Goal: Task Accomplishment & Management: Manage account settings

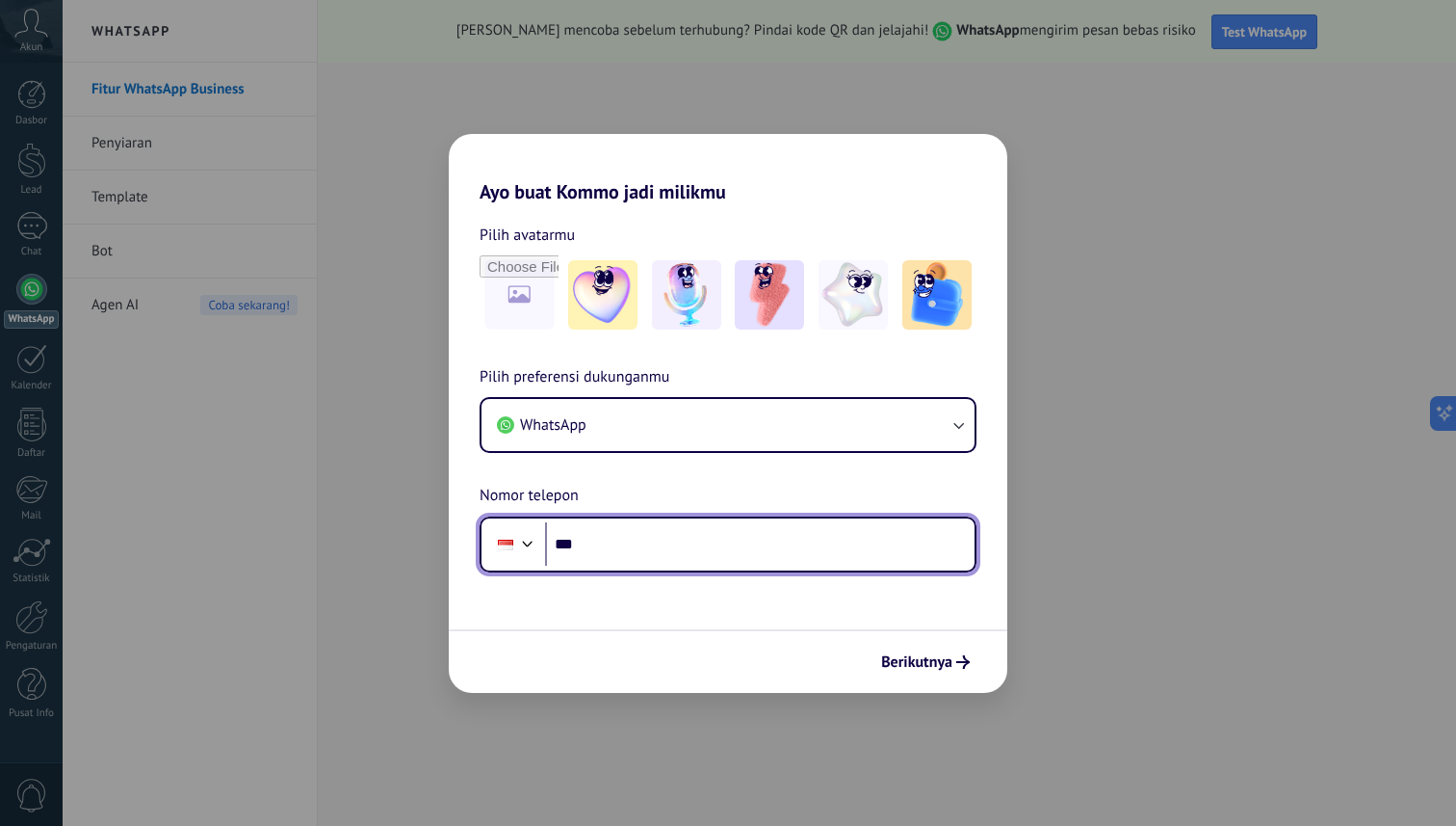
click at [702, 557] on input "***" at bounding box center [759, 544] width 430 height 44
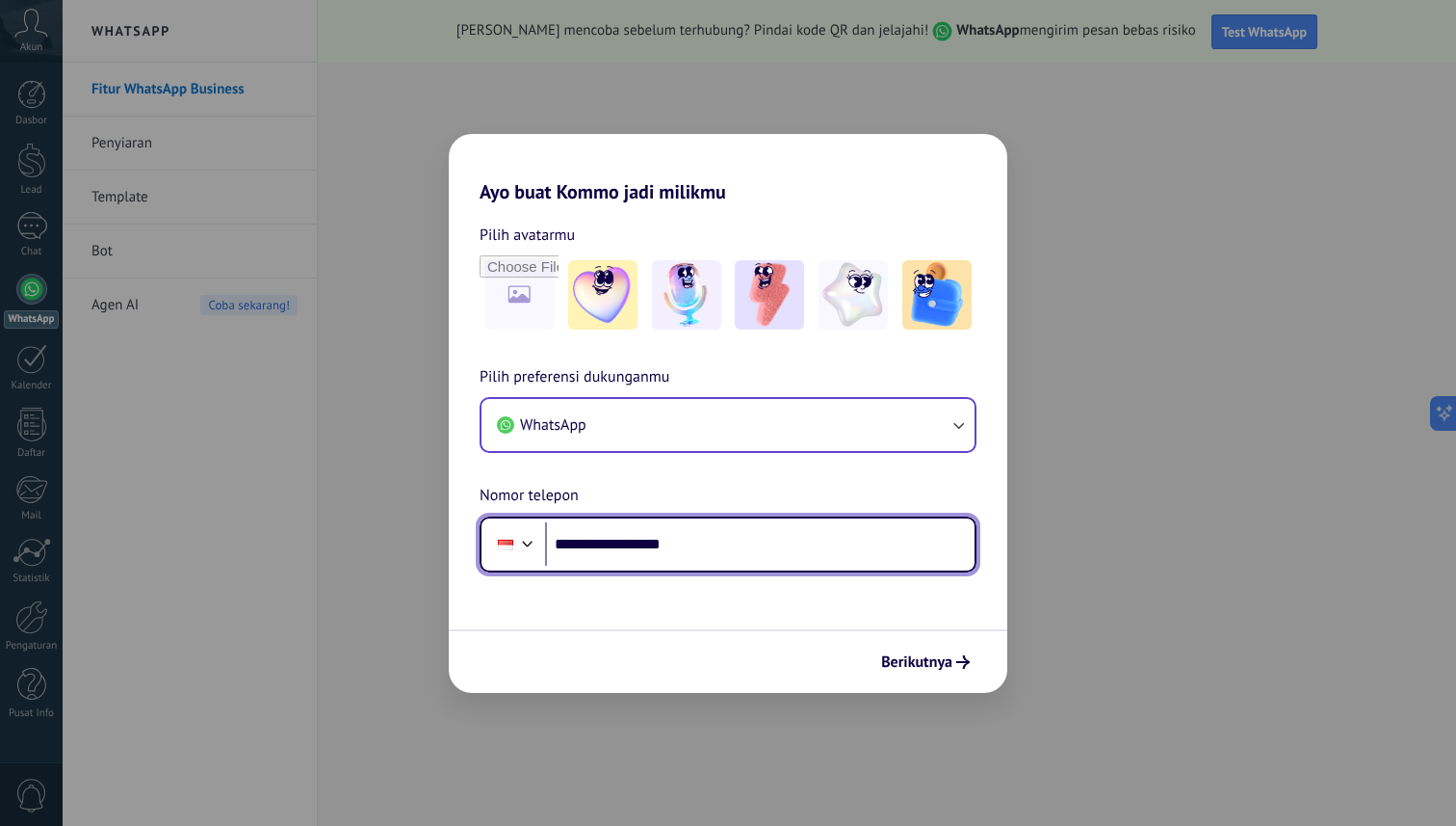
type input "**********"
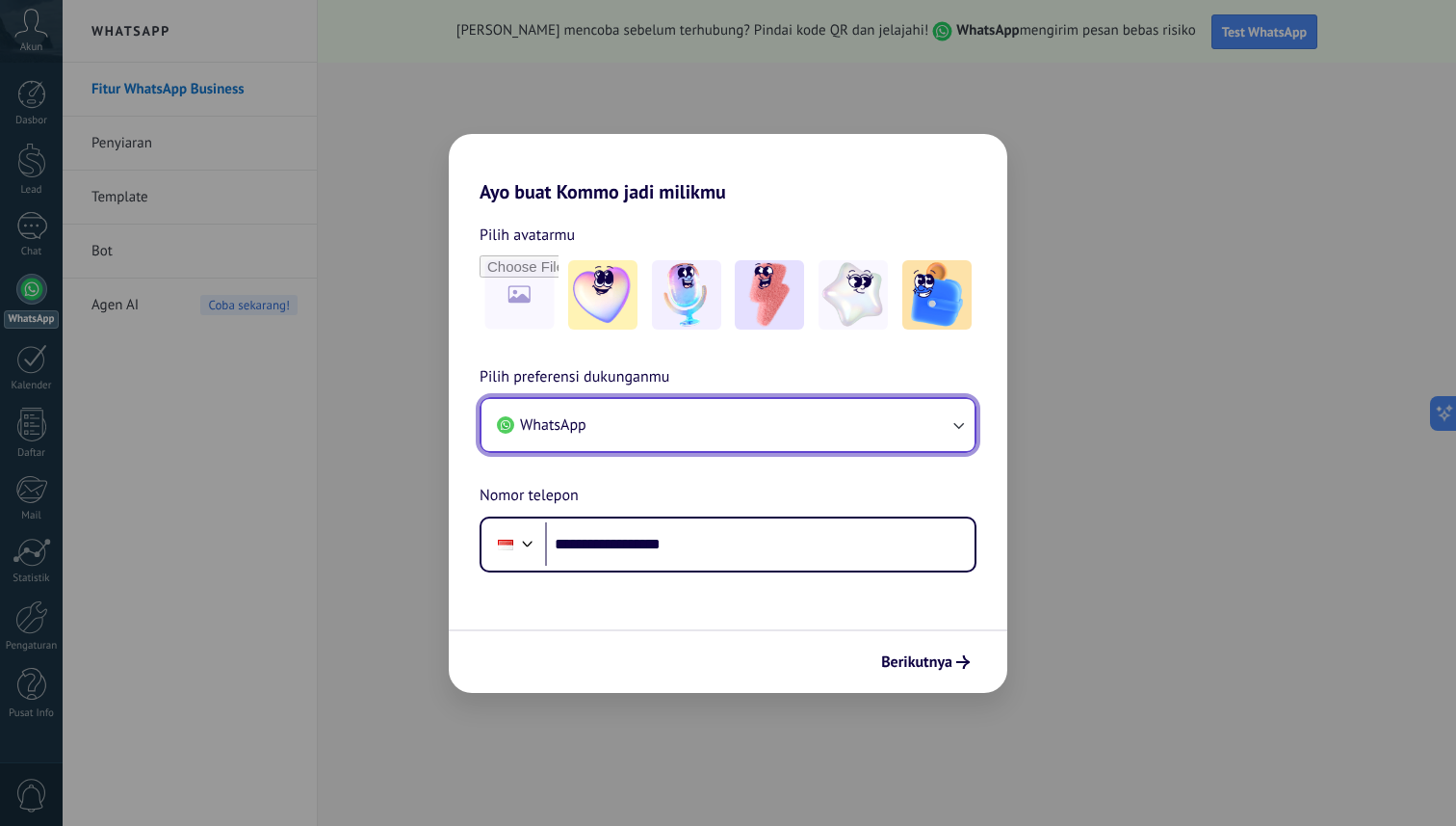
click at [943, 422] on button "WhatsApp" at bounding box center [728, 425] width 493 height 52
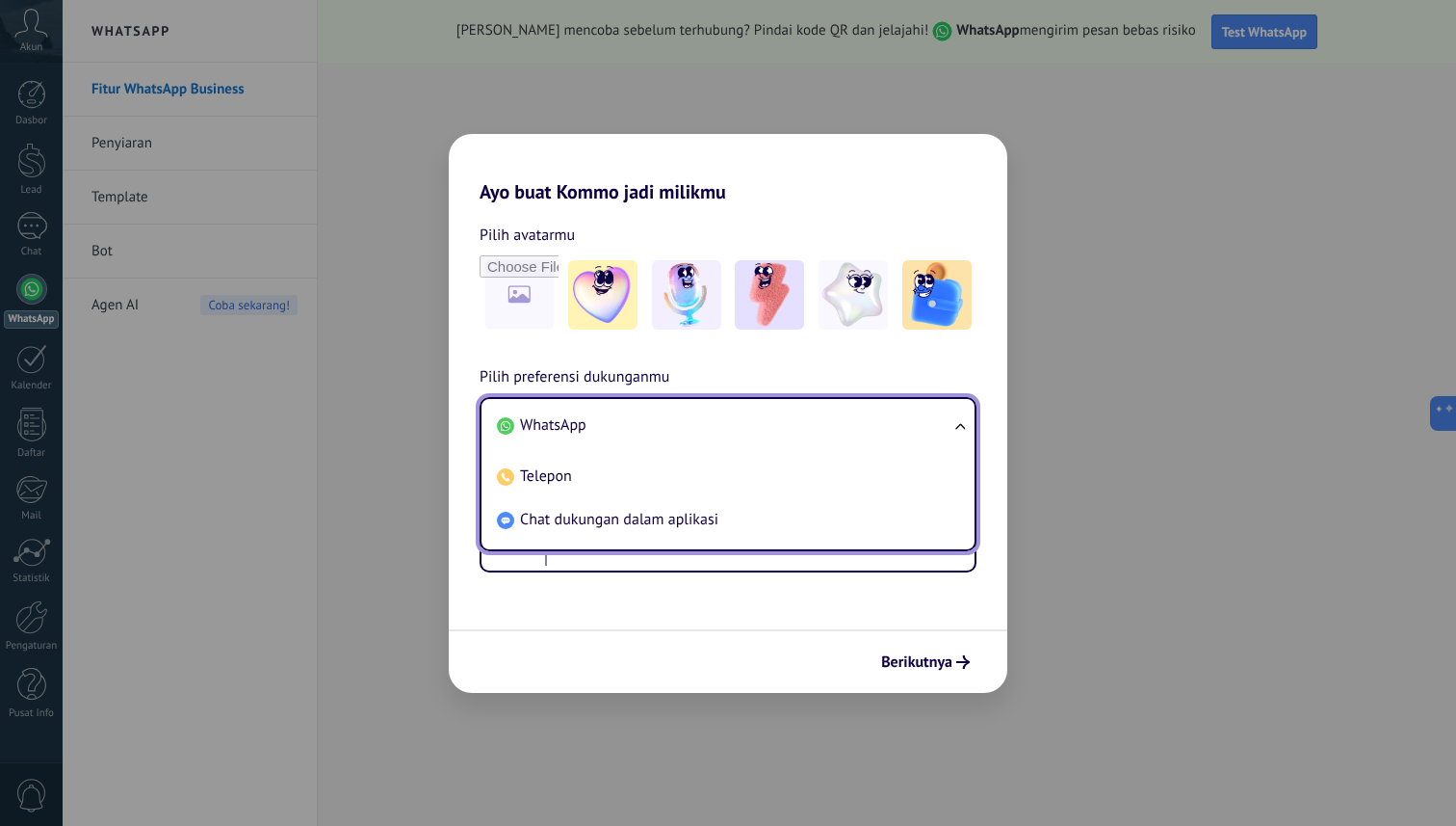
click at [943, 422] on li "WhatsApp" at bounding box center [724, 425] width 470 height 43
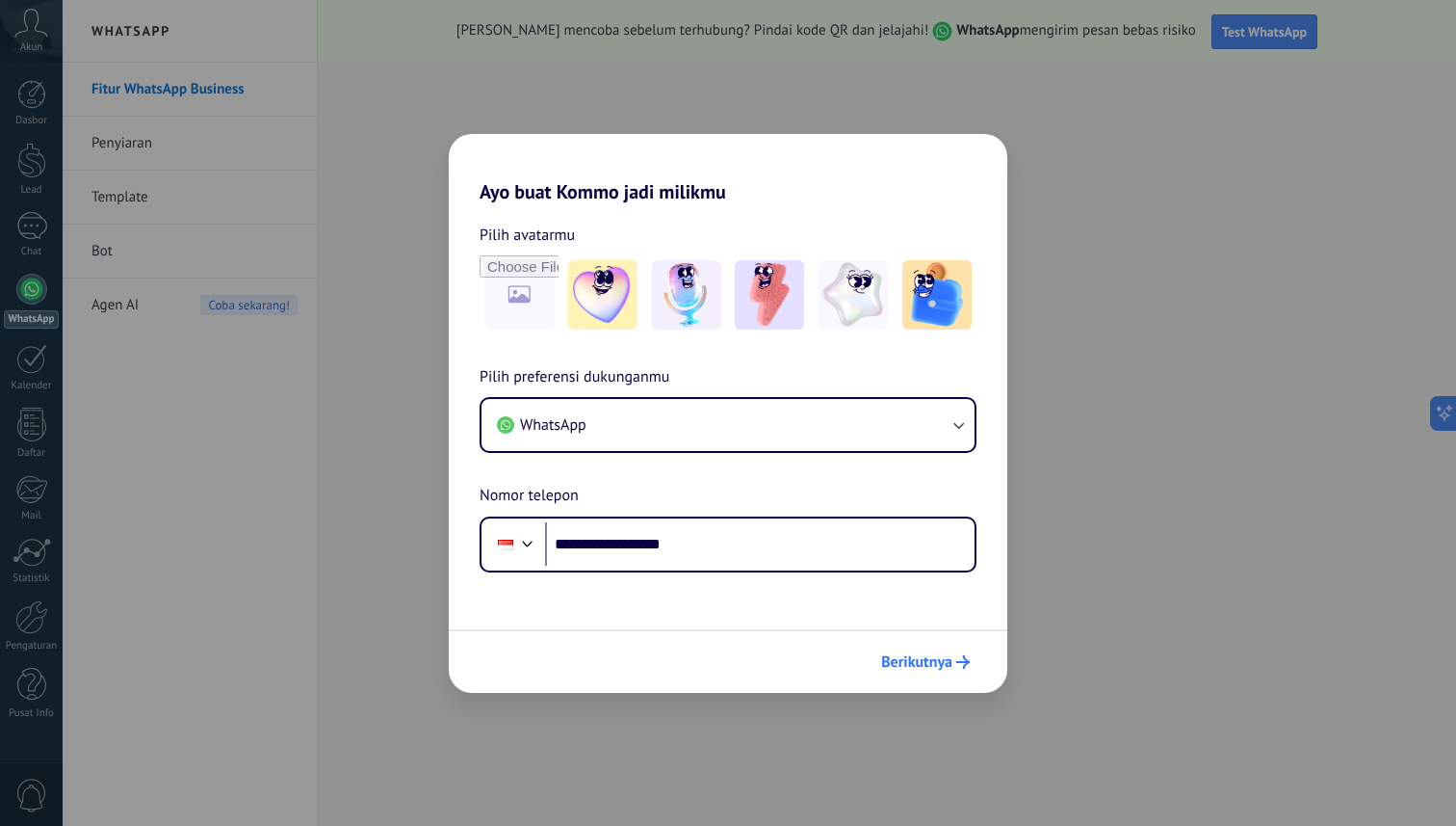
click at [915, 655] on span "Berikutnya" at bounding box center [917, 662] width 71 height 14
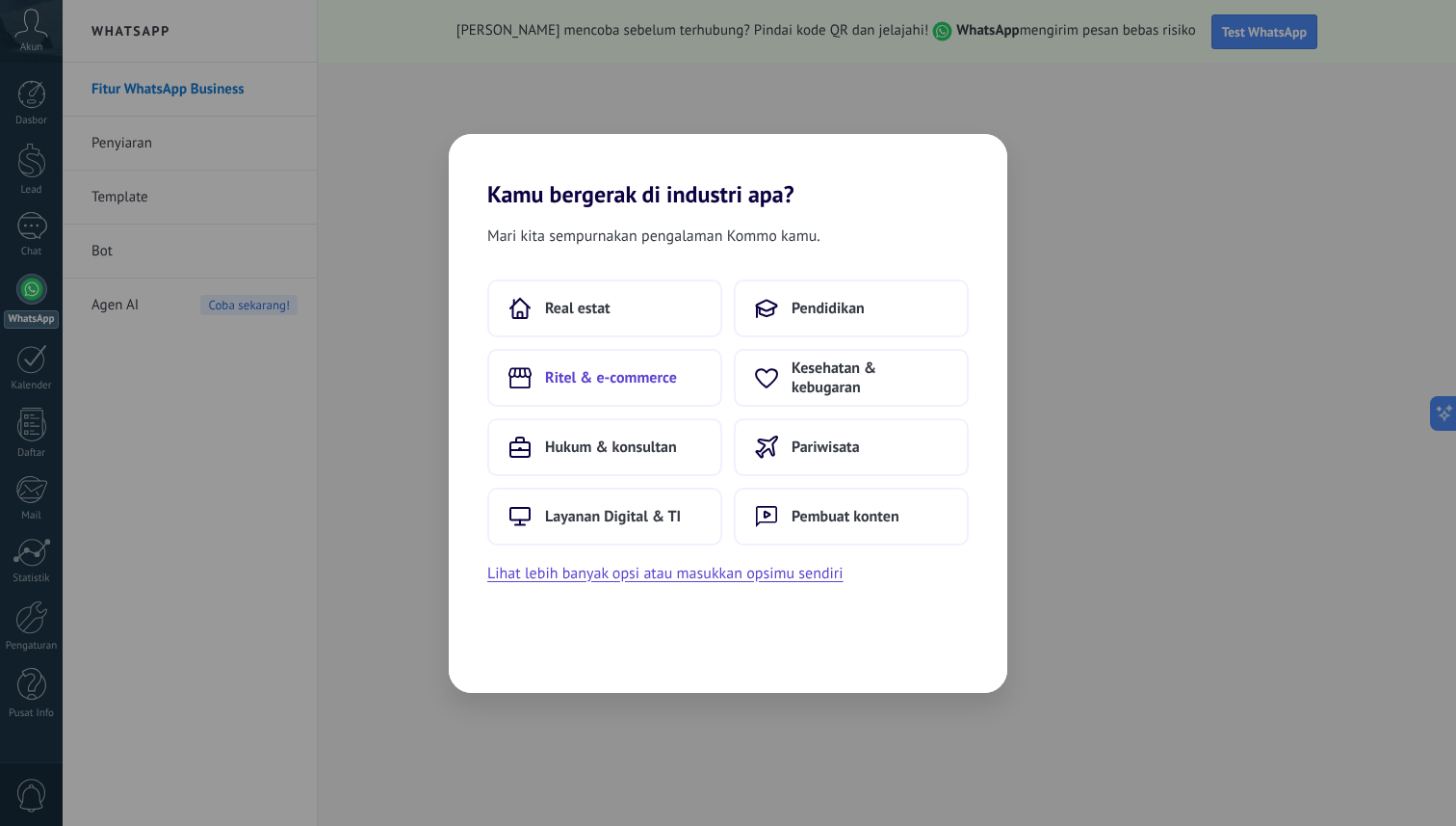
click at [665, 373] on span "Ritel & e-commerce" at bounding box center [611, 378] width 132 height 20
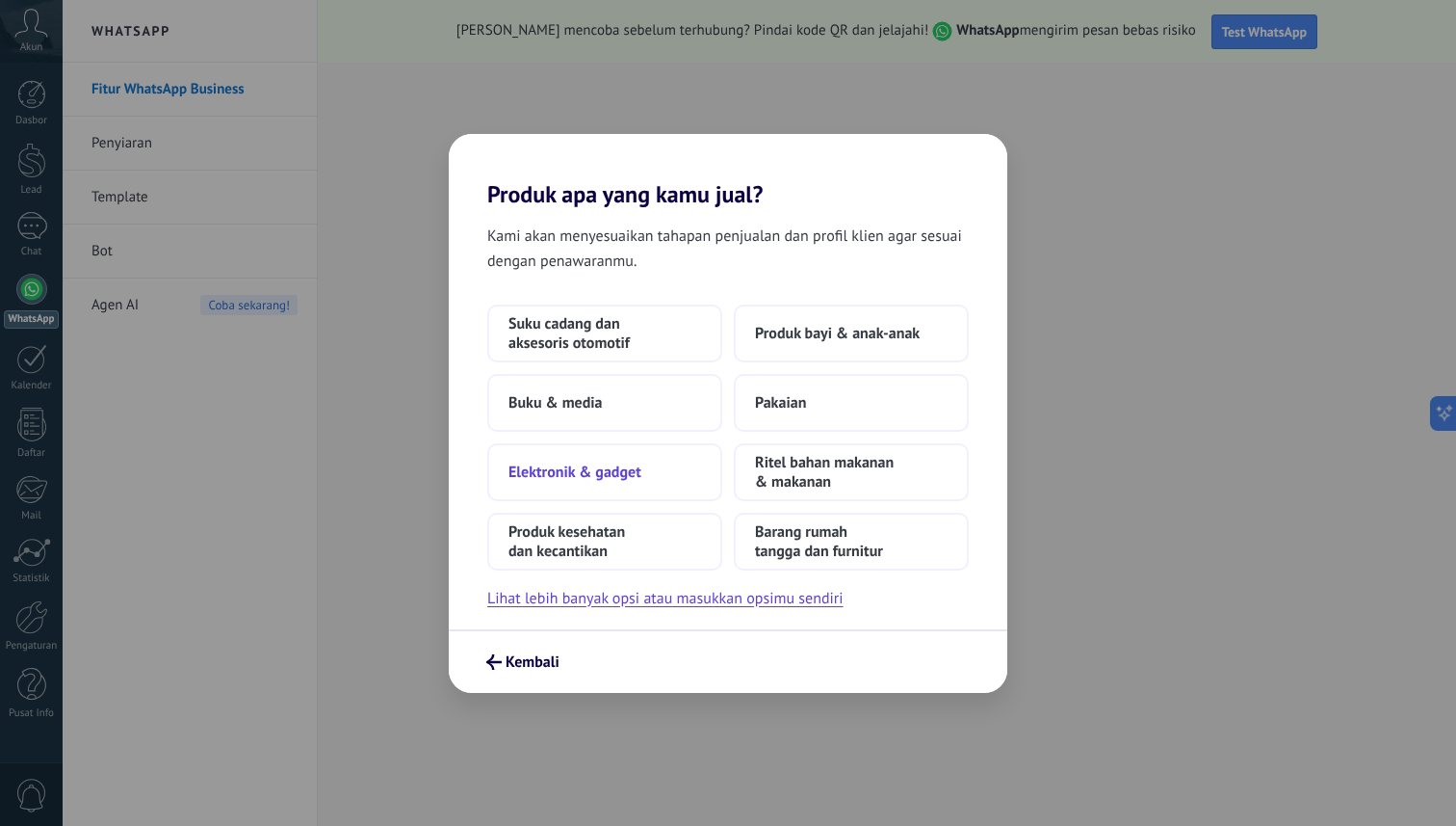
click at [610, 477] on span "Elektronik & gadget" at bounding box center [575, 472] width 133 height 20
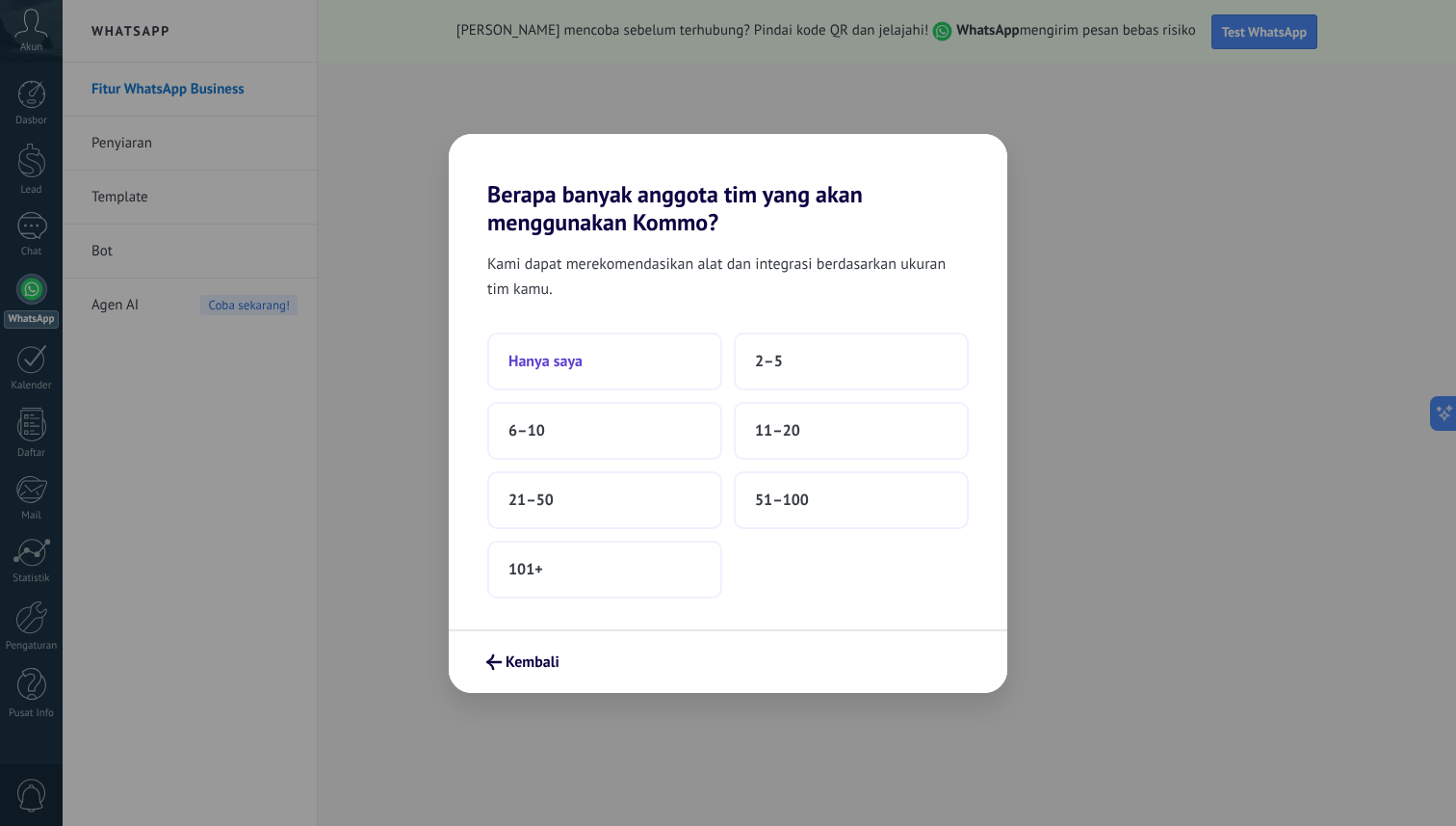
click at [610, 366] on button "Hanya saya" at bounding box center [605, 361] width 235 height 58
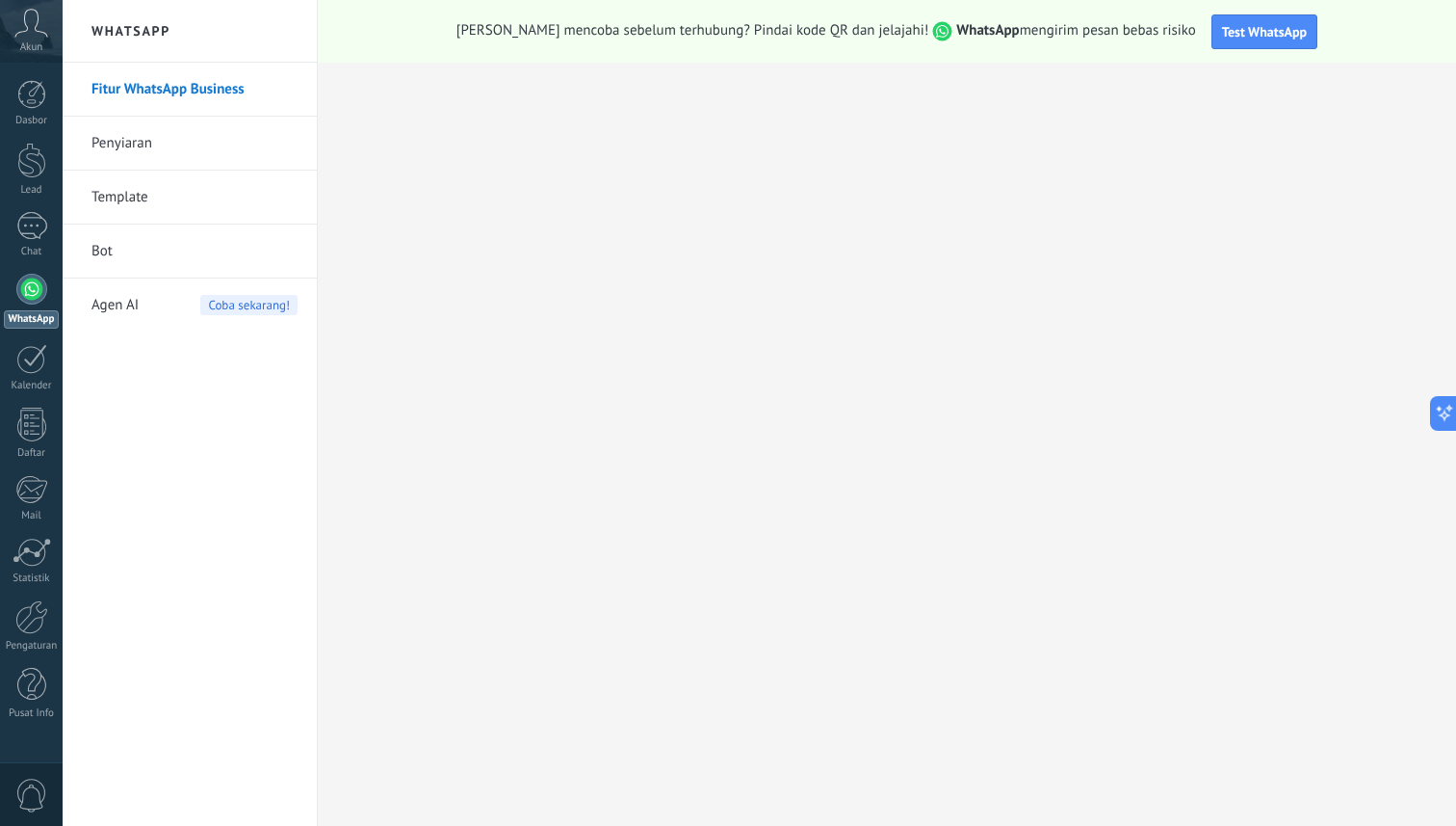
click at [30, 292] on div at bounding box center [31, 289] width 30 height 30
click at [36, 294] on div at bounding box center [31, 289] width 30 height 30
click at [32, 286] on div at bounding box center [31, 289] width 30 height 30
click at [208, 90] on link "Fitur WhatsApp Business" at bounding box center [195, 89] width 206 height 54
click at [1247, 27] on span "Test WhatsApp" at bounding box center [1264, 32] width 85 height 18
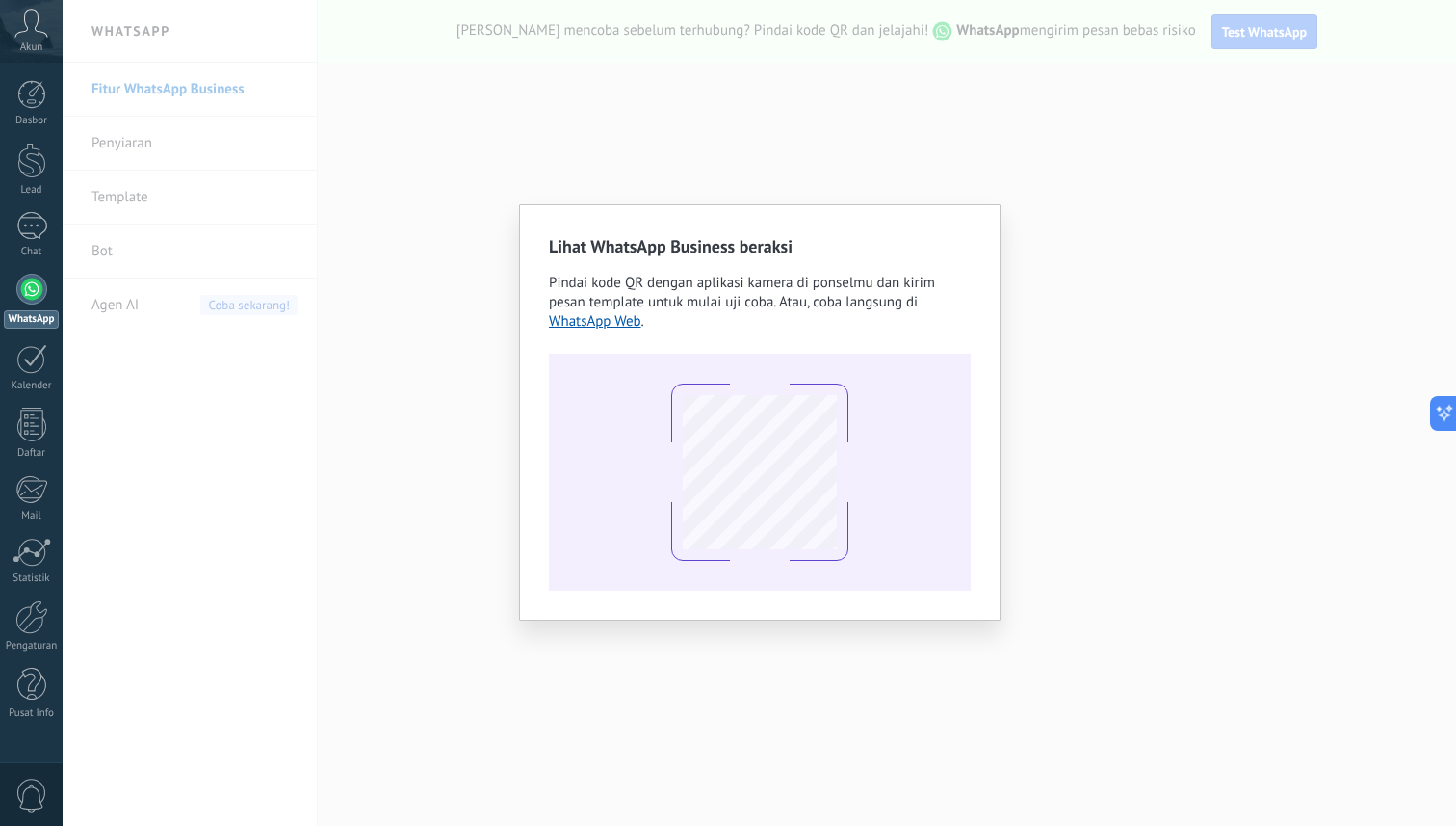
click at [499, 463] on div "Lihat WhatsApp Business beraksi Pindai kode QR dengan aplikasi kamera di ponsel…" at bounding box center [759, 413] width 1393 height 826
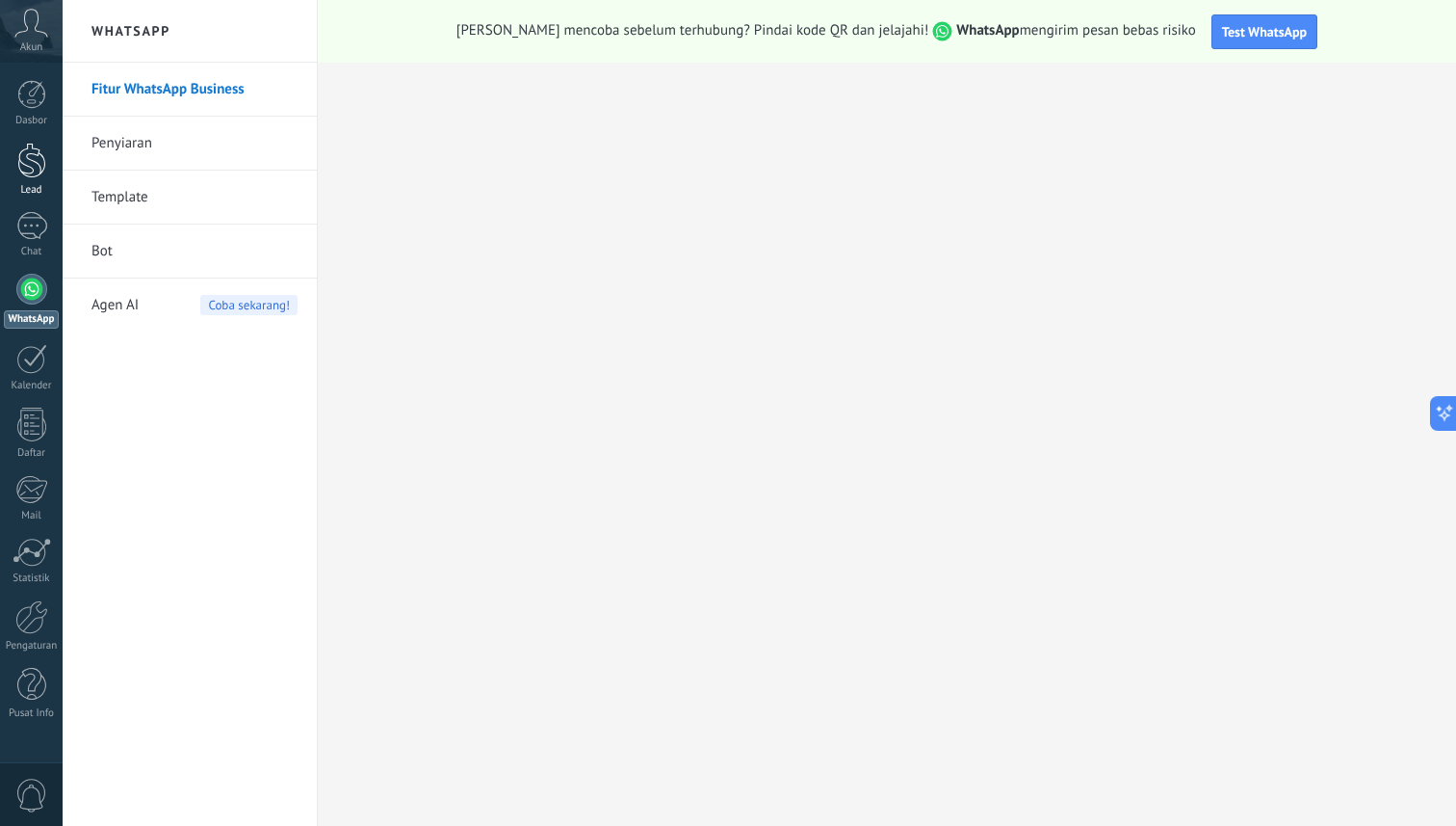
click at [34, 161] on div at bounding box center [32, 161] width 29 height 35
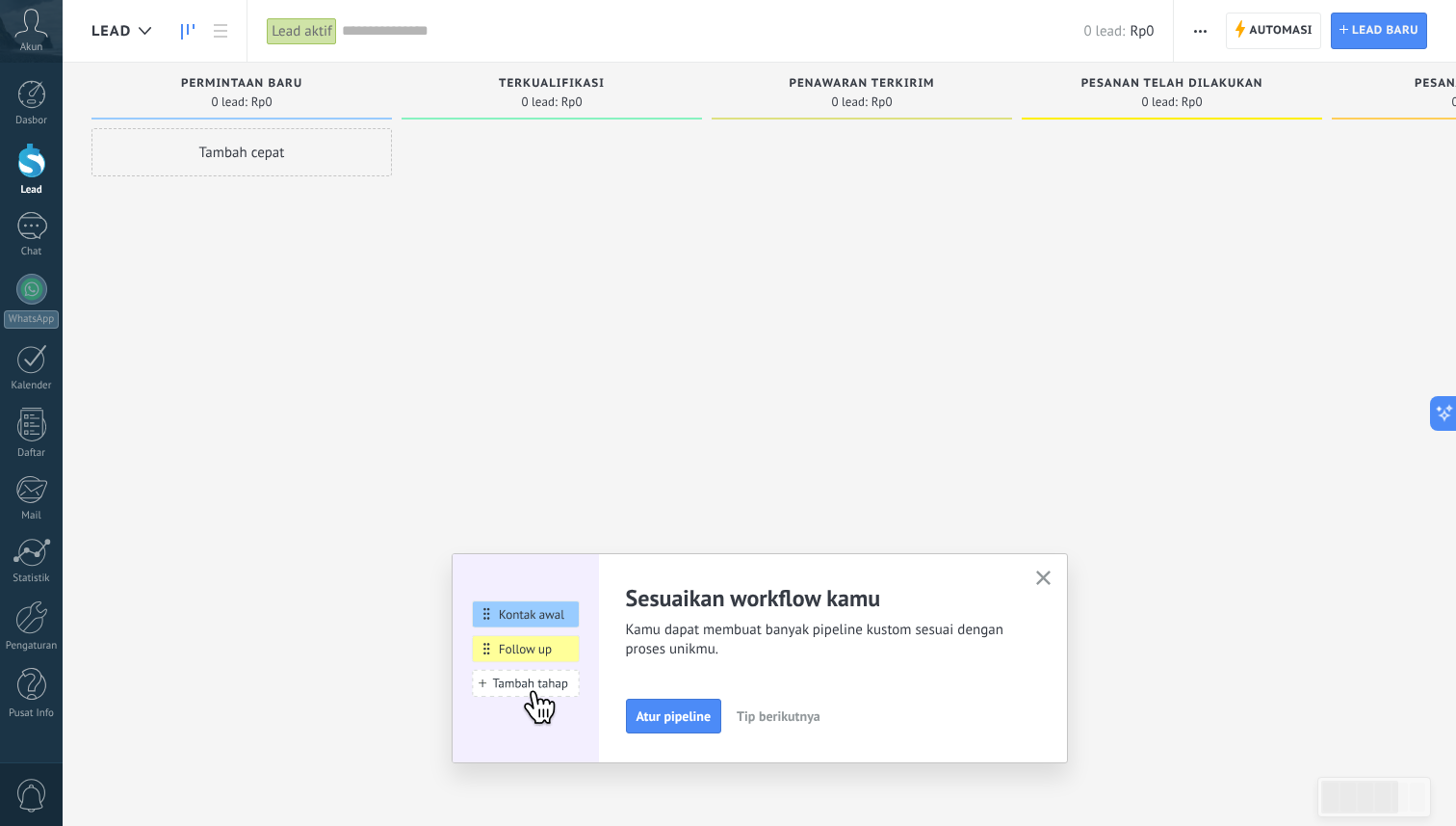
click at [1045, 571] on icon "button" at bounding box center [1043, 577] width 15 height 15
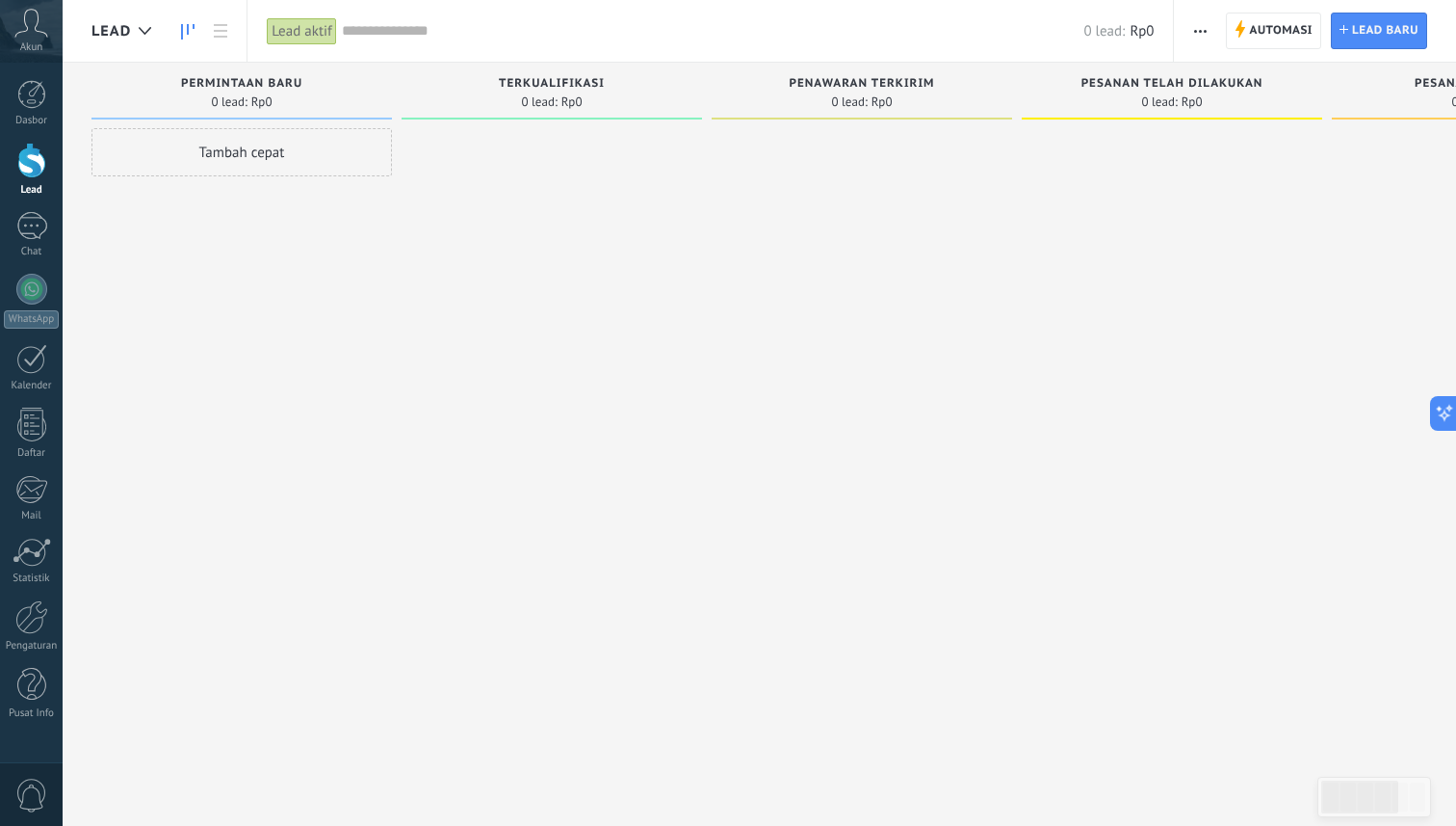
scroll to position [0, 133]
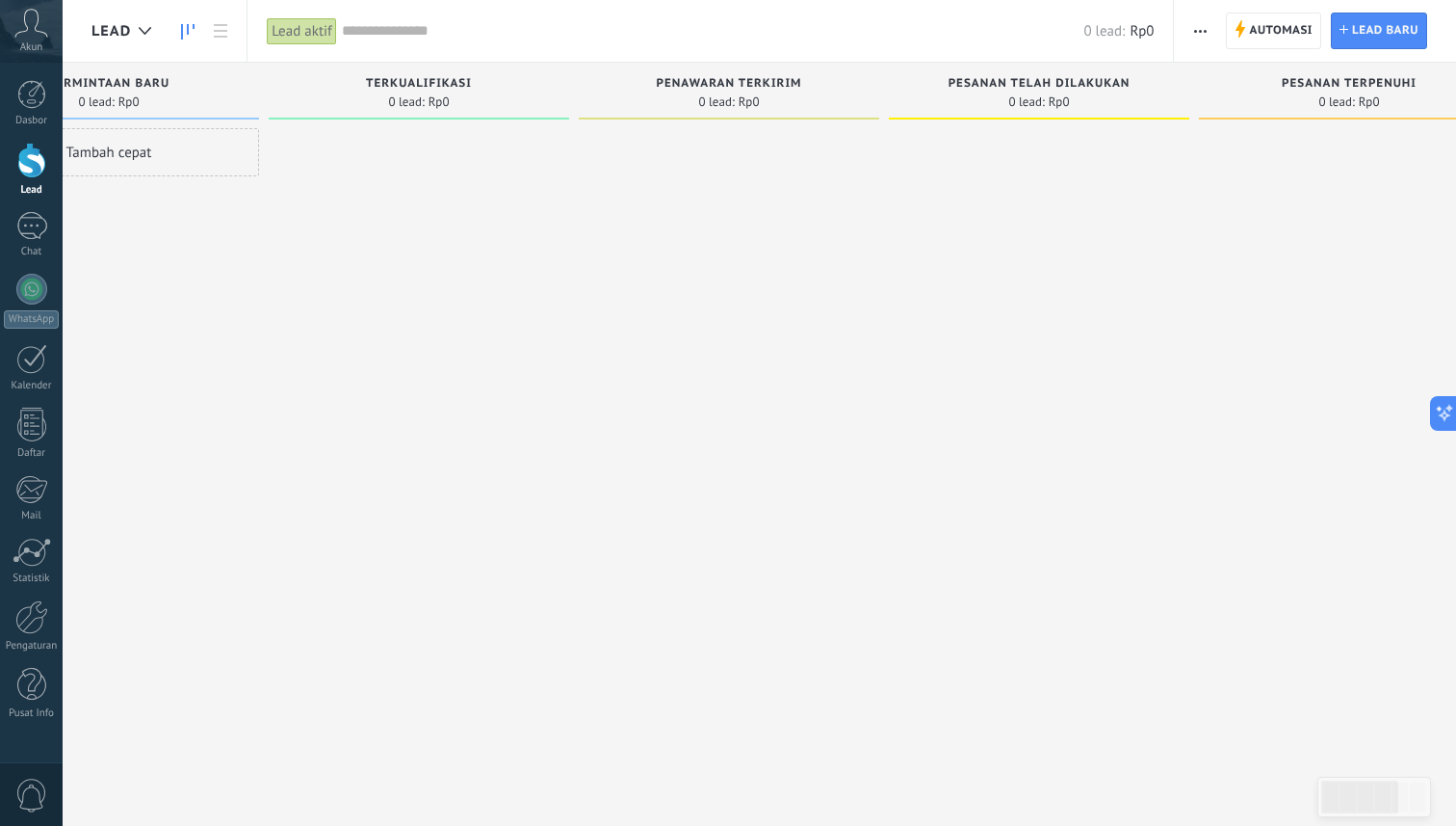
drag, startPoint x: 837, startPoint y: 360, endPoint x: 705, endPoint y: 395, distance: 136.6
click at [705, 395] on div at bounding box center [729, 415] width 300 height 574
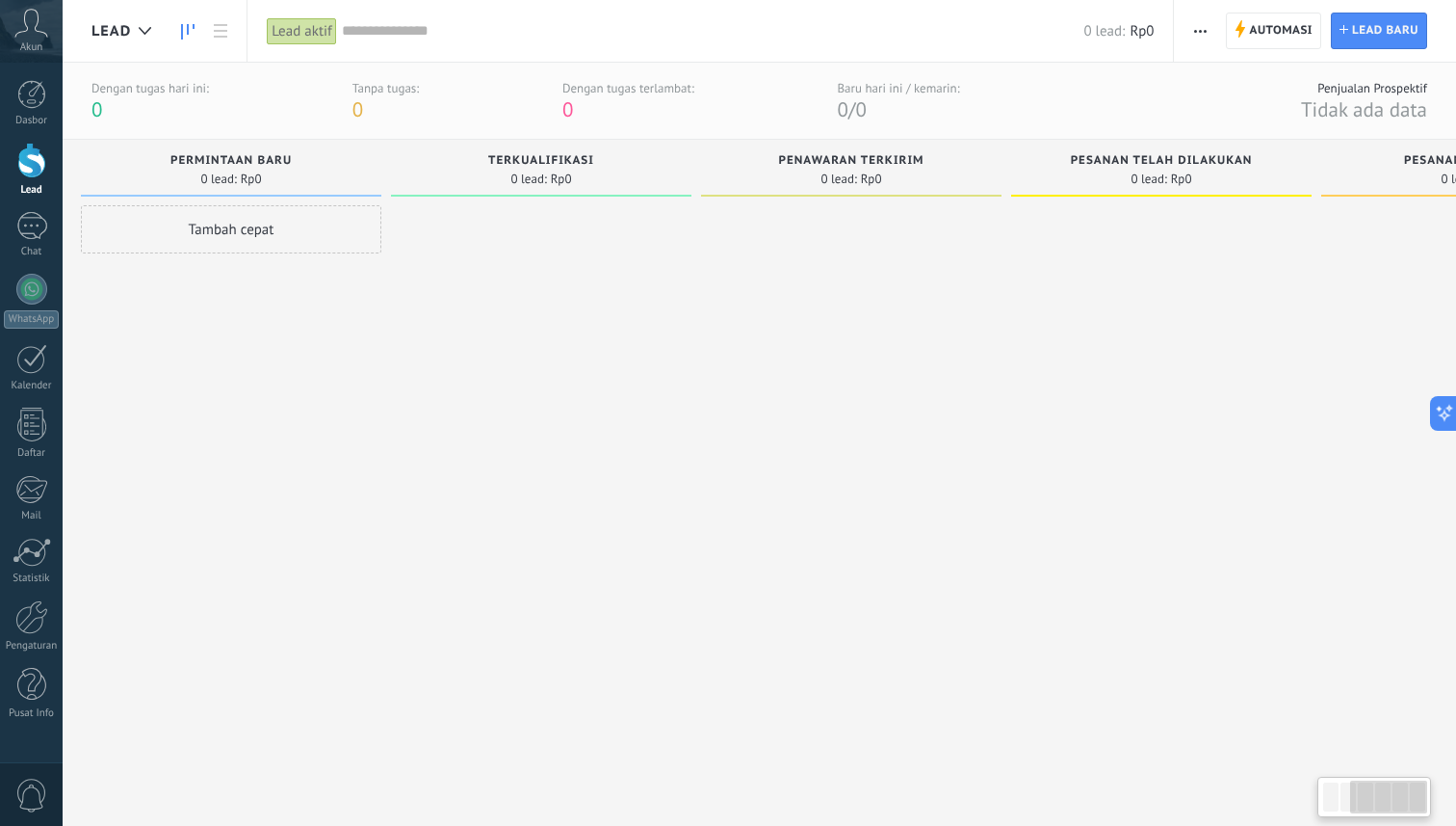
scroll to position [0, 516]
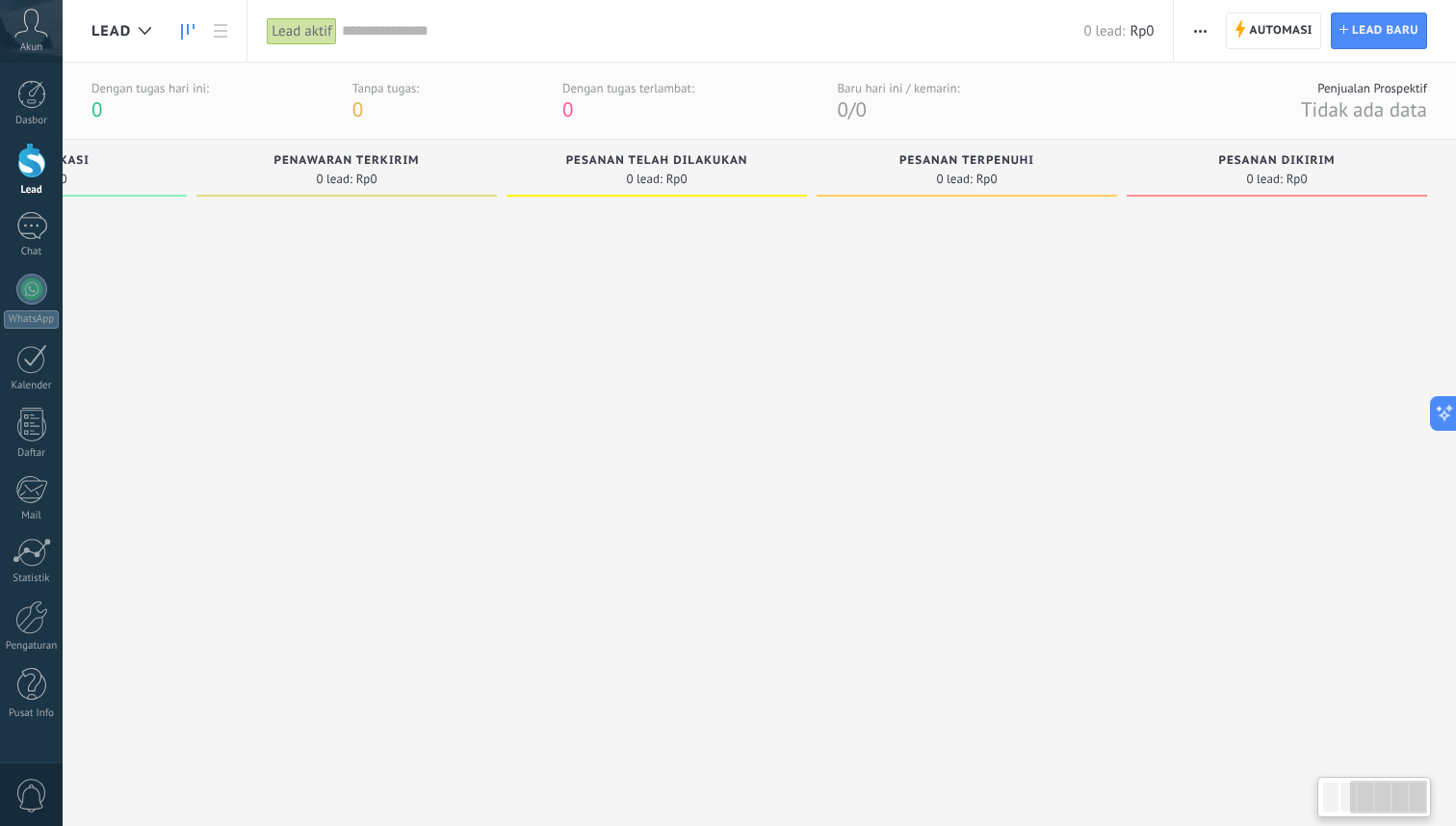
click at [227, 220] on div at bounding box center [346, 492] width 300 height 574
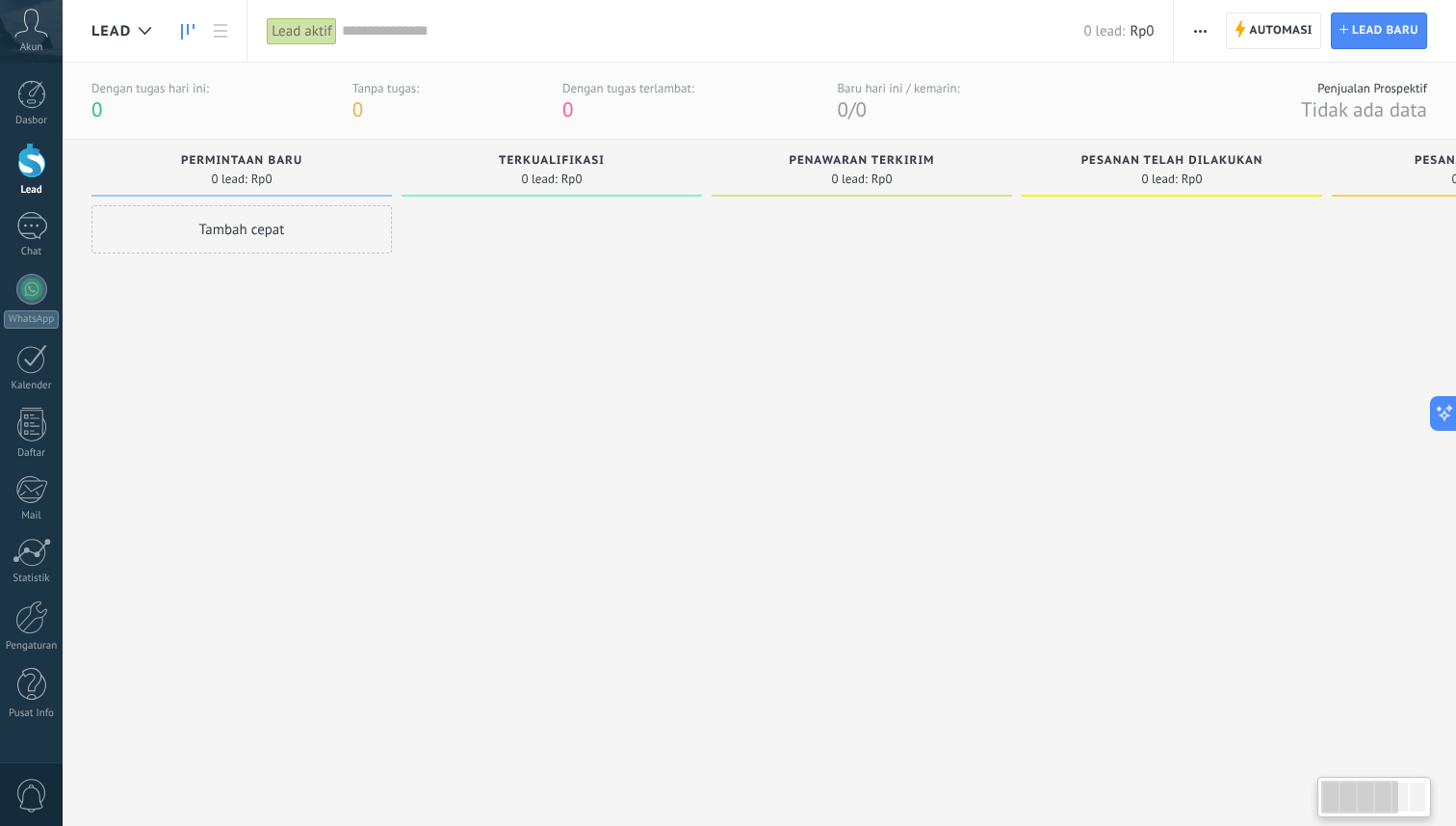
click at [227, 222] on div "Tambah cepat" at bounding box center [242, 229] width 300 height 48
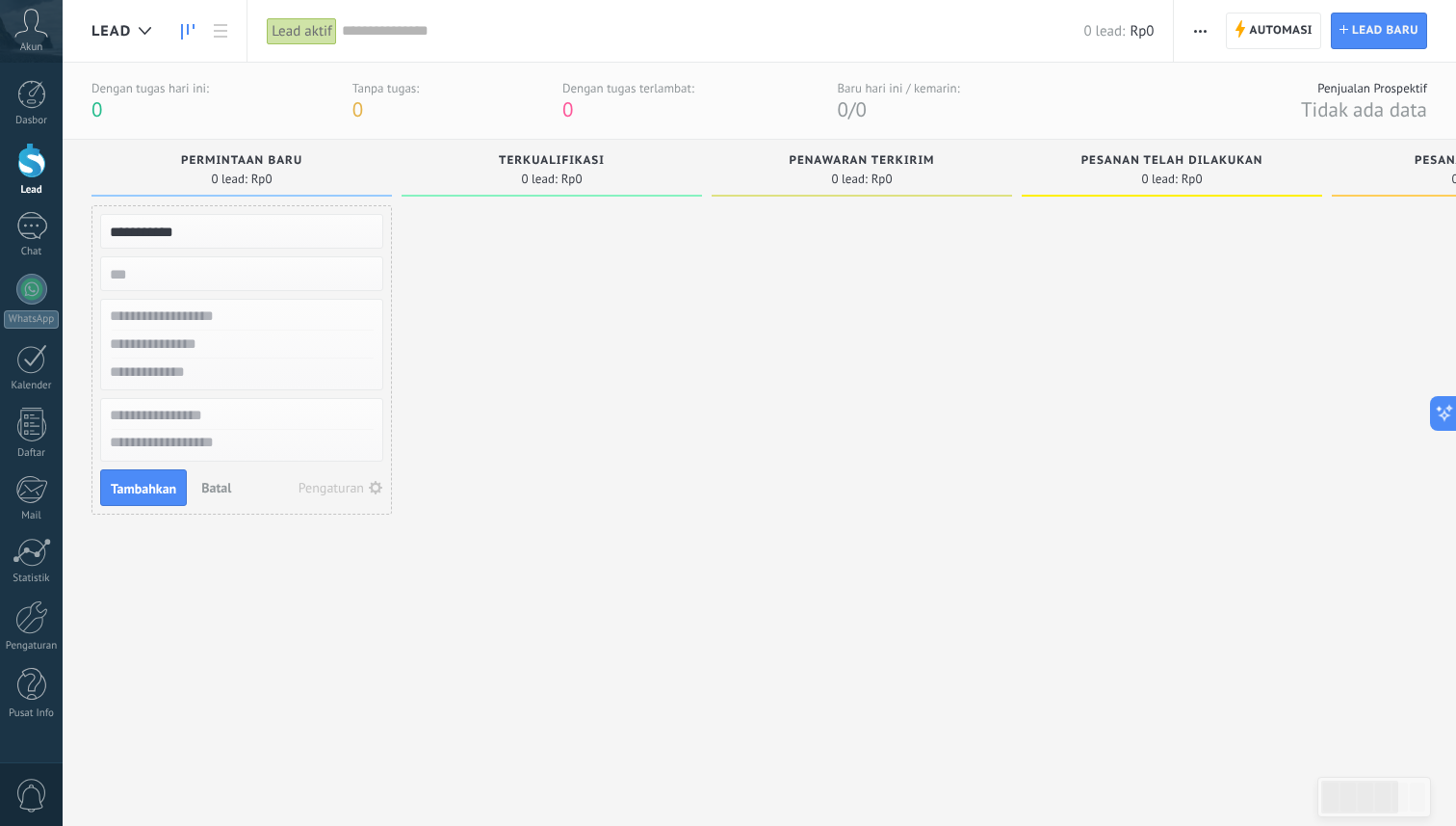
type input "**********"
click at [264, 271] on input "numeric" at bounding box center [239, 274] width 281 height 27
type input "*******"
type input "*"
type input "*****"
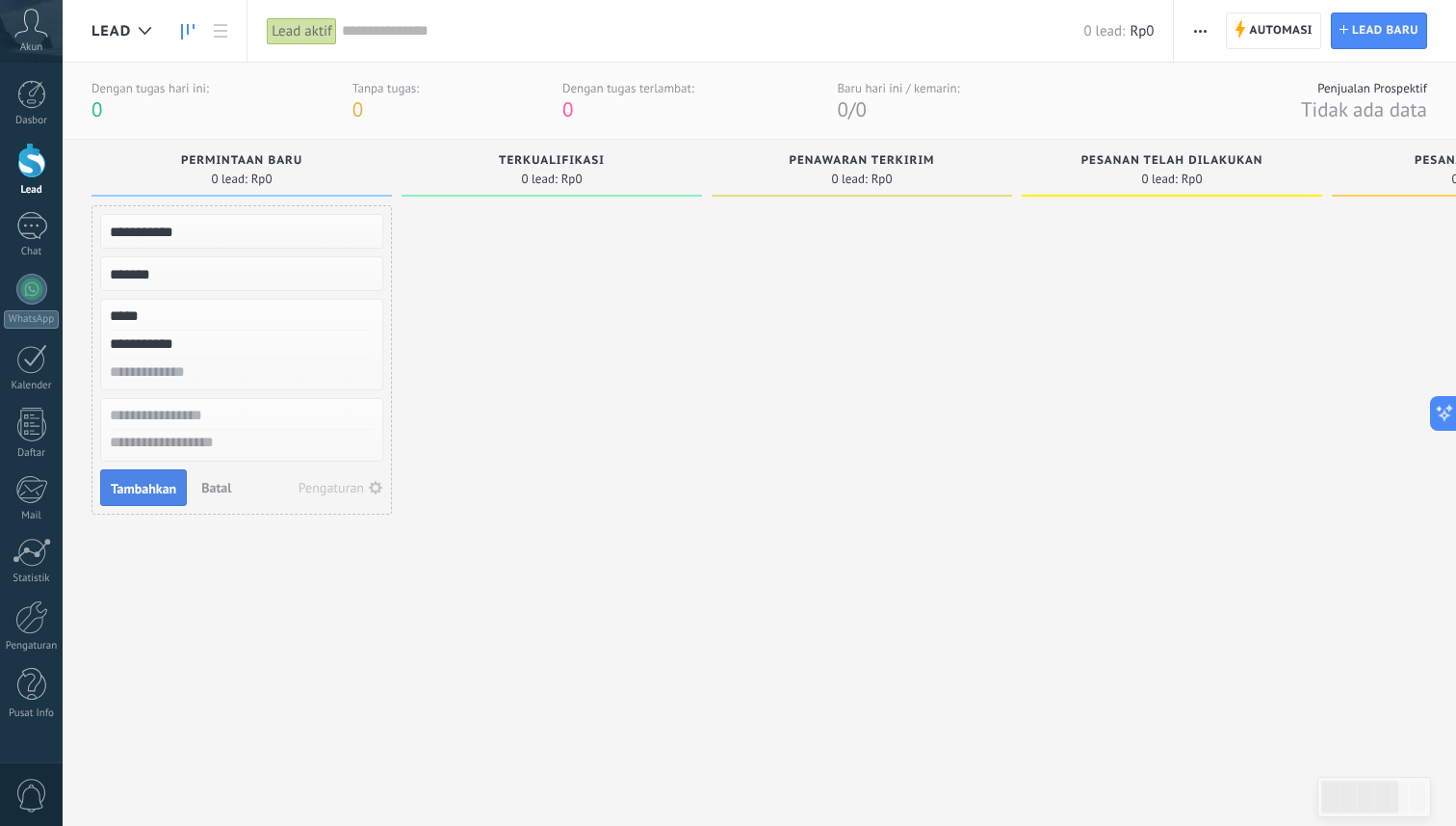
type input "**********"
click at [130, 484] on span "Tambahkan" at bounding box center [143, 488] width 66 height 14
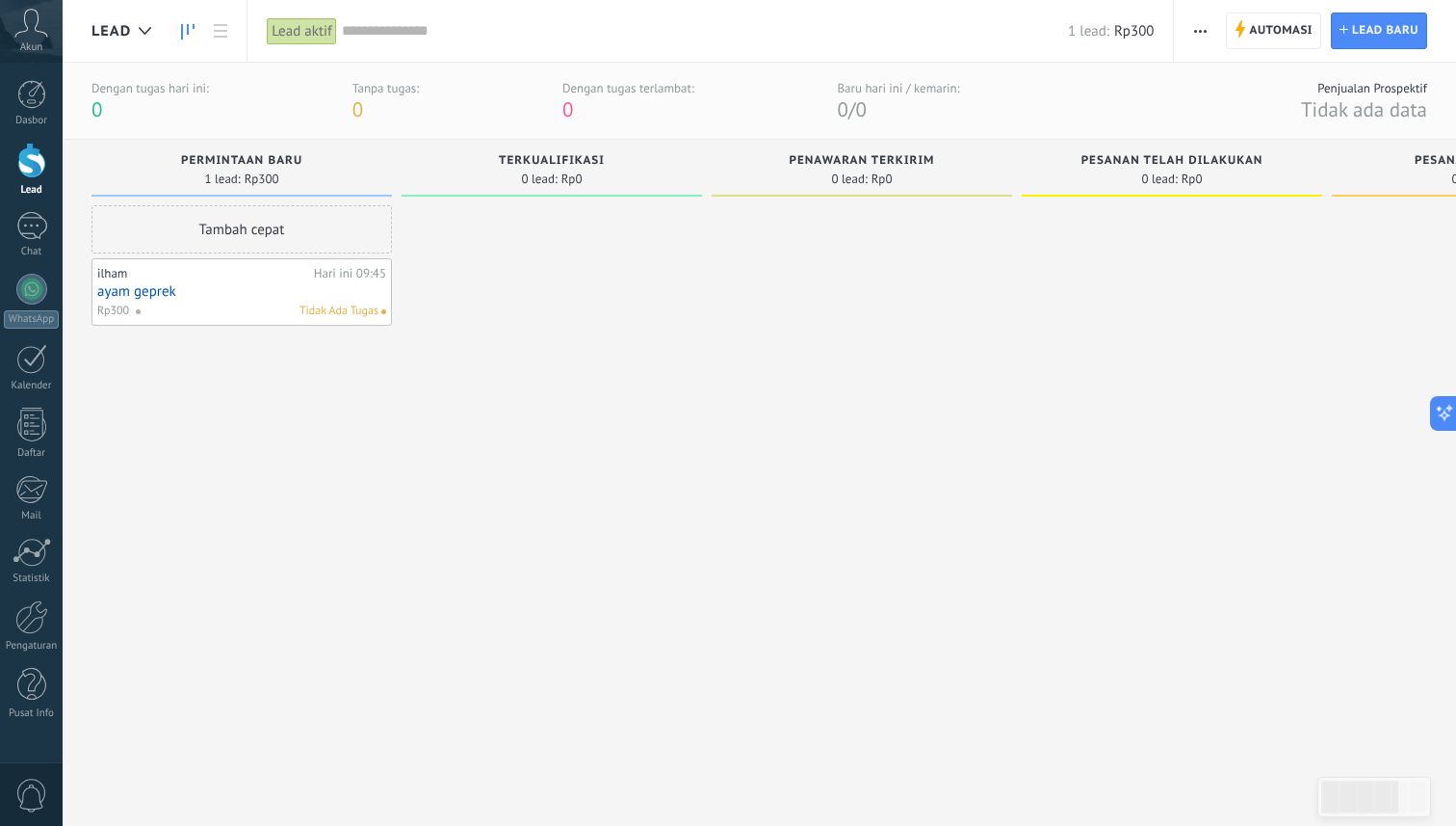
click at [356, 319] on span "Tidak Ada Tugas" at bounding box center [339, 311] width 79 height 18
click at [295, 283] on link "ayam geprek" at bounding box center [241, 291] width 289 height 17
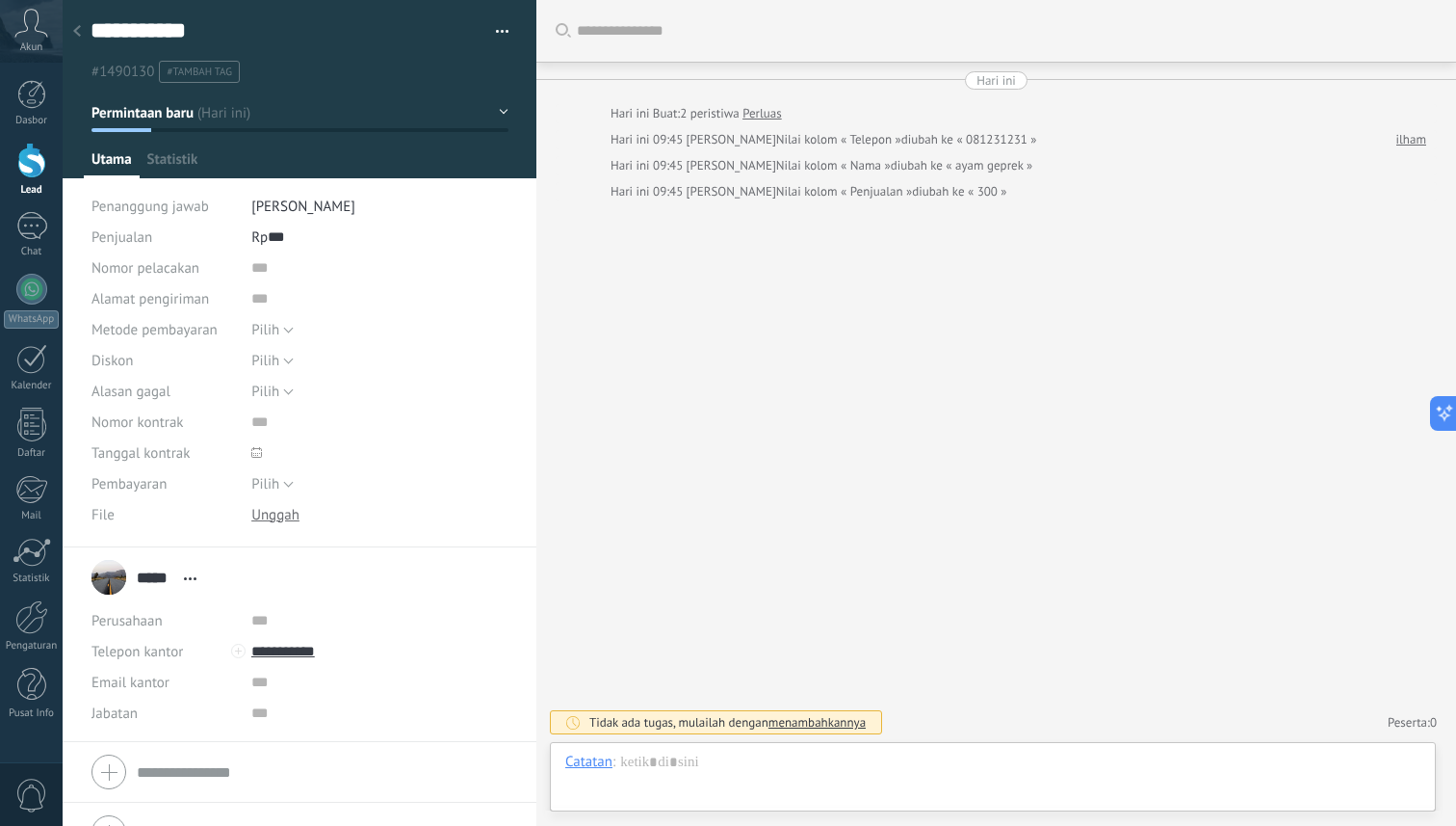
scroll to position [29, 0]
click at [114, 580] on div "***** ilham ***** ilham Nama belakang Buka detail Salin nama Putuskan tautan Ko…" at bounding box center [149, 576] width 114 height 48
click at [159, 580] on input "*****" at bounding box center [156, 577] width 37 height 20
click at [427, 541] on div "Nomor pelacakan Alamat pengiriman Metode pembayaran Pilih Faktur Pembayaran den…" at bounding box center [300, 399] width 417 height 295
click at [688, 765] on div at bounding box center [993, 781] width 855 height 58
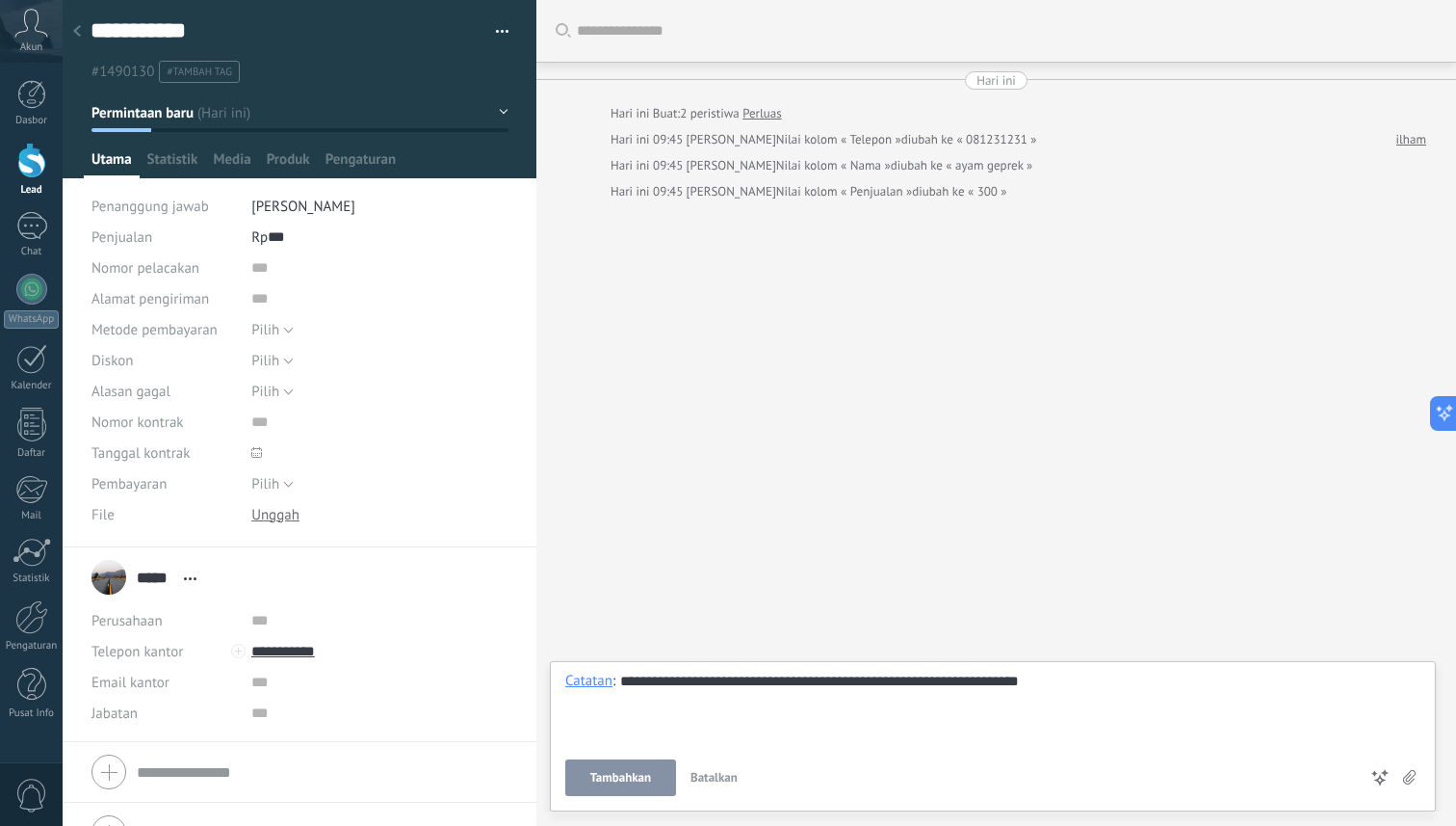
click at [609, 786] on button "Tambahkan" at bounding box center [620, 777] width 111 height 36
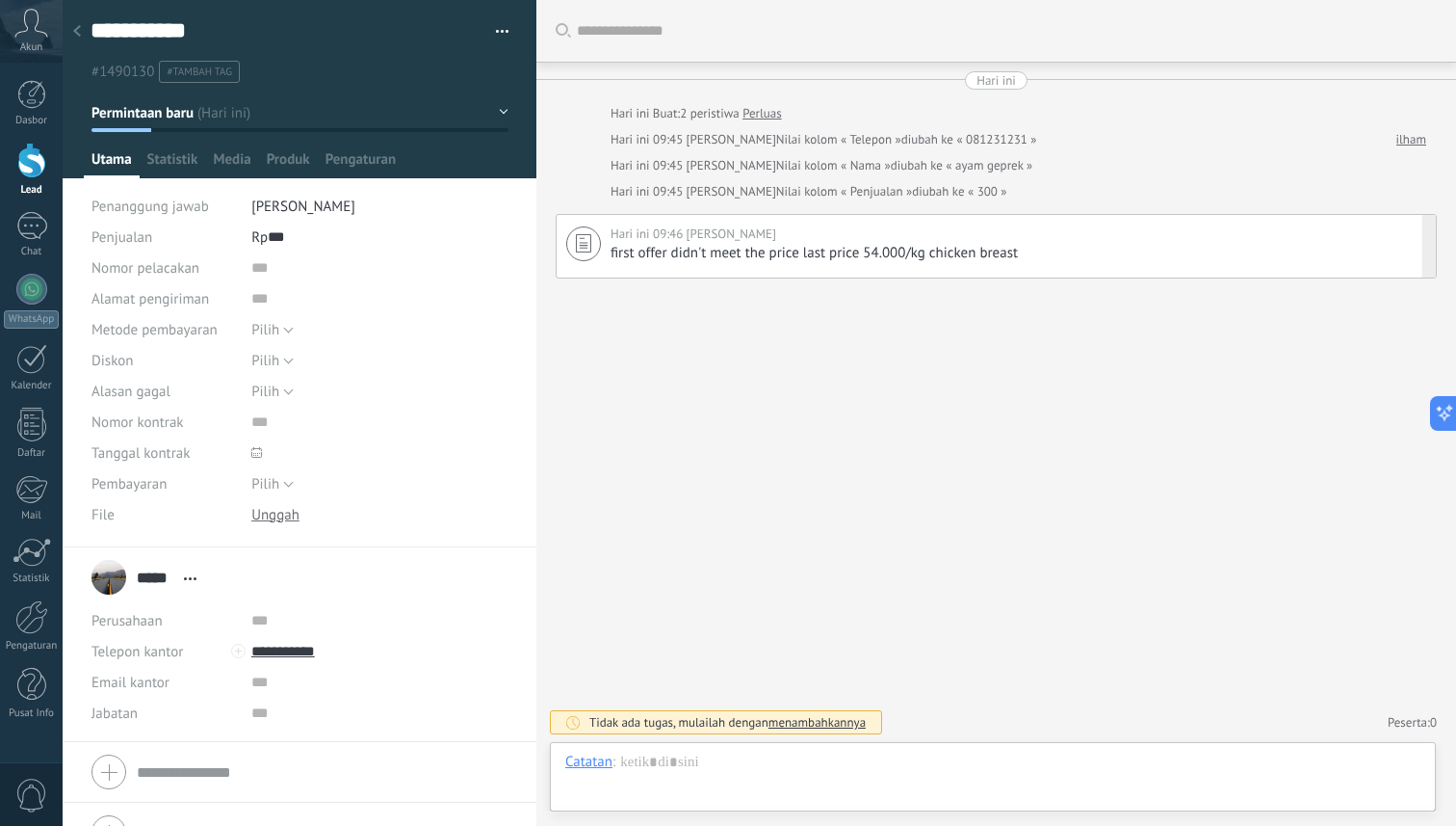
click at [1074, 249] on div "first offer didn't meet the price last price 54.000/kg chicken breast" at bounding box center [1019, 253] width 816 height 20
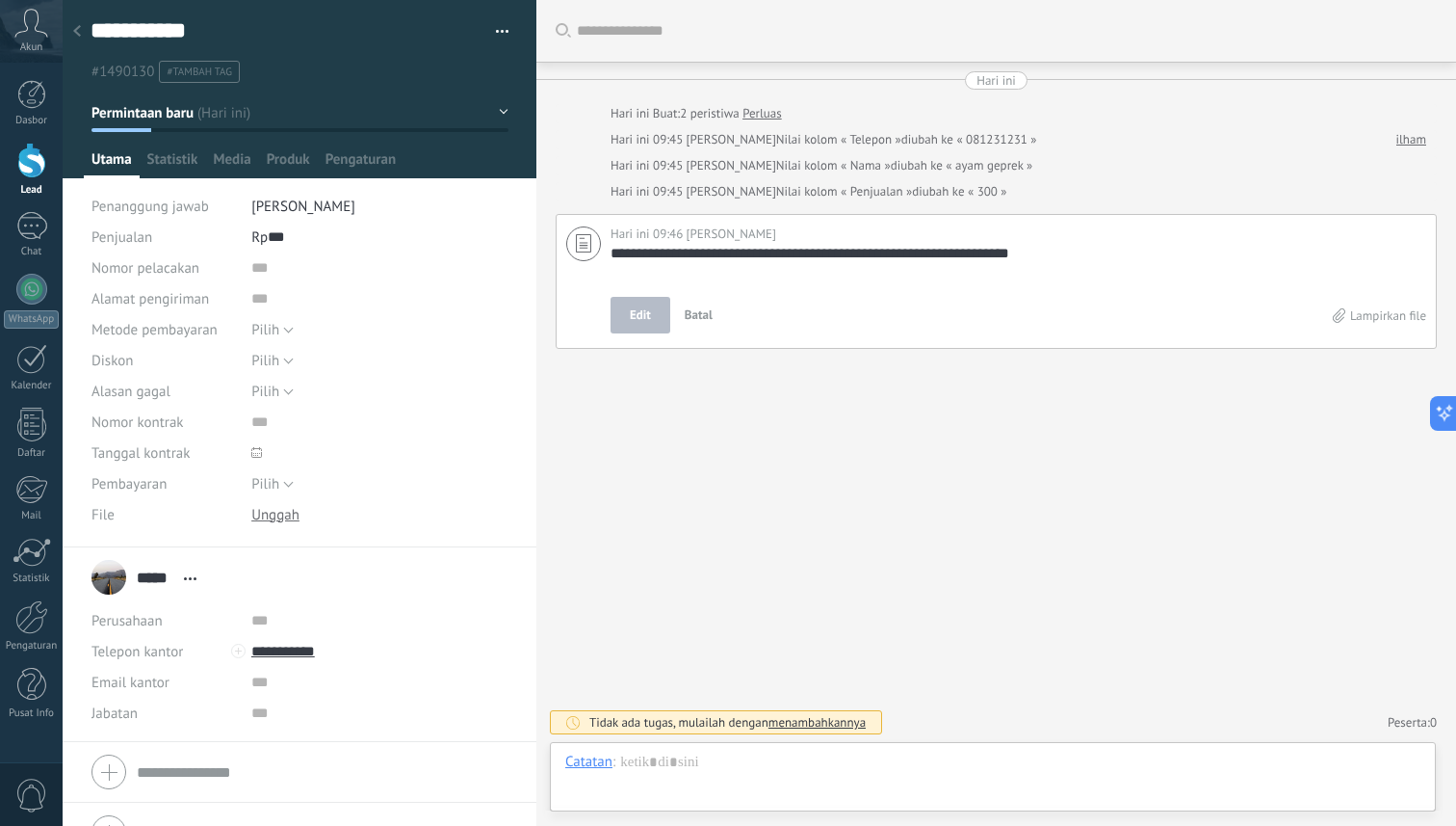
scroll to position [20, 0]
click at [1097, 510] on div "**********" at bounding box center [996, 413] width 920 height 826
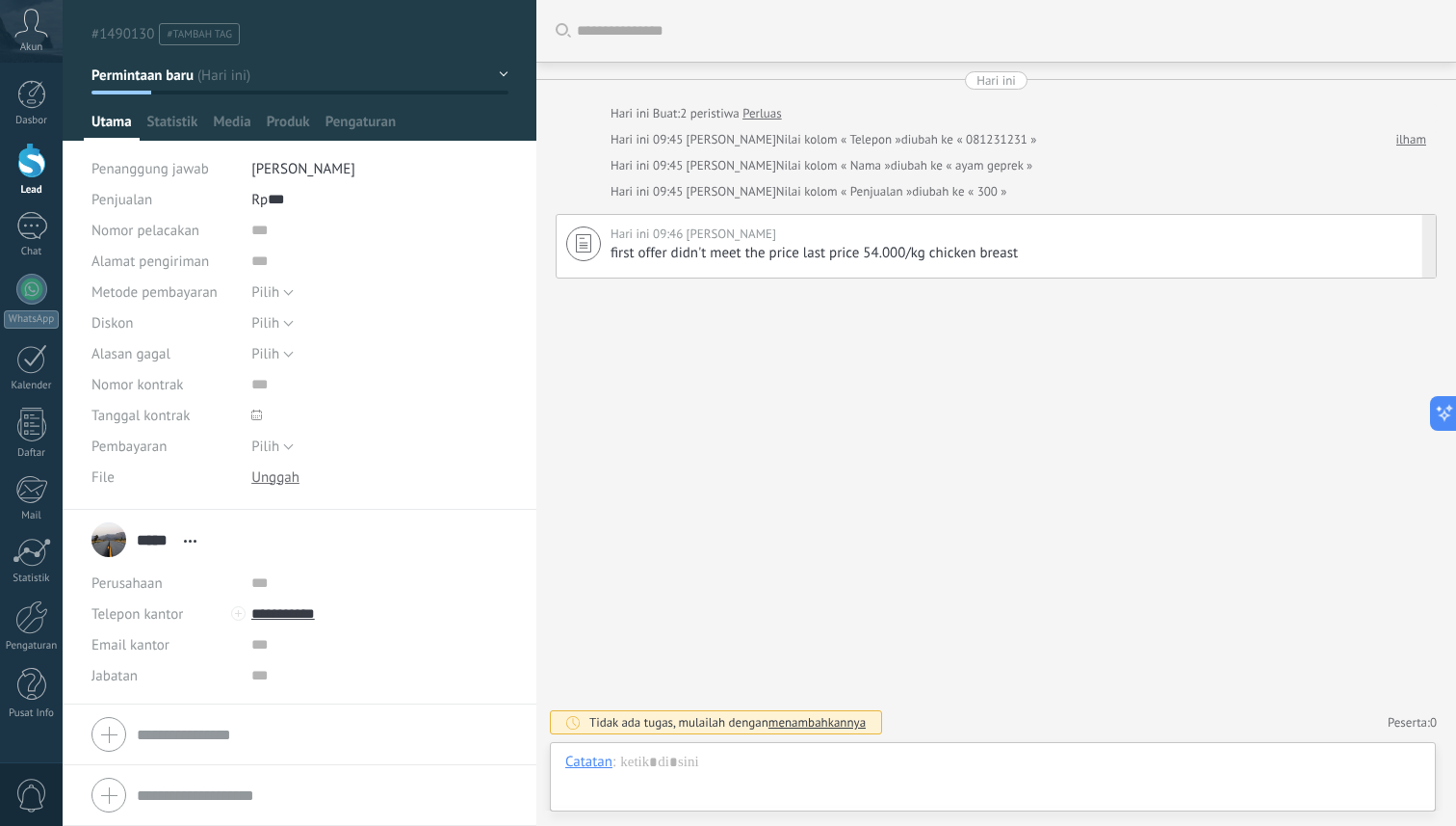
scroll to position [0, 0]
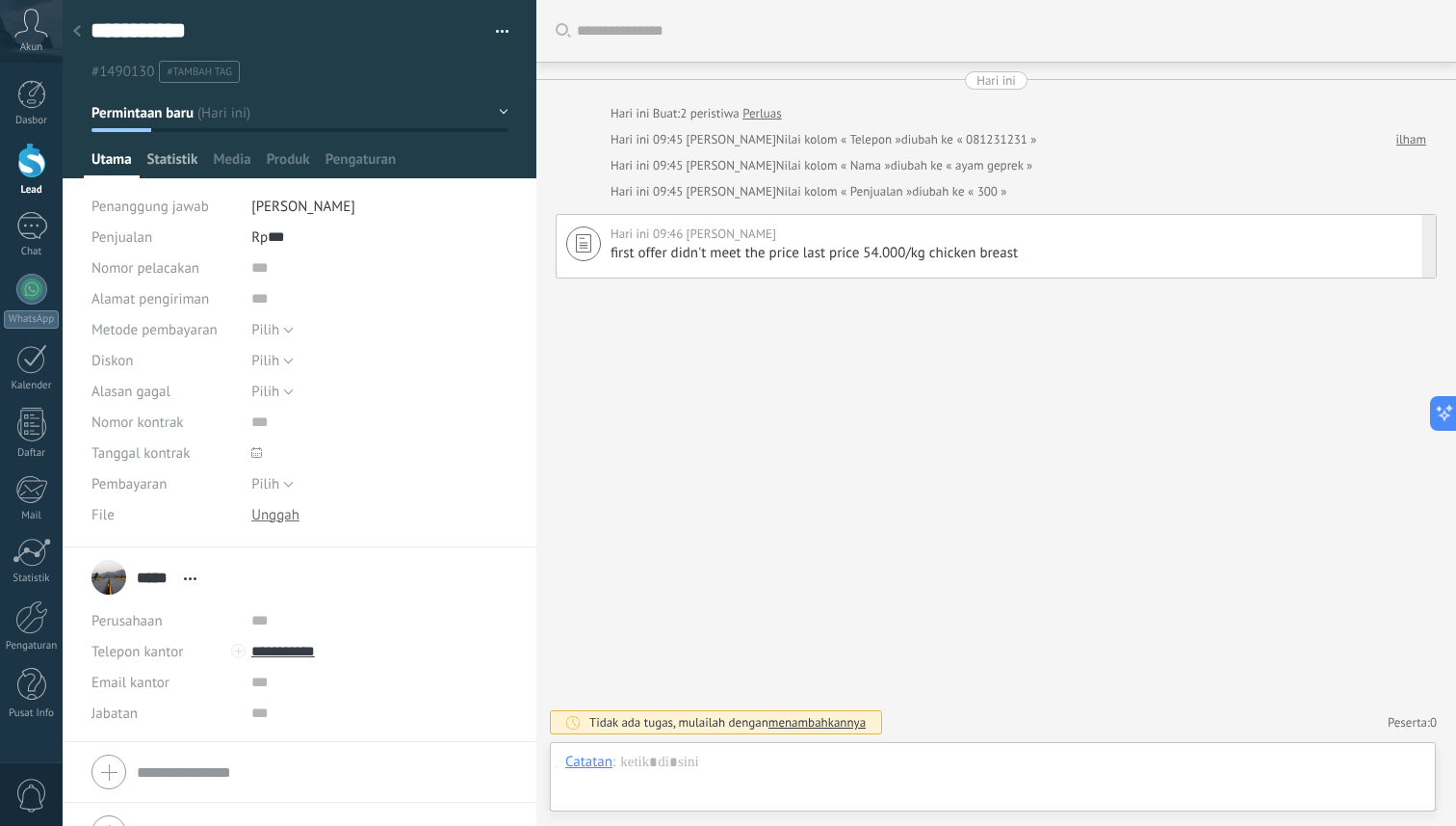
click at [168, 167] on span "Statistik" at bounding box center [173, 164] width 51 height 28
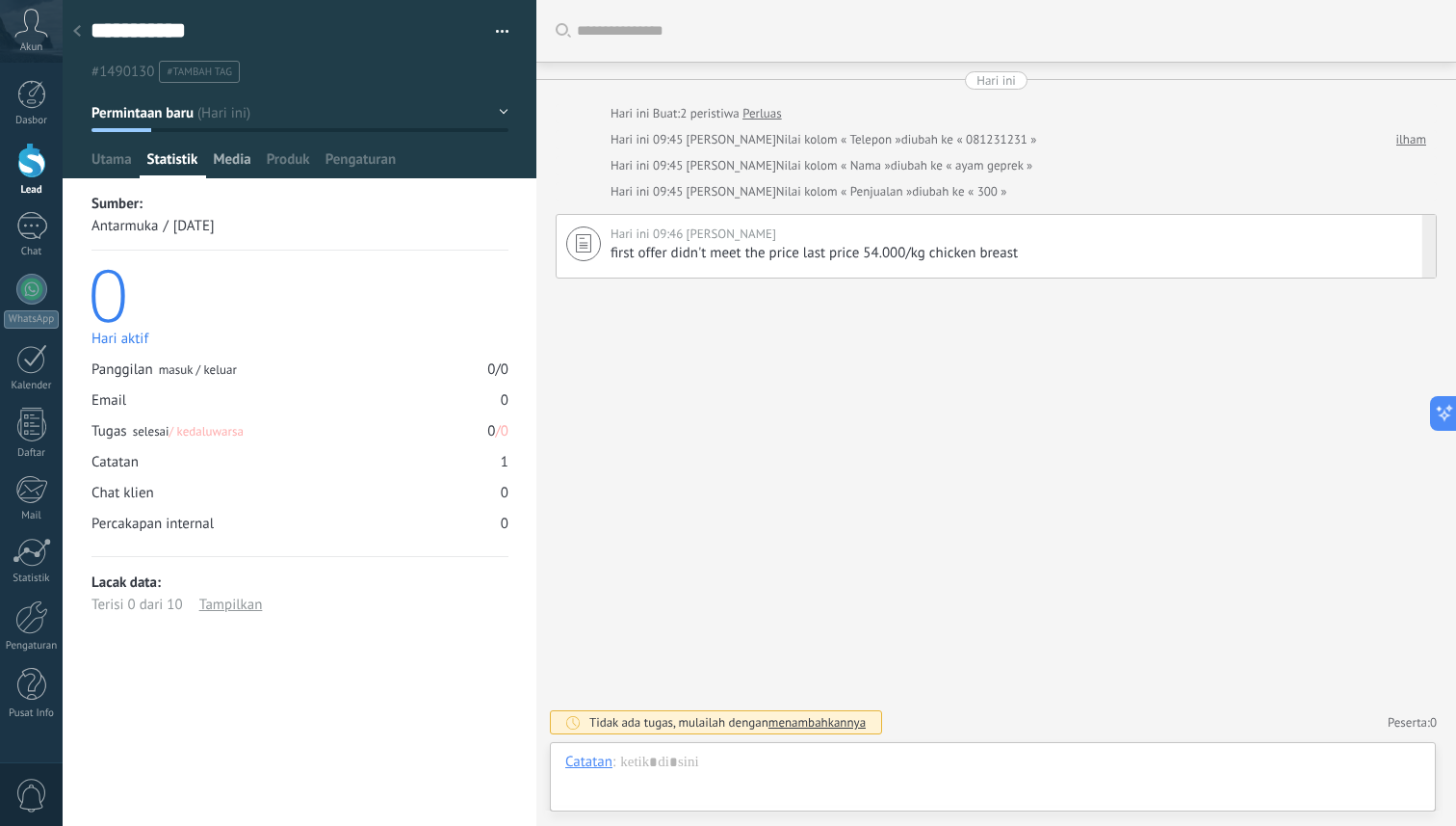
click at [257, 152] on div "Media" at bounding box center [232, 164] width 53 height 28
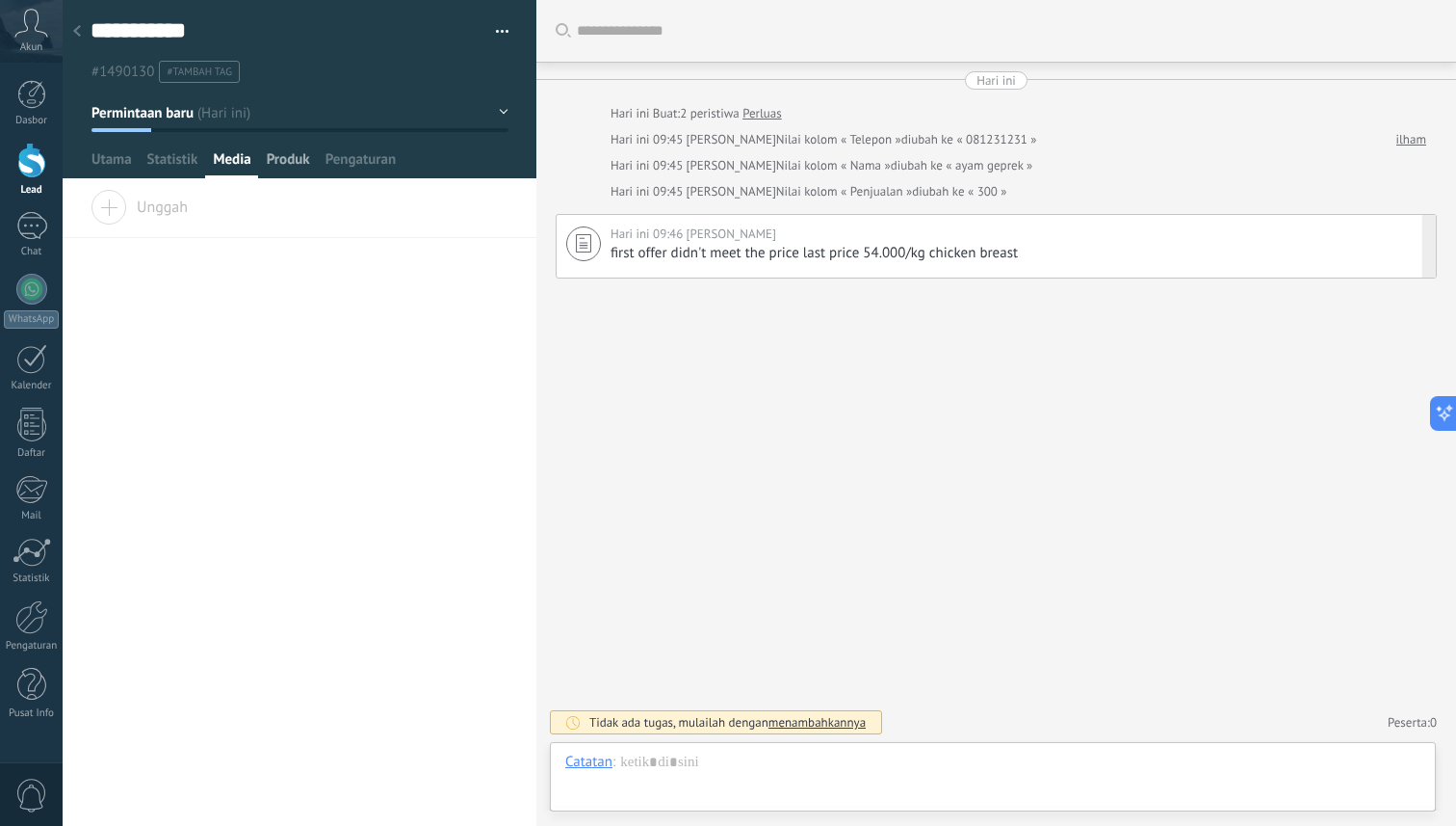
click at [284, 158] on span "Produk" at bounding box center [289, 164] width 43 height 28
click at [365, 159] on span "Pengaturan" at bounding box center [361, 164] width 71 height 28
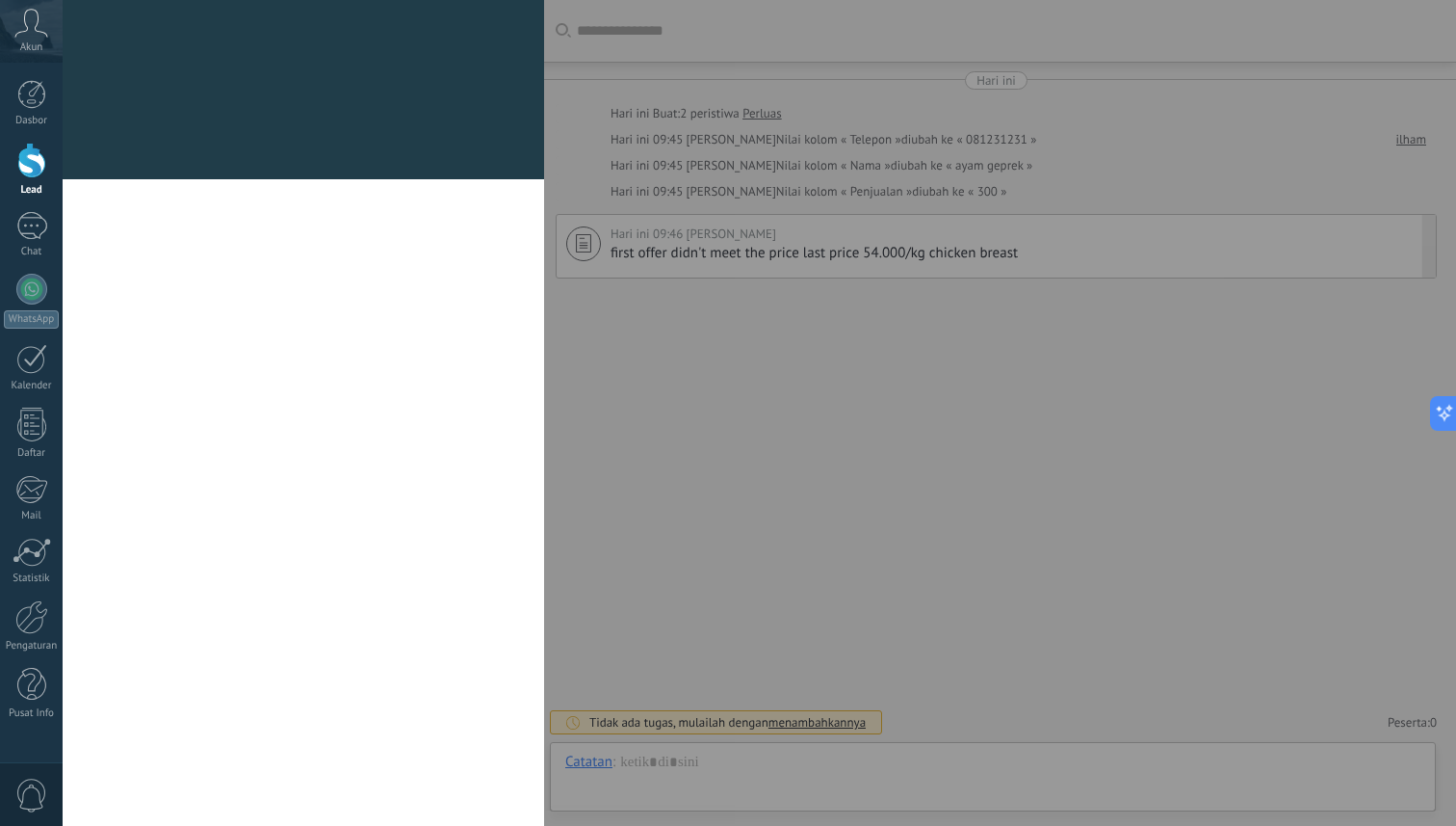
click at [107, 153] on div "Kolom dan kelompok Kommo memberi kamu opsi untuk menambahkan kolom kustom kamu …" at bounding box center [303, 89] width 481 height 179
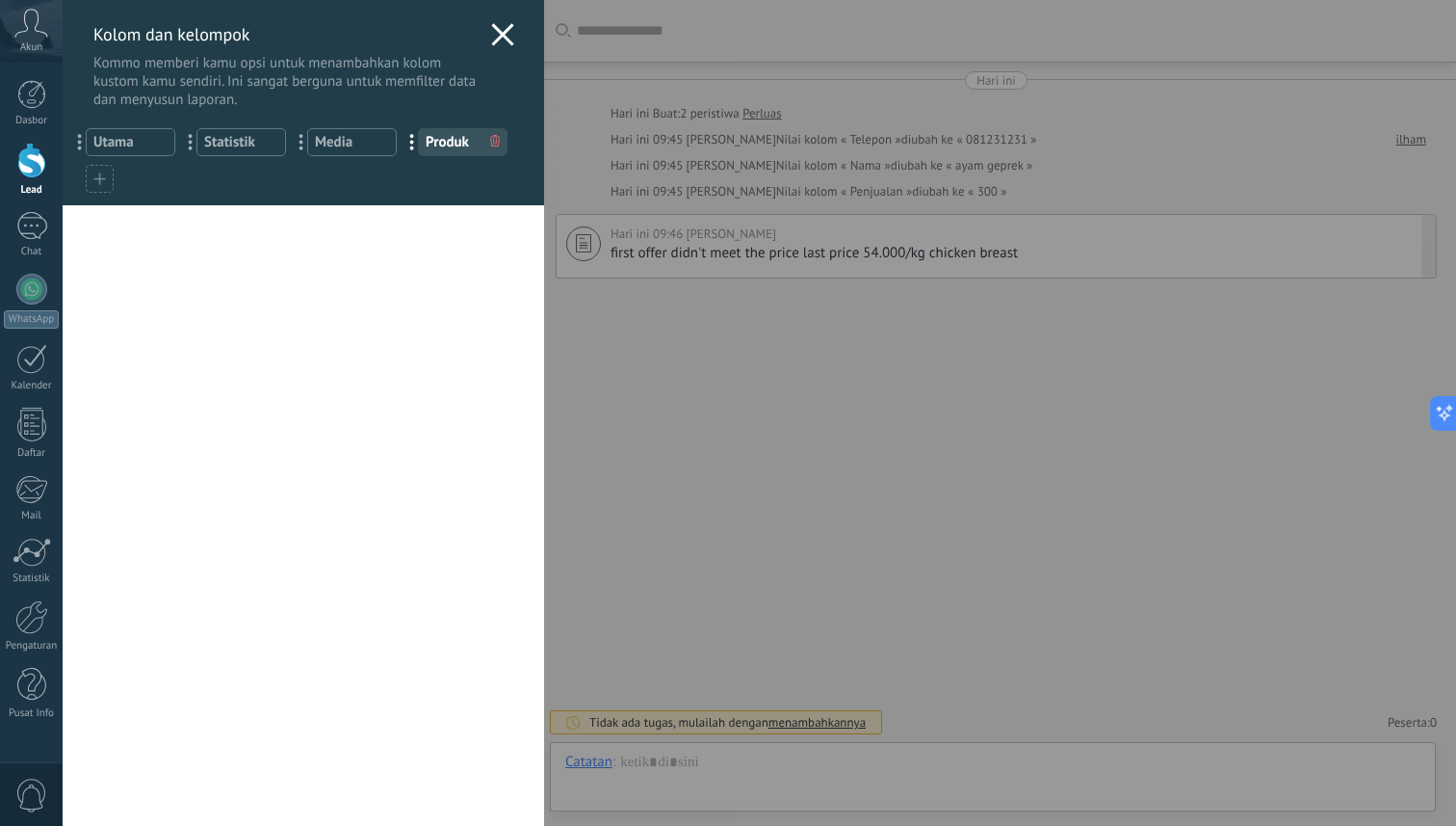
click at [492, 33] on icon at bounding box center [503, 35] width 23 height 23
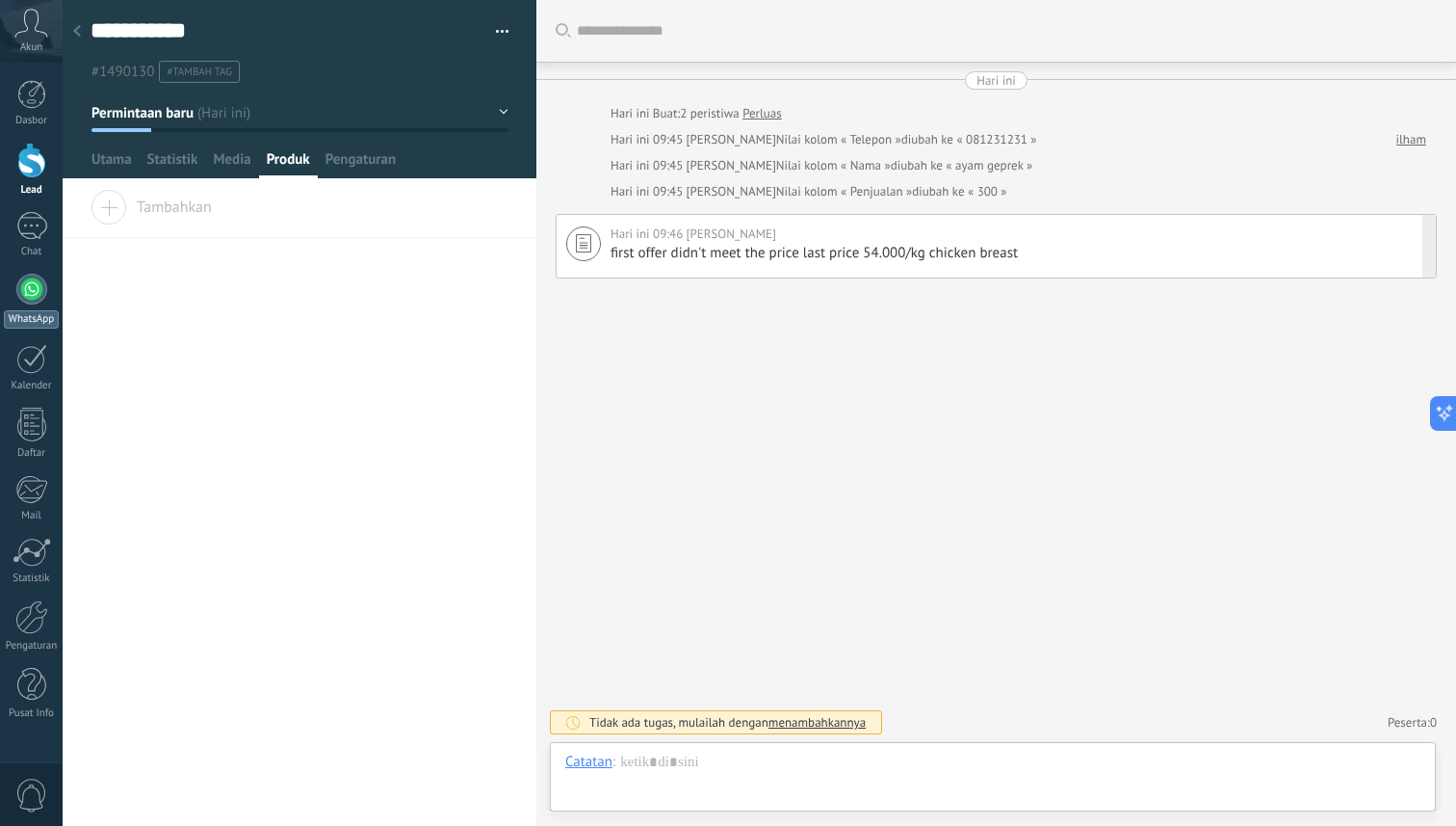
click at [22, 287] on div at bounding box center [31, 289] width 30 height 30
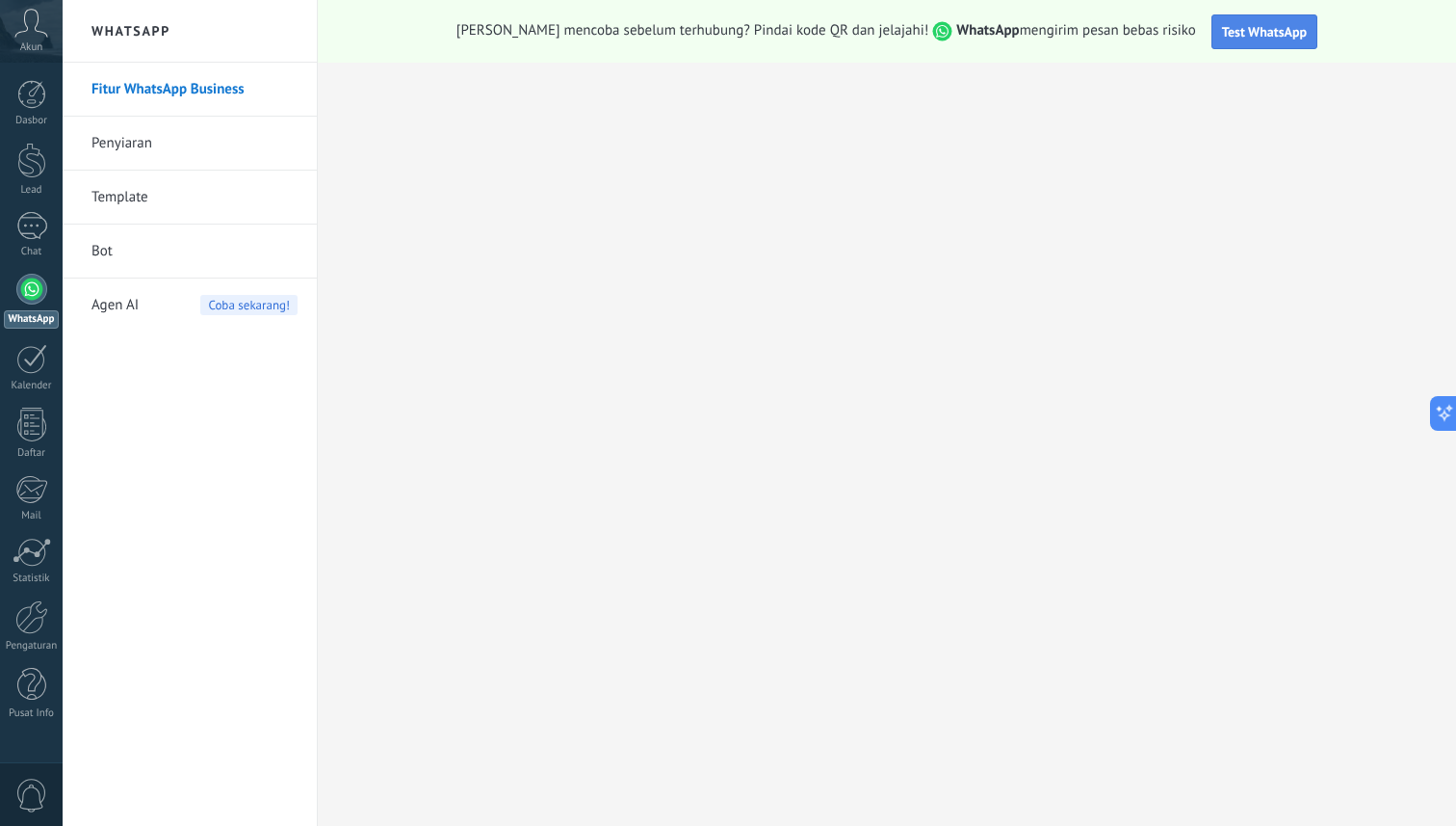
click at [1230, 34] on span "Test WhatsApp" at bounding box center [1264, 32] width 85 height 18
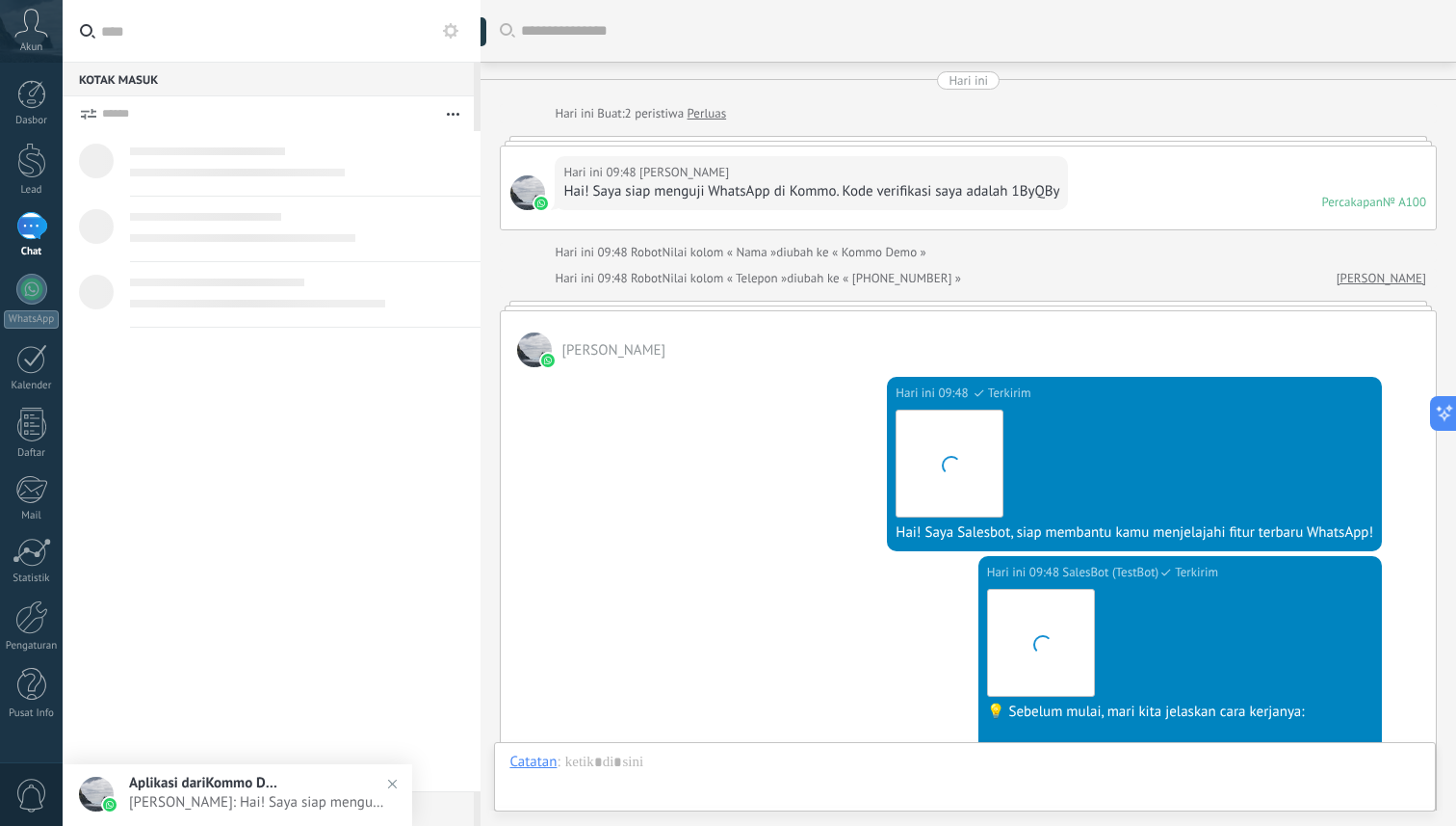
type textarea "**********"
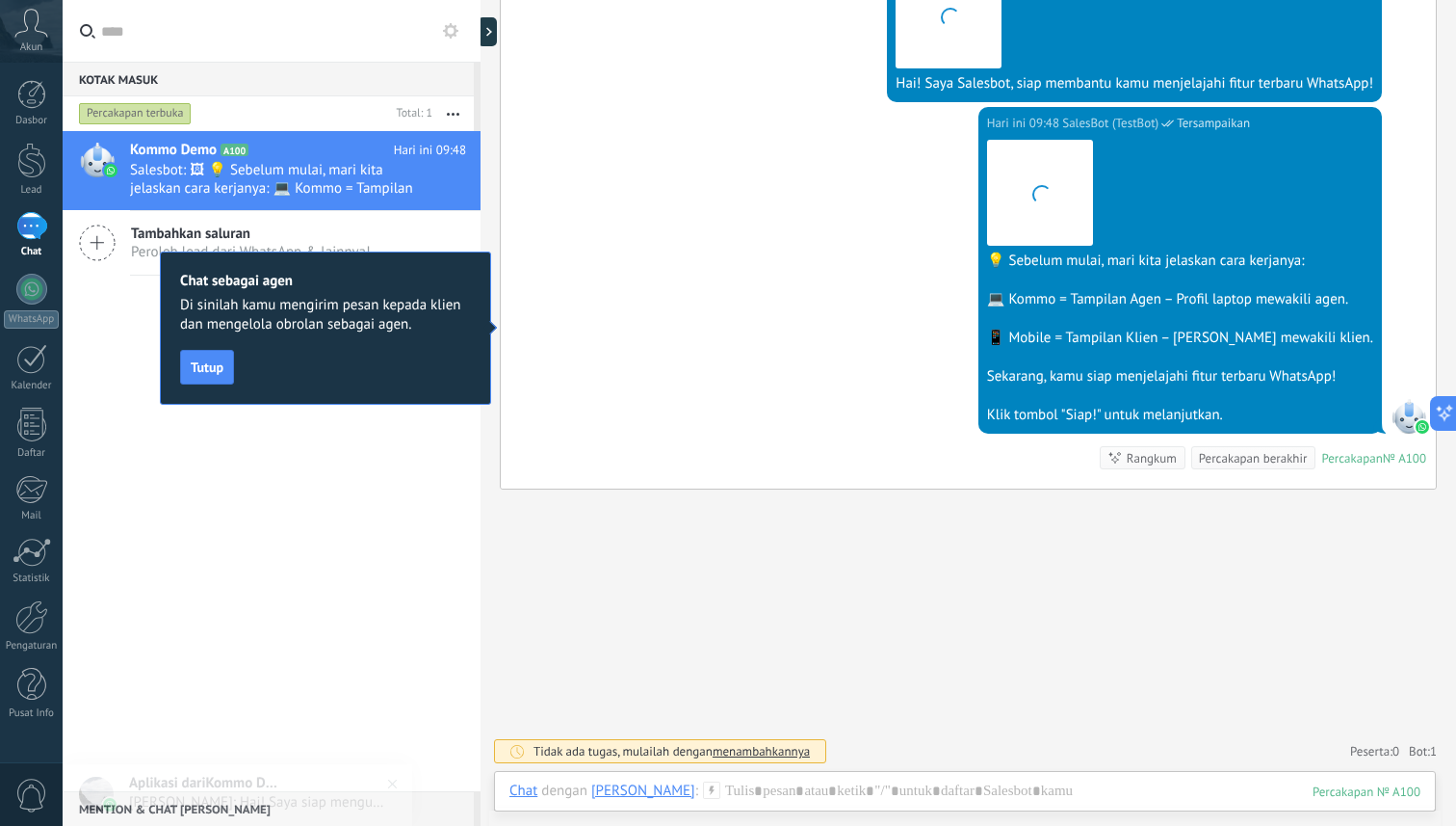
scroll to position [446, 0]
click at [225, 371] on button "Tutup" at bounding box center [206, 366] width 54 height 34
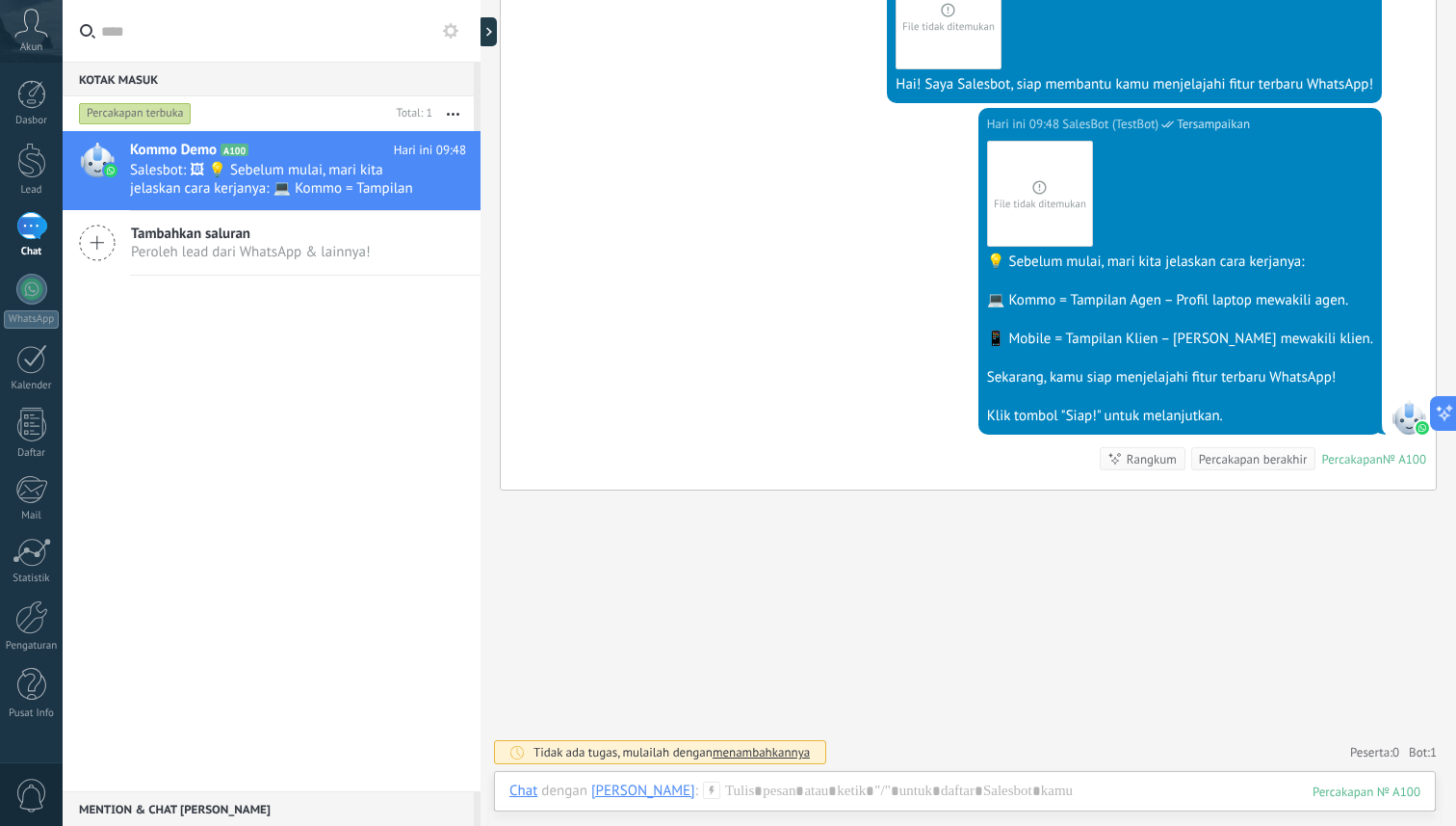
scroll to position [0, 0]
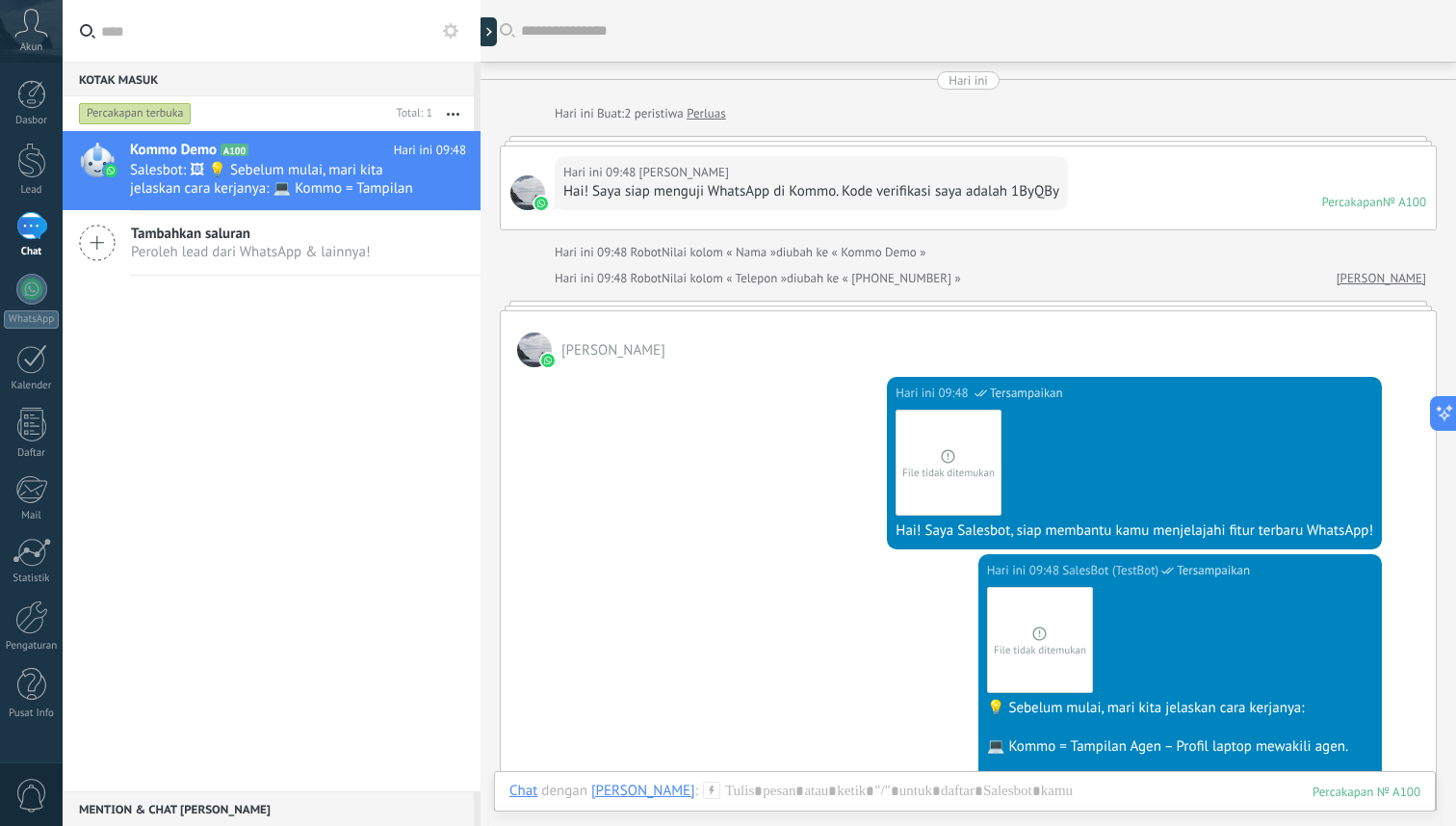
click at [1250, 168] on div "Hari ini 09:48 [PERSON_NAME] Hai! Saya siap menguji WhatsApp di Kommo. Kode ver…" at bounding box center [969, 188] width 935 height 83
click at [1356, 202] on div "Percakapan" at bounding box center [1351, 202] width 61 height 17
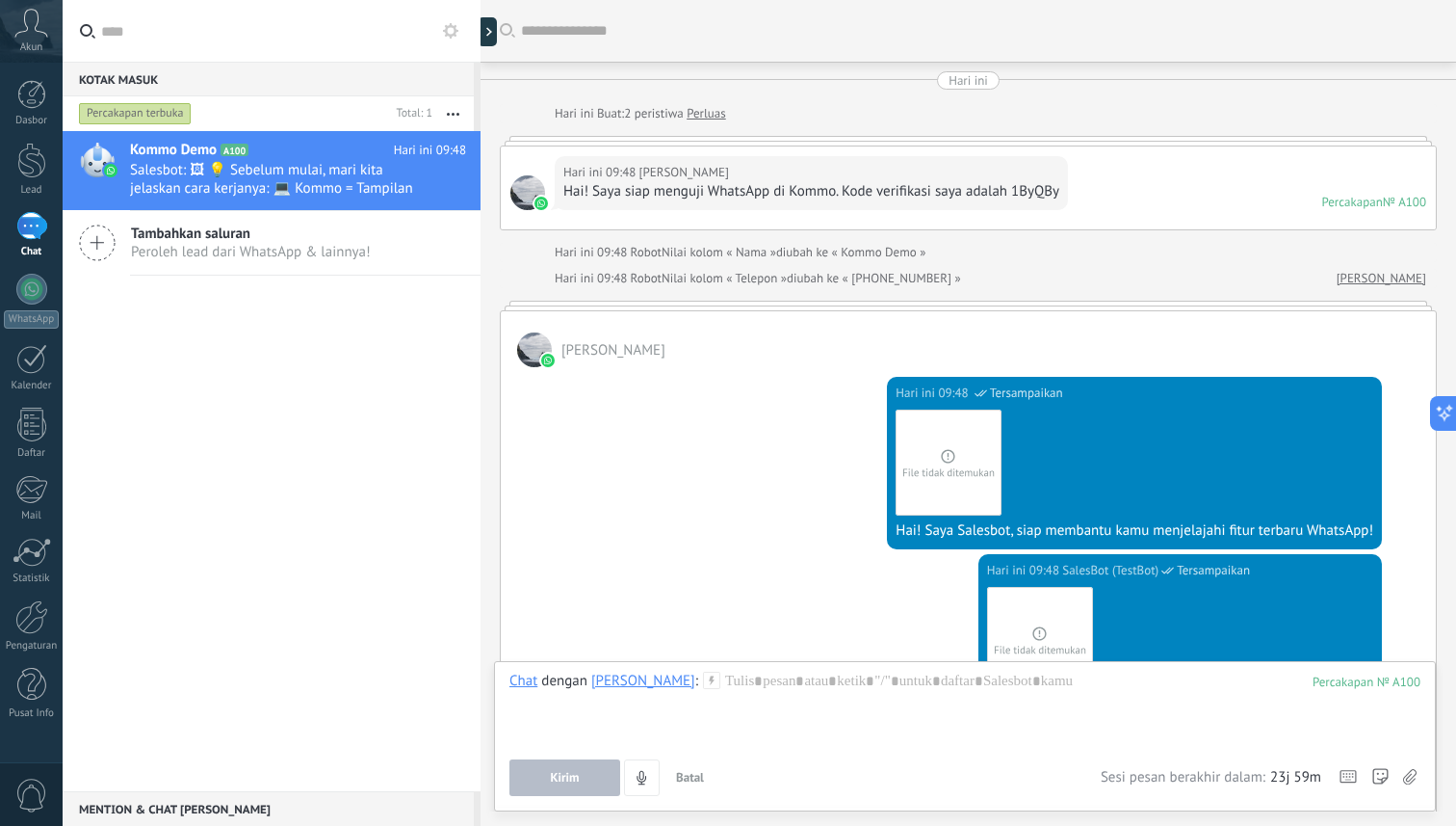
click at [103, 243] on use at bounding box center [97, 242] width 34 height 34
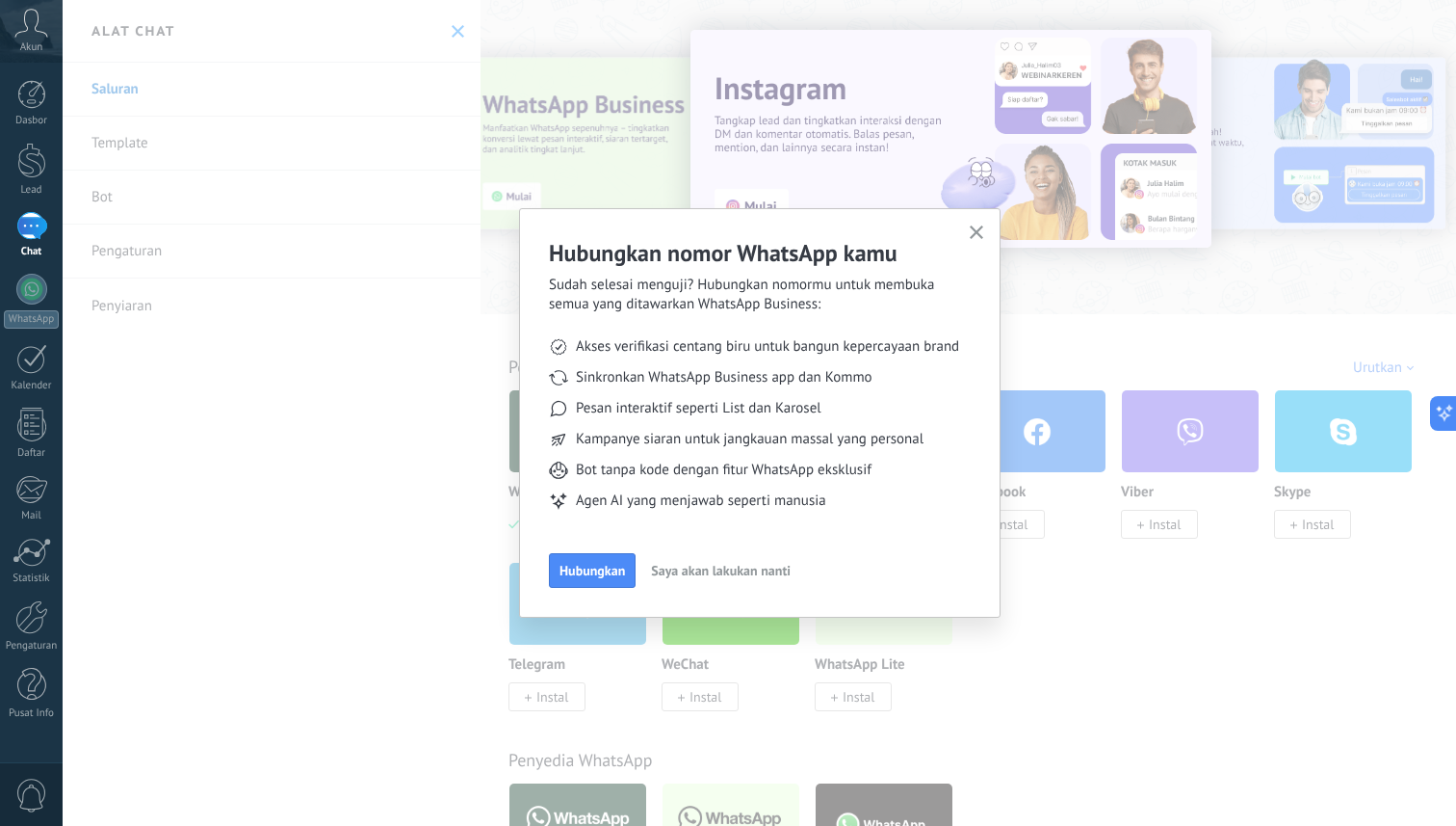
click at [977, 228] on icon "button" at bounding box center [977, 232] width 15 height 15
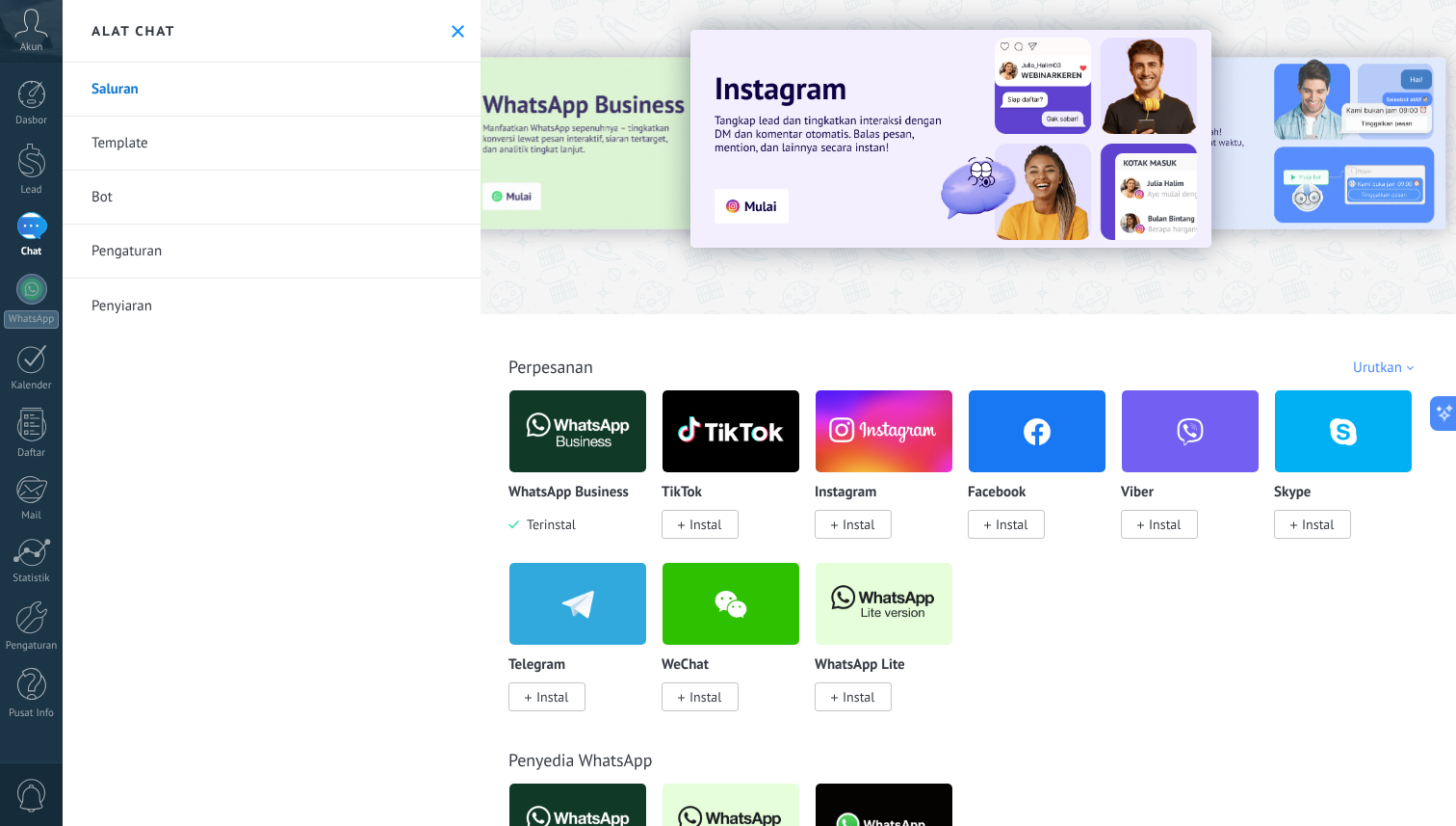
click at [454, 25] on icon at bounding box center [458, 31] width 13 height 13
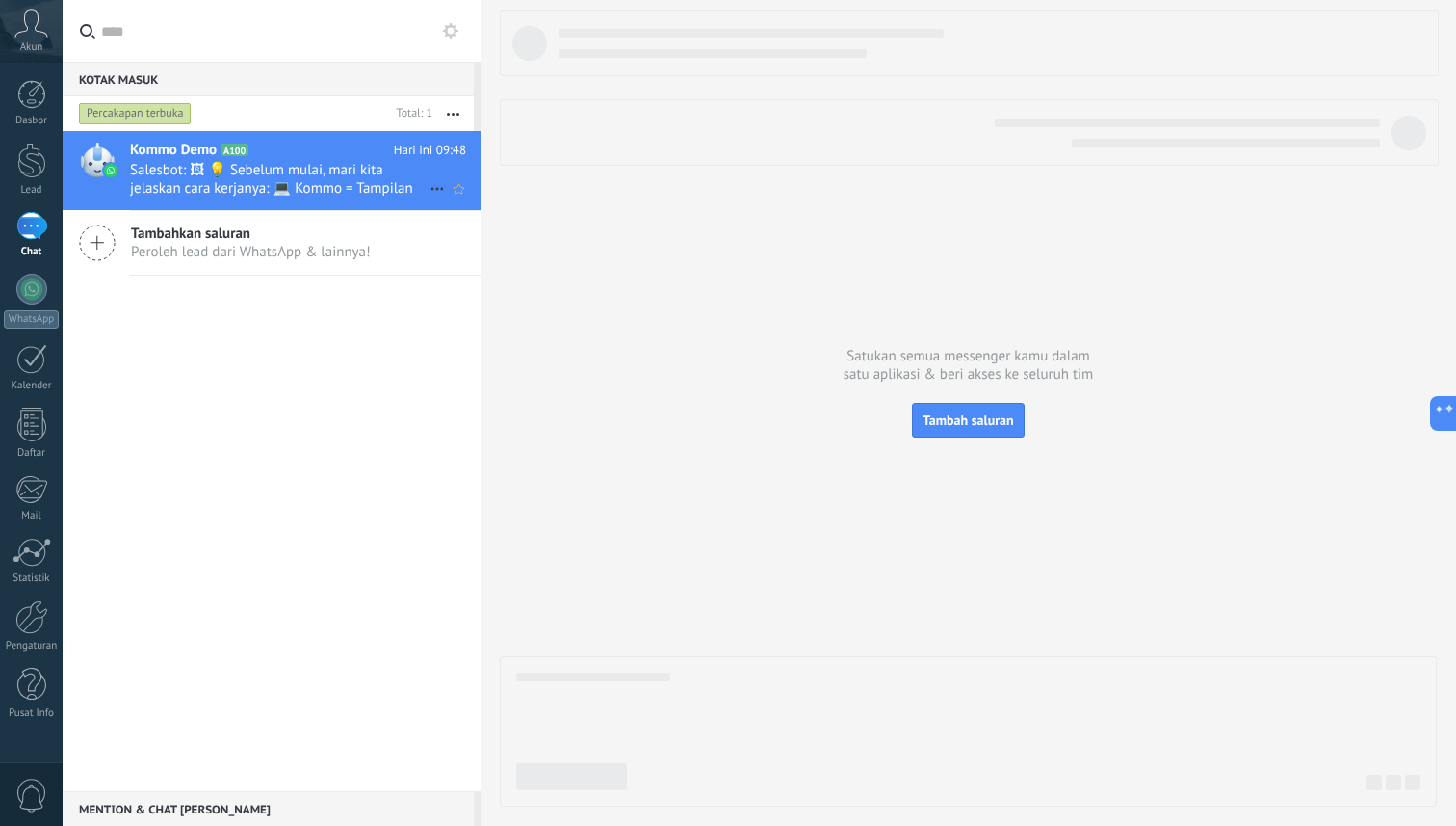
click at [197, 176] on span "Salesbot: 🖼 💡 Sebelum mulai, mari kita jelaskan cara kerjanya: 💻 Kommo = Tampil…" at bounding box center [280, 178] width 299 height 36
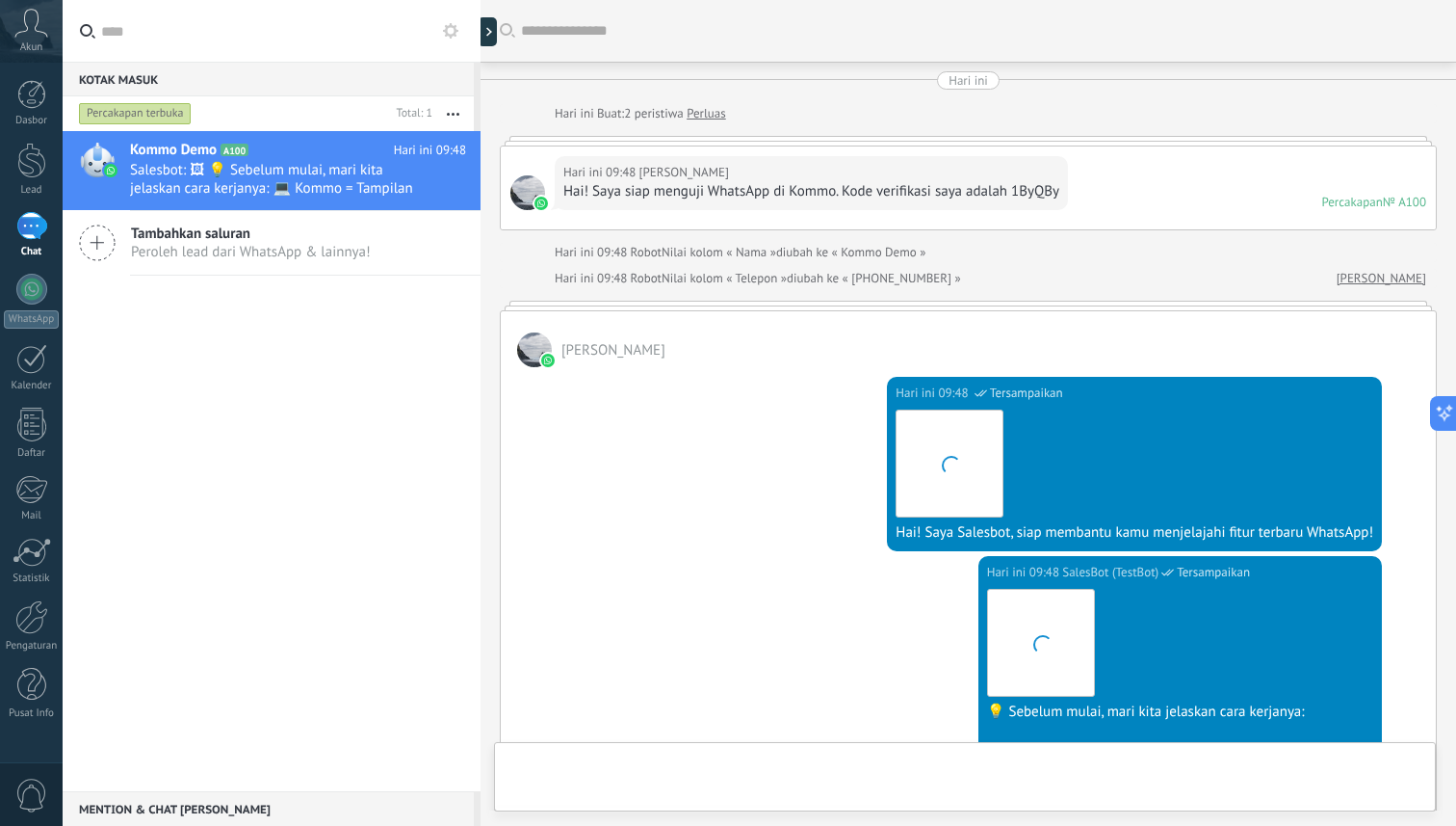
scroll to position [335, 0]
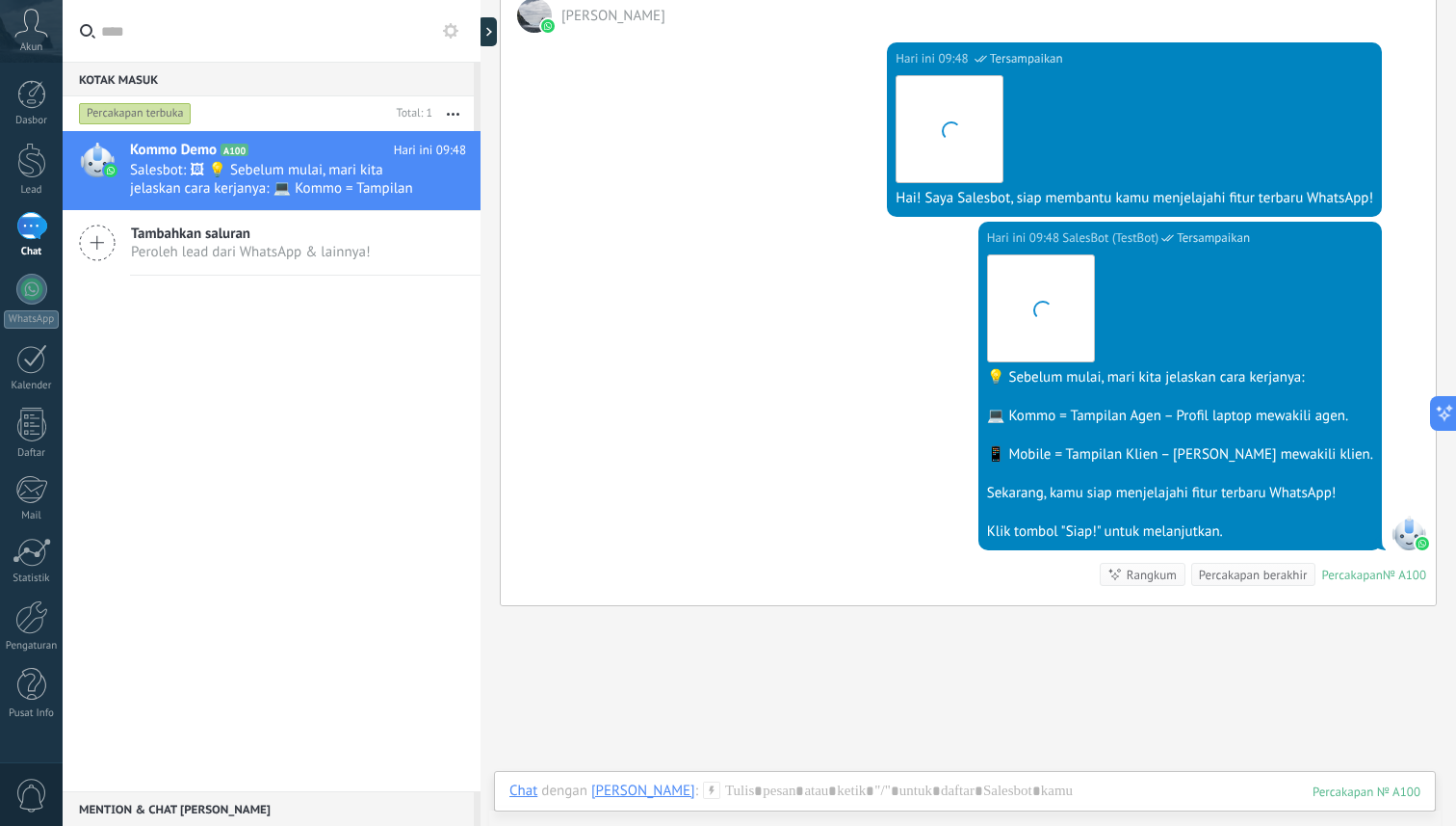
click at [92, 31] on icon at bounding box center [88, 31] width 16 height 15
click at [101, 31] on input "text" at bounding box center [283, 30] width 364 height 62
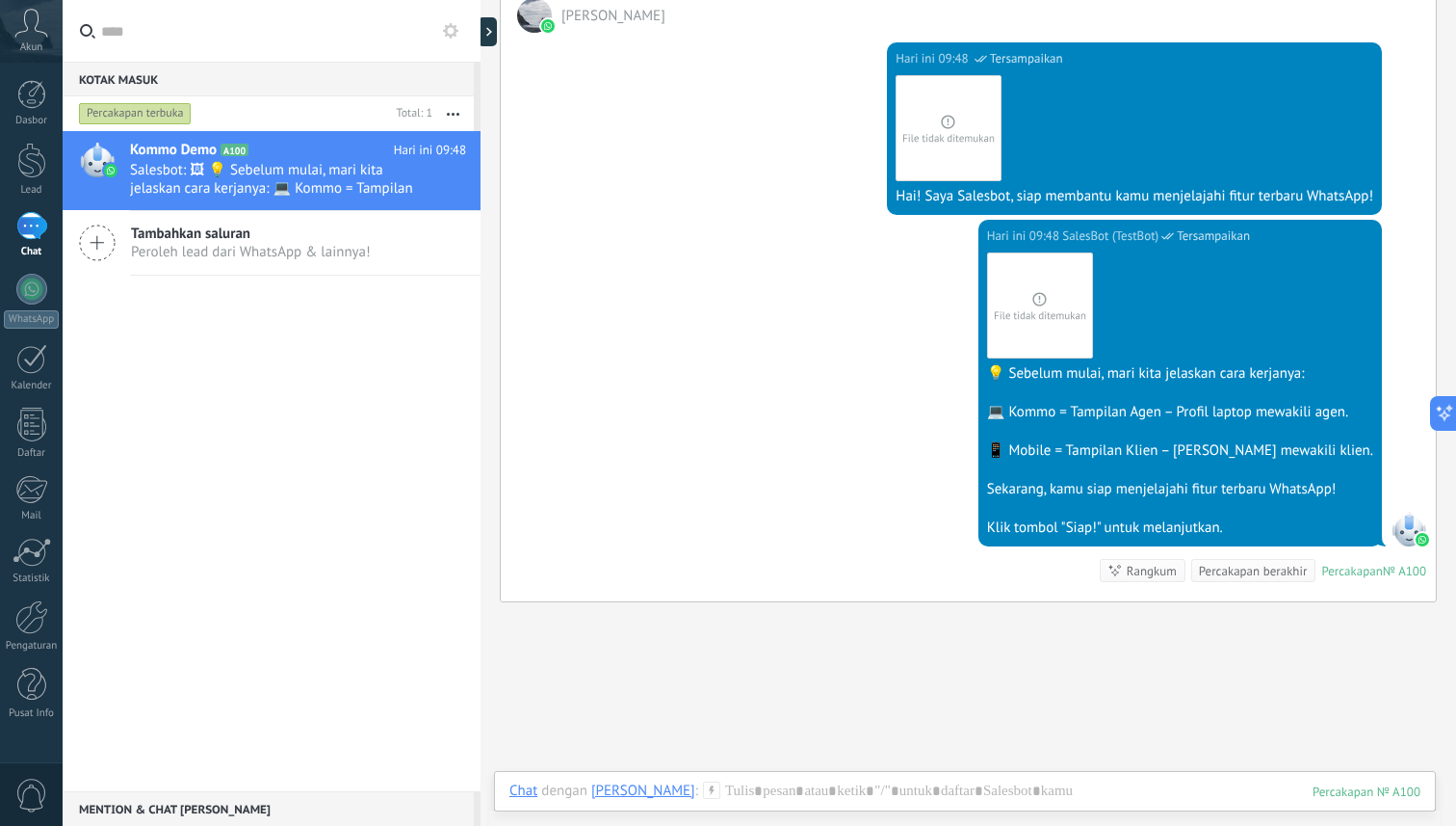
type input "*"
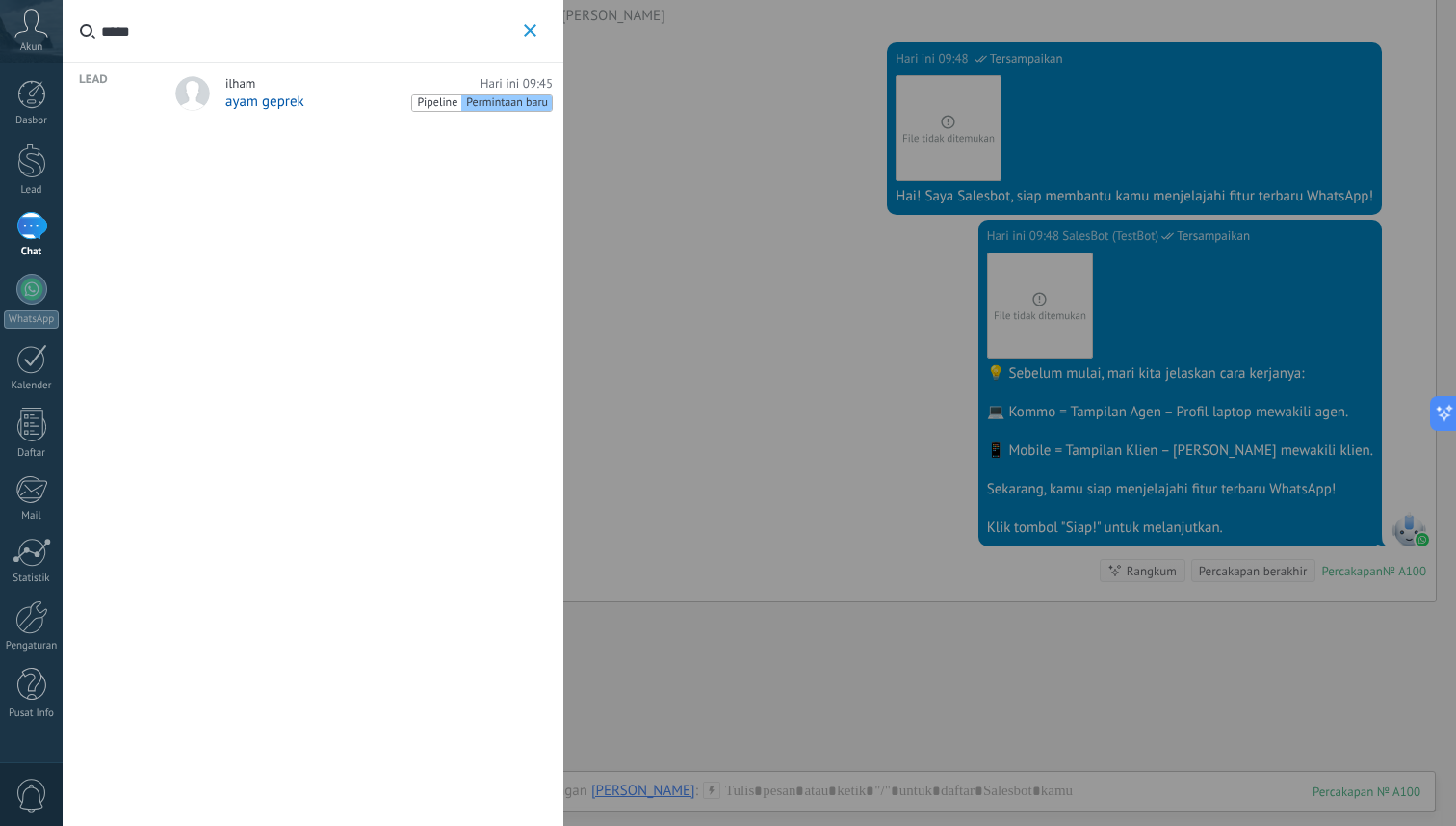
type input "*****"
click at [300, 99] on span "ayam geprek" at bounding box center [264, 101] width 79 height 19
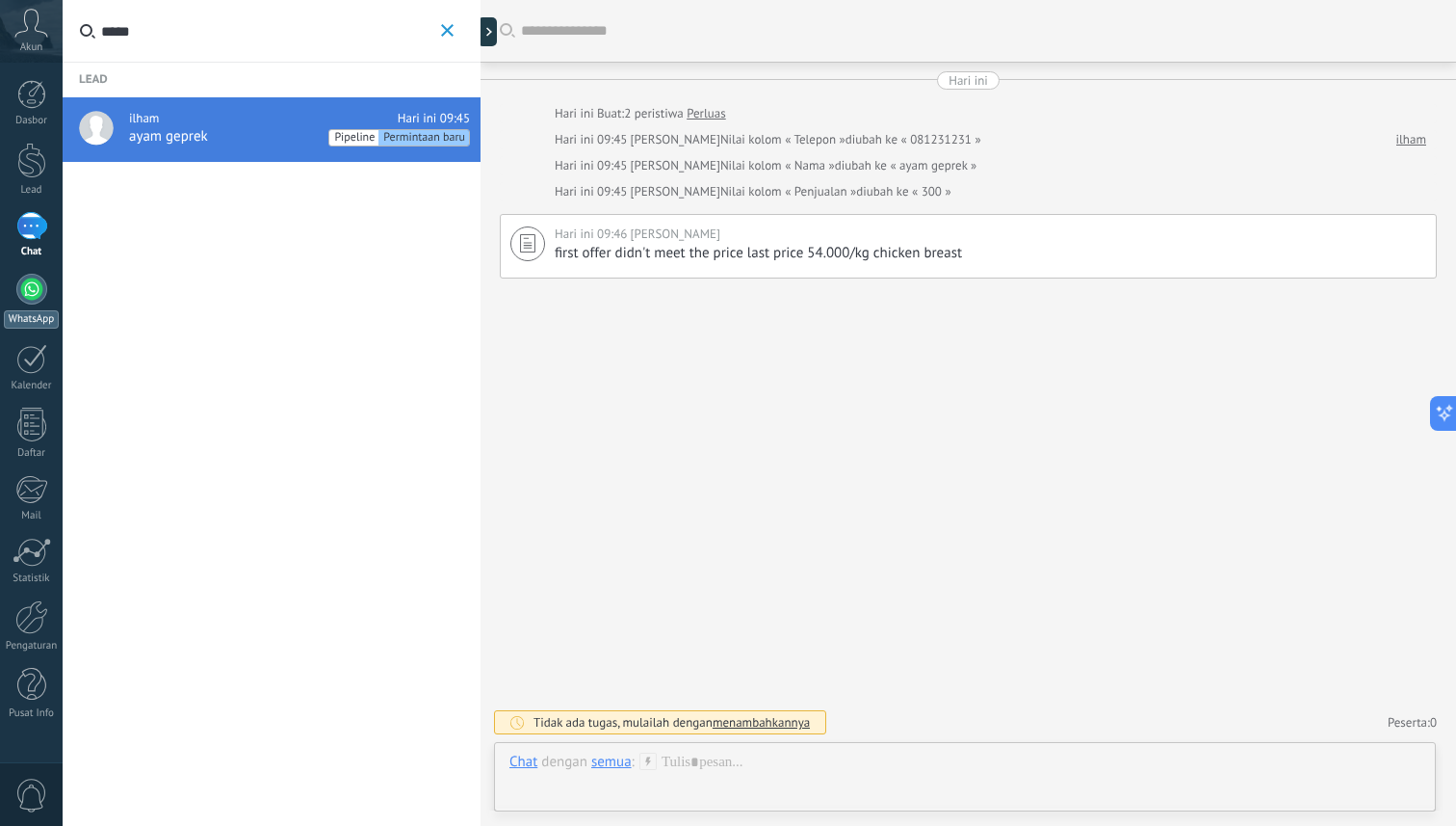
click at [30, 289] on div at bounding box center [31, 289] width 30 height 30
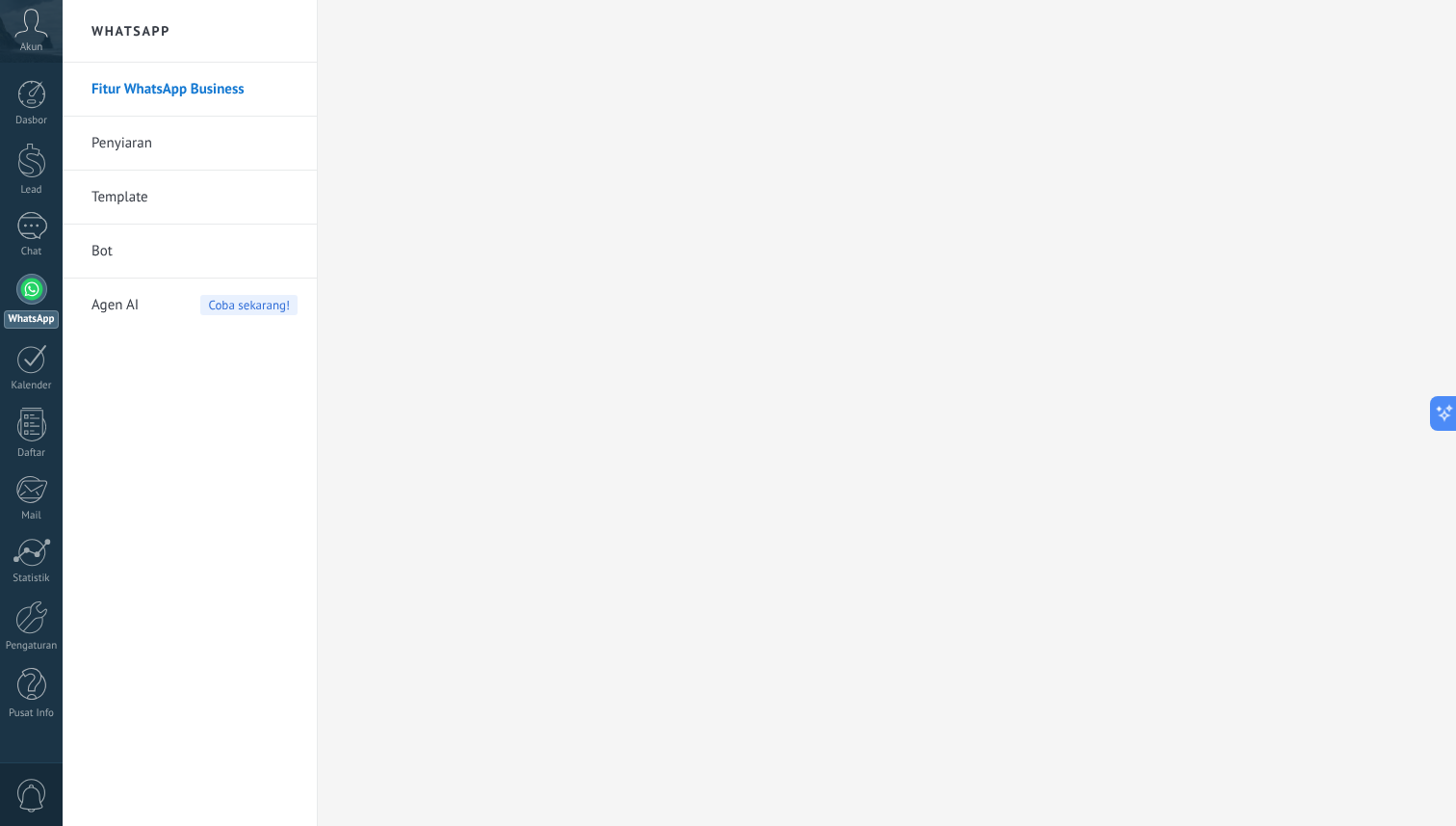
click at [169, 147] on link "Penyiaran" at bounding box center [195, 143] width 206 height 54
click at [203, 90] on body ".abccls-1,.abccls-2{fill-rule:evenodd}.abccls-2{fill:#fff} .abfcls-1{fill:none}…" at bounding box center [728, 413] width 1456 height 826
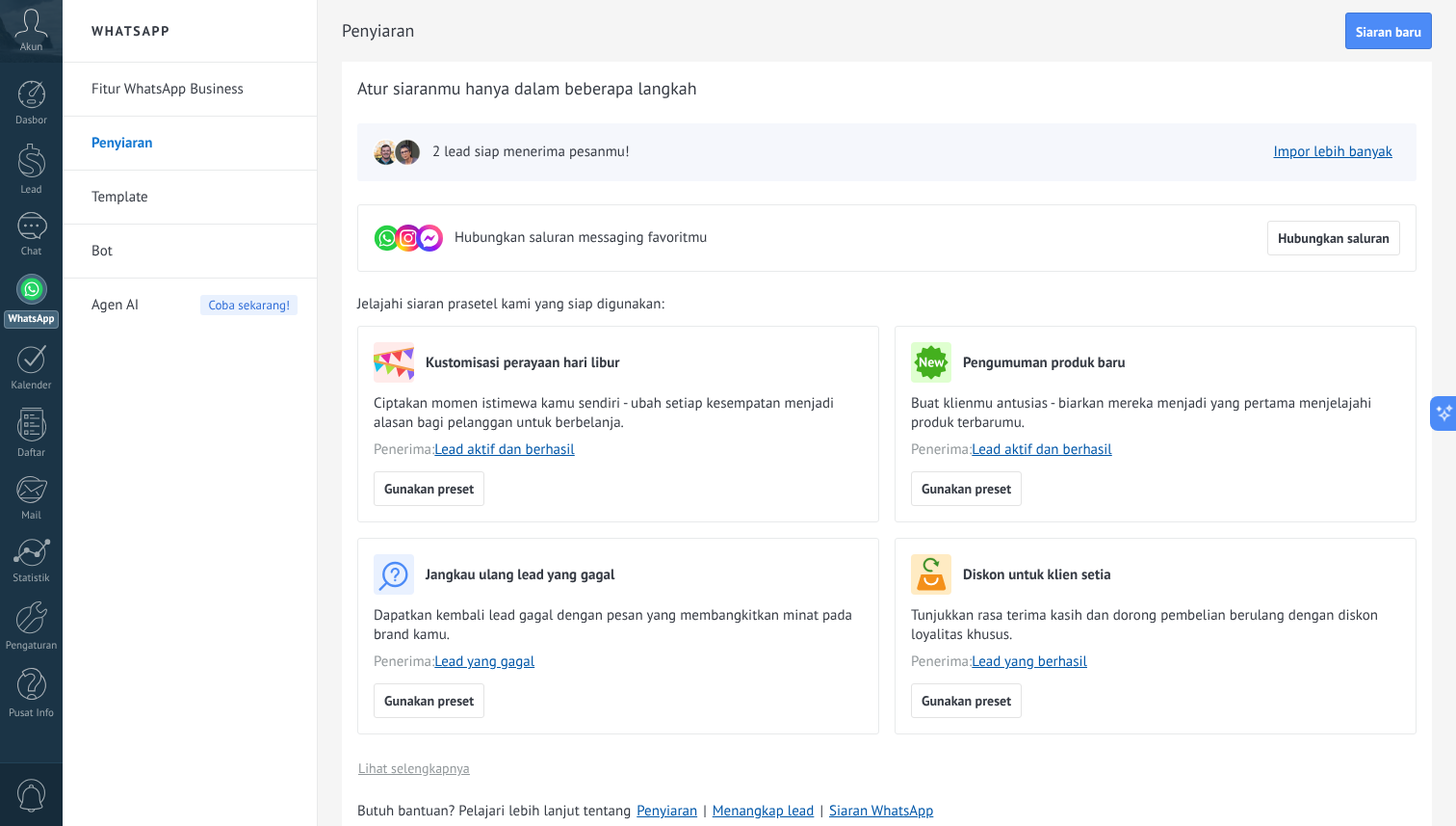
click at [205, 84] on link "Fitur WhatsApp Business" at bounding box center [195, 89] width 206 height 54
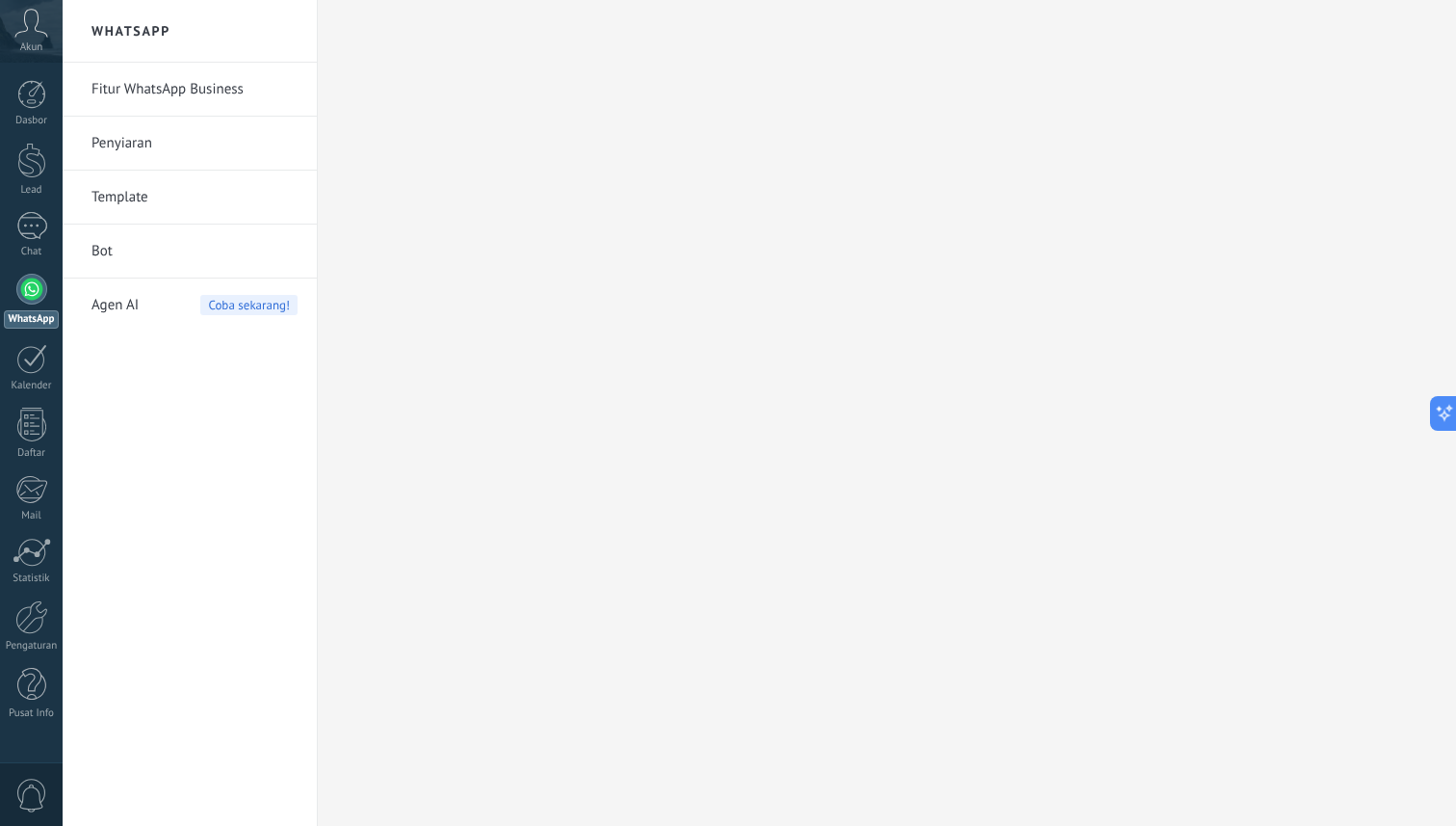
click at [233, 92] on link "Fitur WhatsApp Business" at bounding box center [195, 89] width 206 height 54
click at [205, 89] on link "Fitur WhatsApp Business" at bounding box center [195, 89] width 206 height 54
click at [207, 95] on link "Fitur WhatsApp Business" at bounding box center [195, 89] width 206 height 54
click at [126, 141] on link "Penyiaran" at bounding box center [195, 143] width 206 height 54
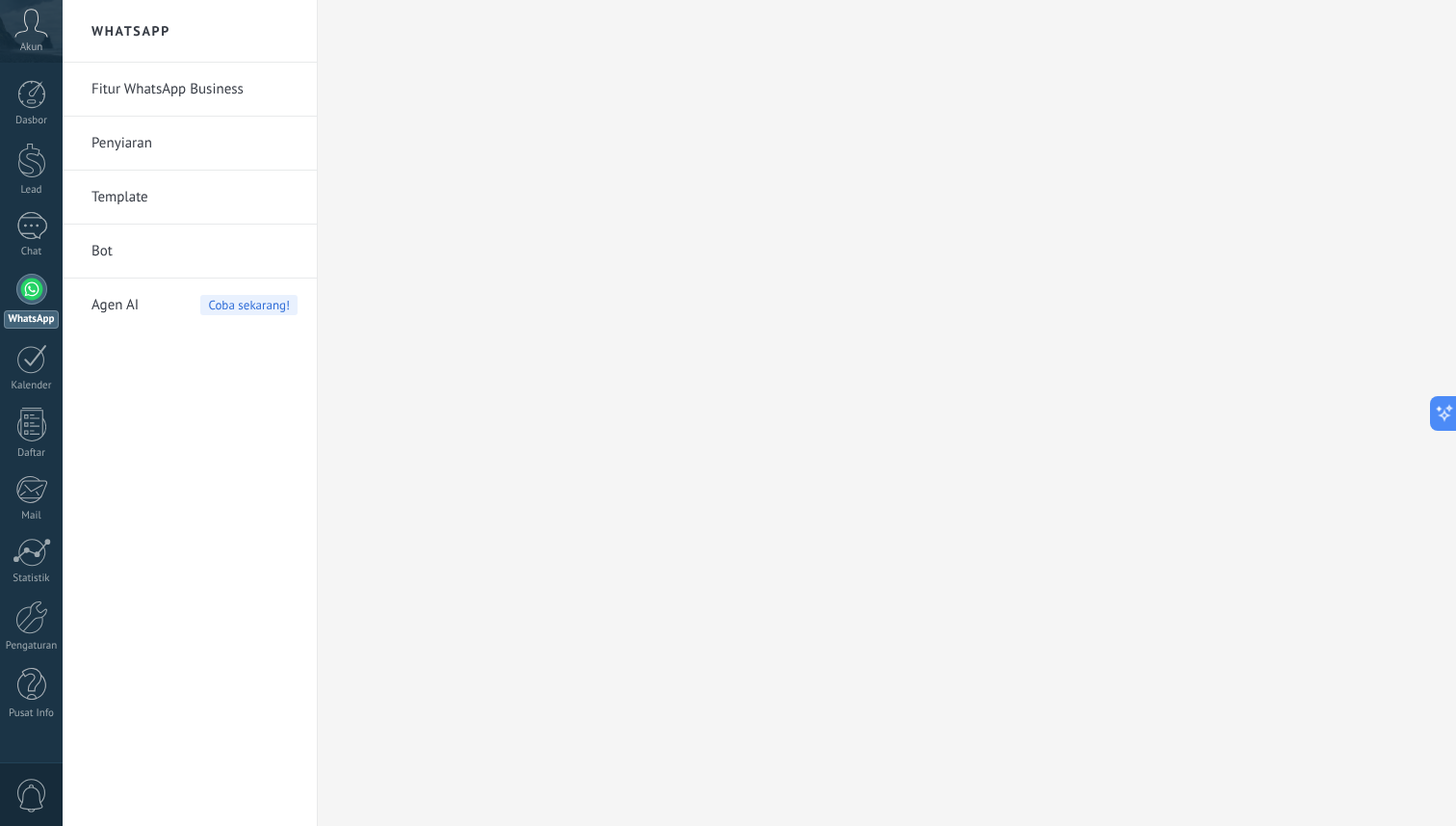
click at [139, 198] on link "Template" at bounding box center [195, 197] width 206 height 54
click at [40, 230] on div "1" at bounding box center [31, 226] width 30 height 28
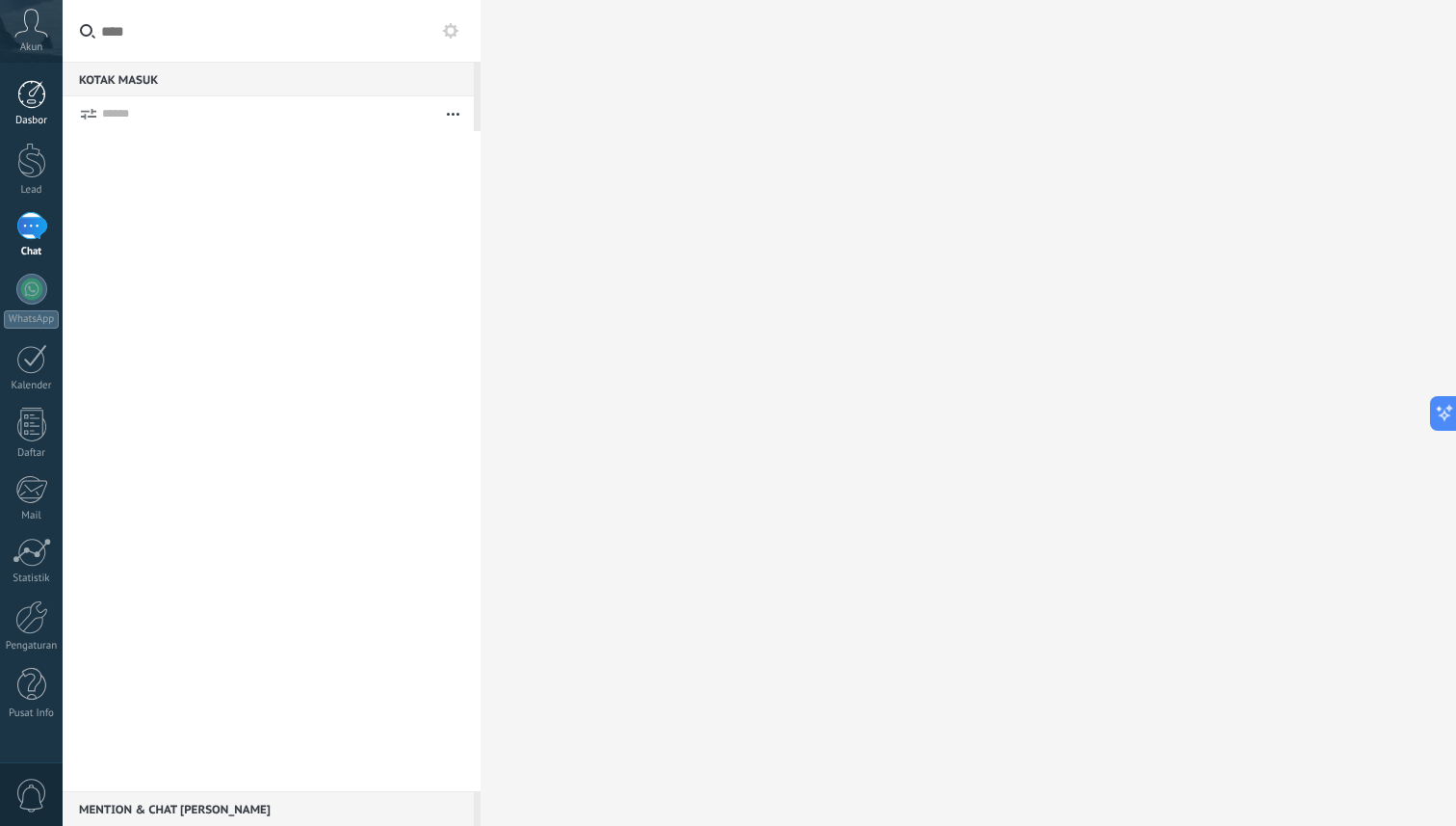
click at [34, 91] on div at bounding box center [32, 95] width 29 height 29
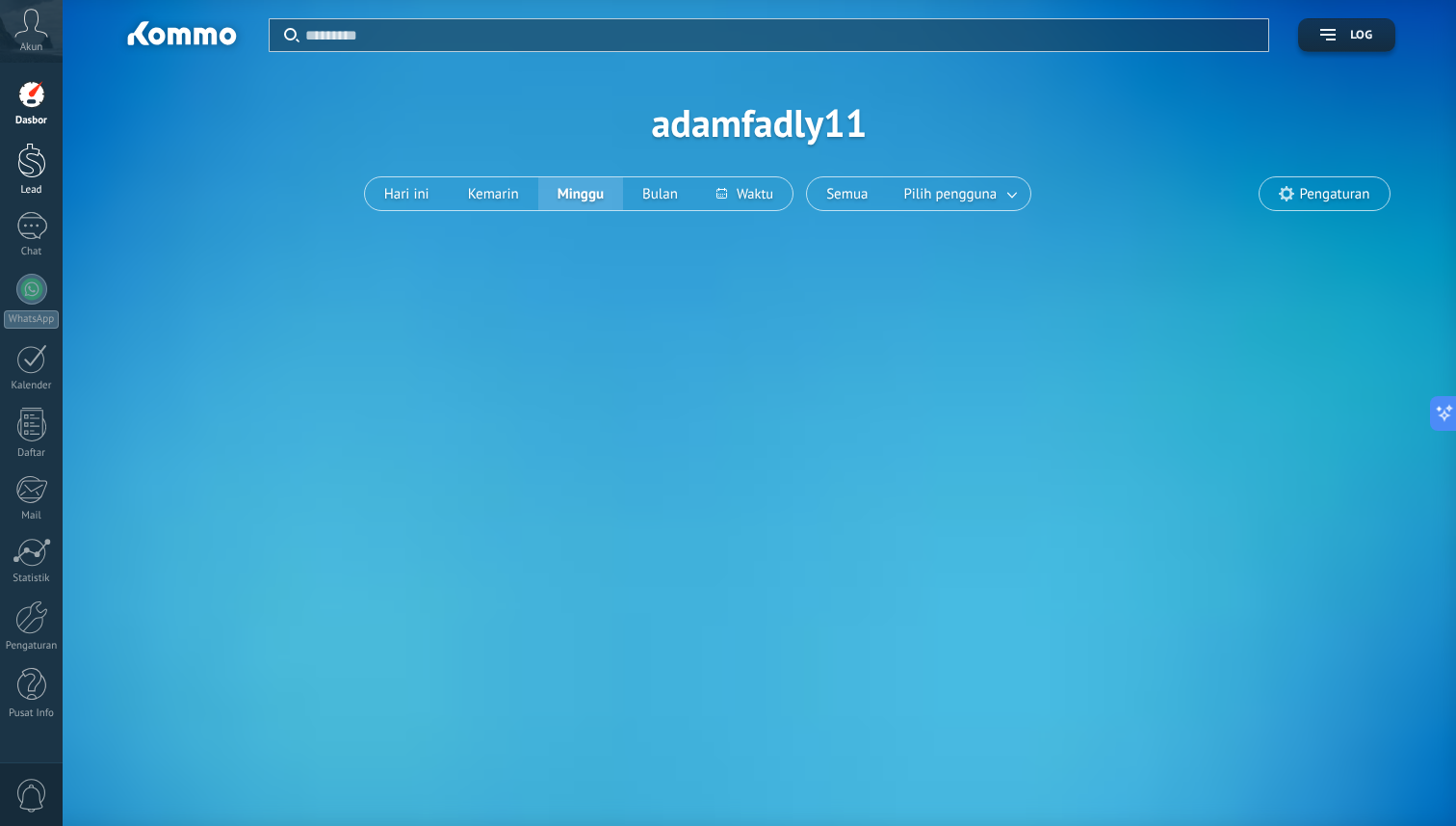
click at [34, 170] on div at bounding box center [32, 161] width 29 height 35
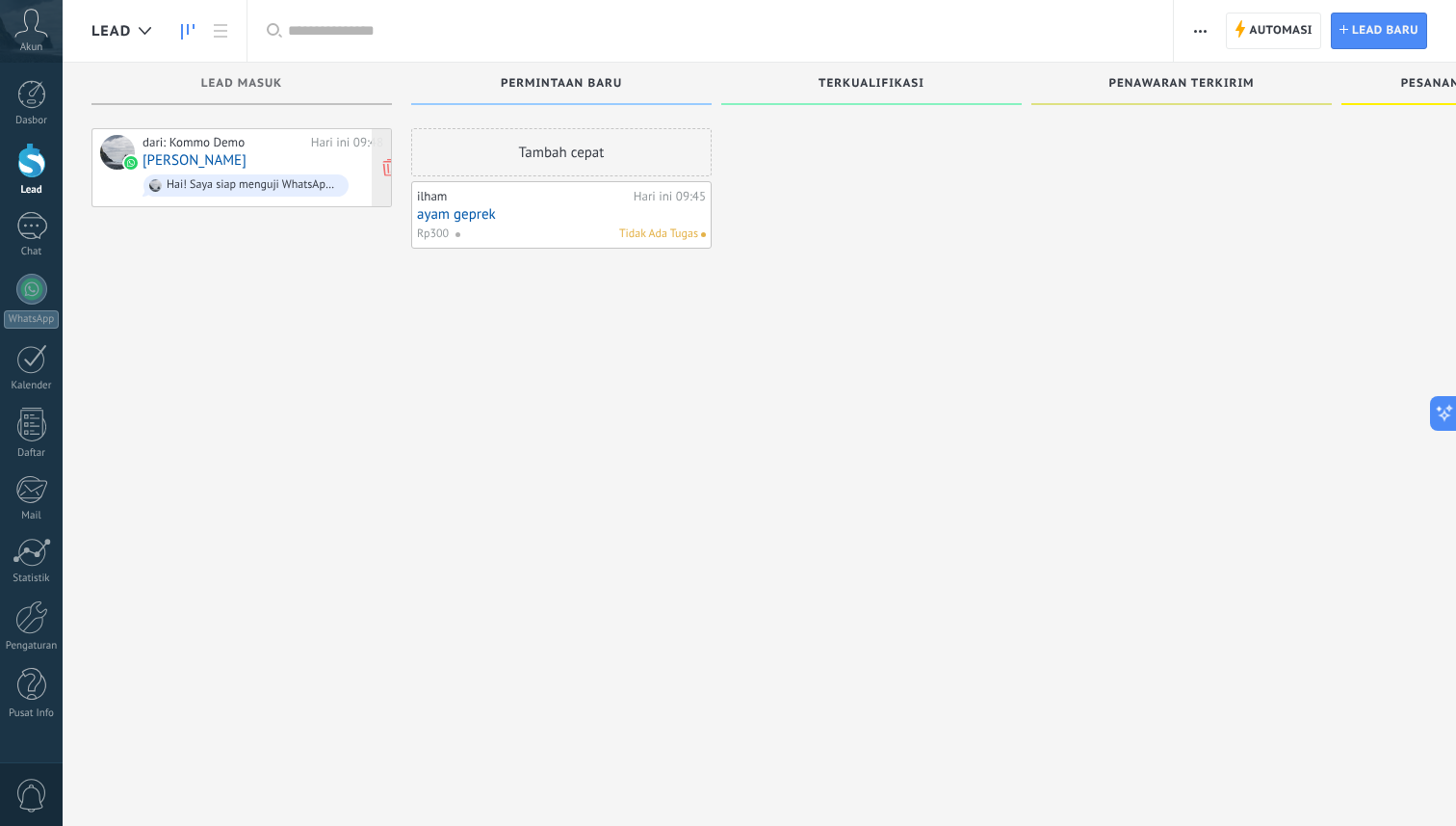
click at [247, 192] on div "Hai! Saya siap menguji WhatsApp di Kommo. Kode verifikasi saya adalah 1ByQBy" at bounding box center [247, 185] width 205 height 23
click at [223, 151] on div "dari: Kommo Demo Hari ini 09:48 [PERSON_NAME] Hai! Saya siap menguji WhatsApp d…" at bounding box center [263, 167] width 241 height 66
click at [566, 215] on link "ayam geprek" at bounding box center [561, 214] width 289 height 17
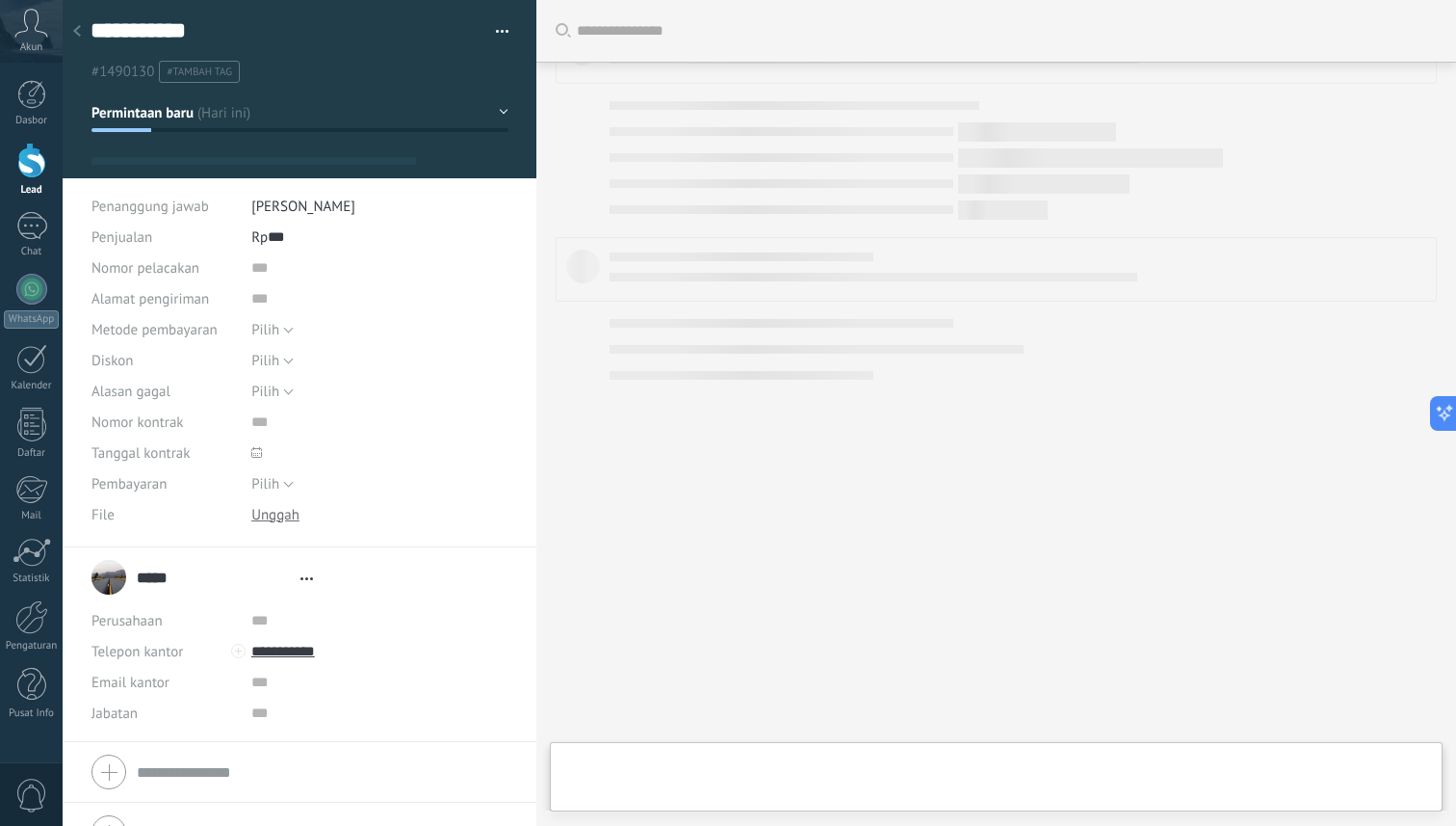
type textarea "**********"
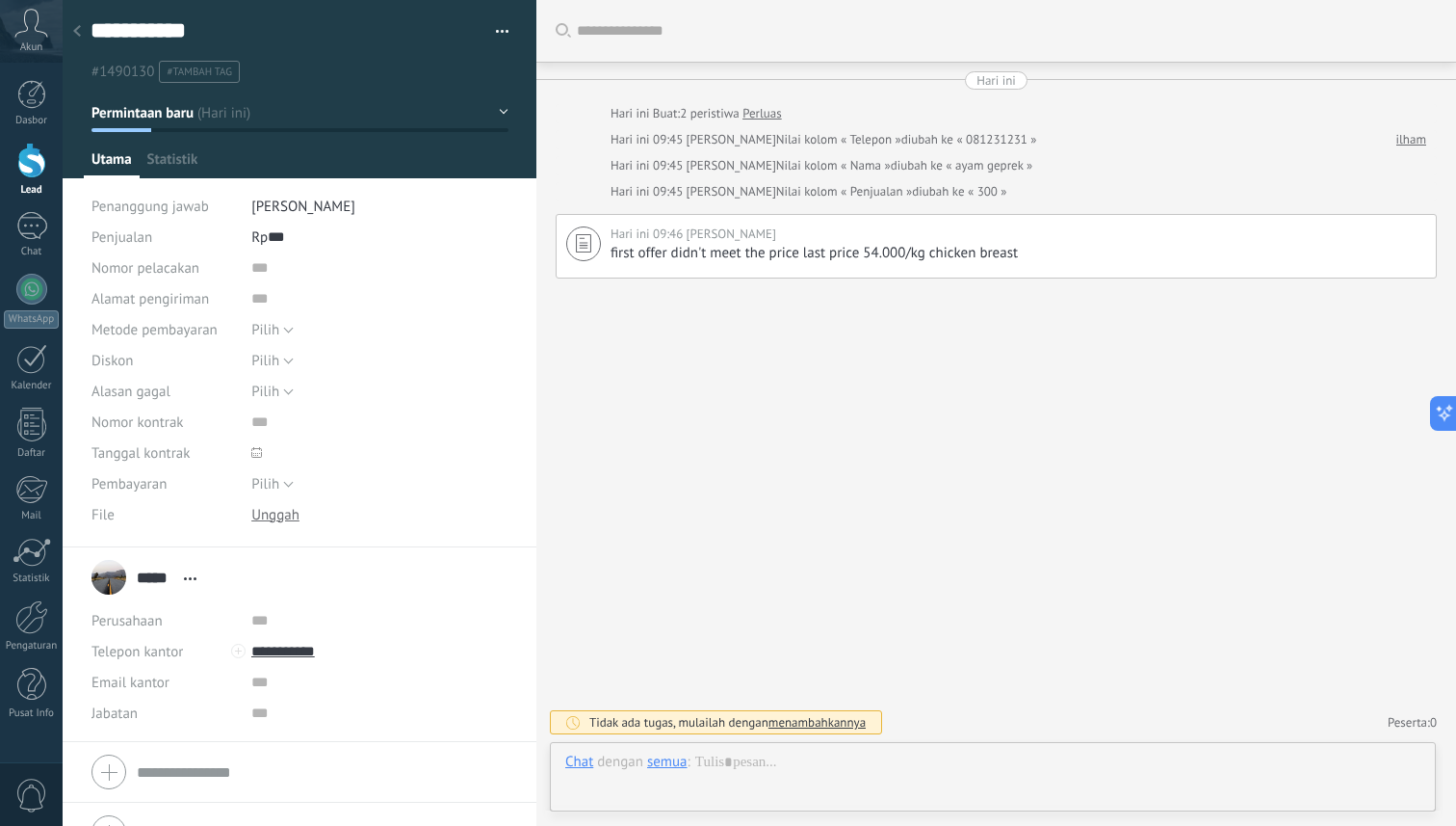
scroll to position [29, 0]
click at [288, 238] on input "***" at bounding box center [280, 236] width 24 height 30
click at [276, 334] on span "Pilih" at bounding box center [265, 330] width 28 height 19
click at [385, 298] on input "text" at bounding box center [380, 298] width 257 height 30
click at [301, 655] on input "**********" at bounding box center [380, 651] width 256 height 30
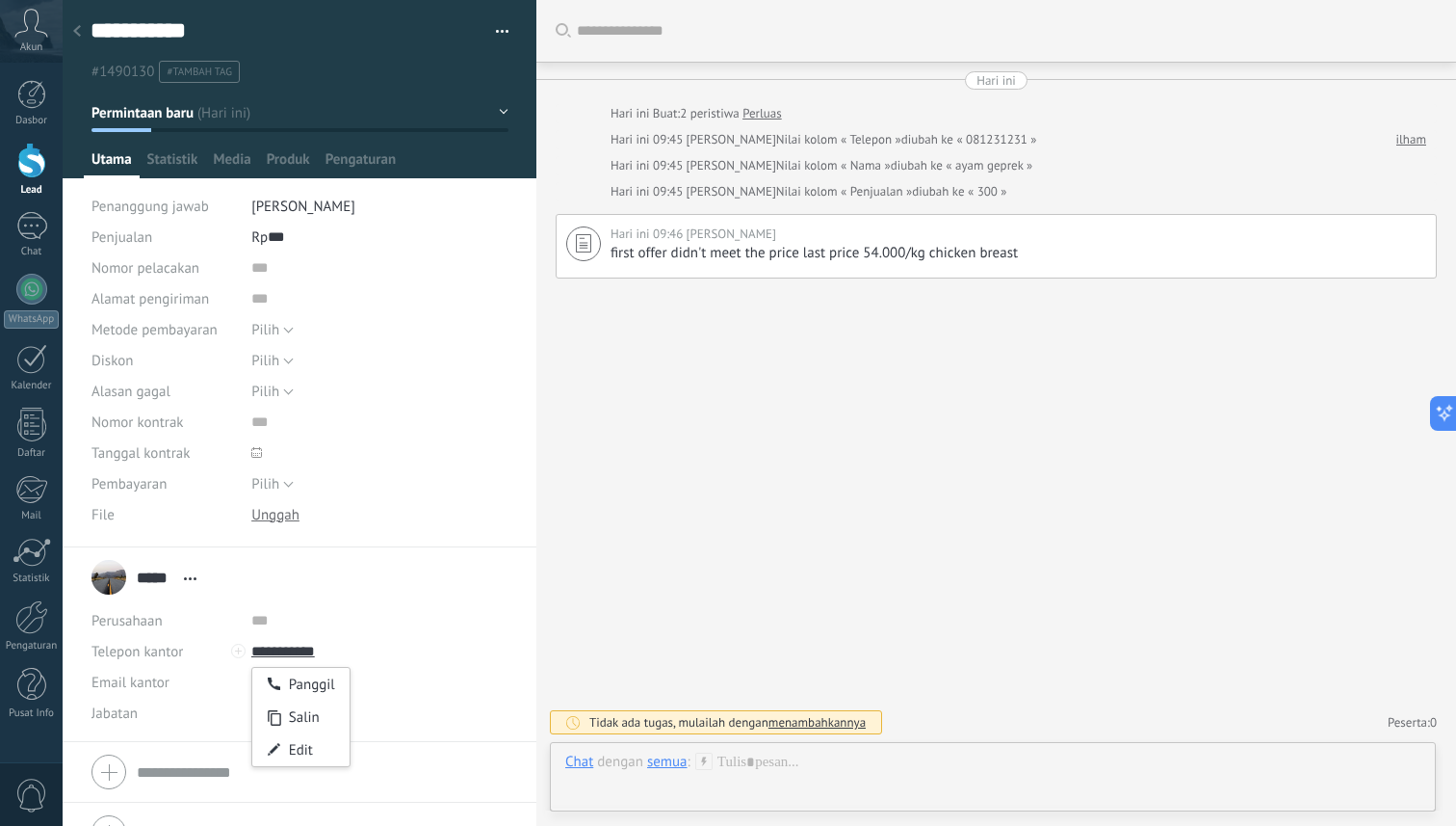
type input "**********"
click at [490, 534] on div "Nomor pelacakan Alamat pengiriman Metode pembayaran Pilih Faktur Pembayaran den…" at bounding box center [300, 399] width 417 height 295
click at [721, 358] on div "Cari Muat lebih Hari ini Hari ini Buat: 2 peristiwa Perluas Hari ini 09:45 [PER…" at bounding box center [996, 413] width 920 height 826
click at [30, 286] on div at bounding box center [31, 289] width 30 height 30
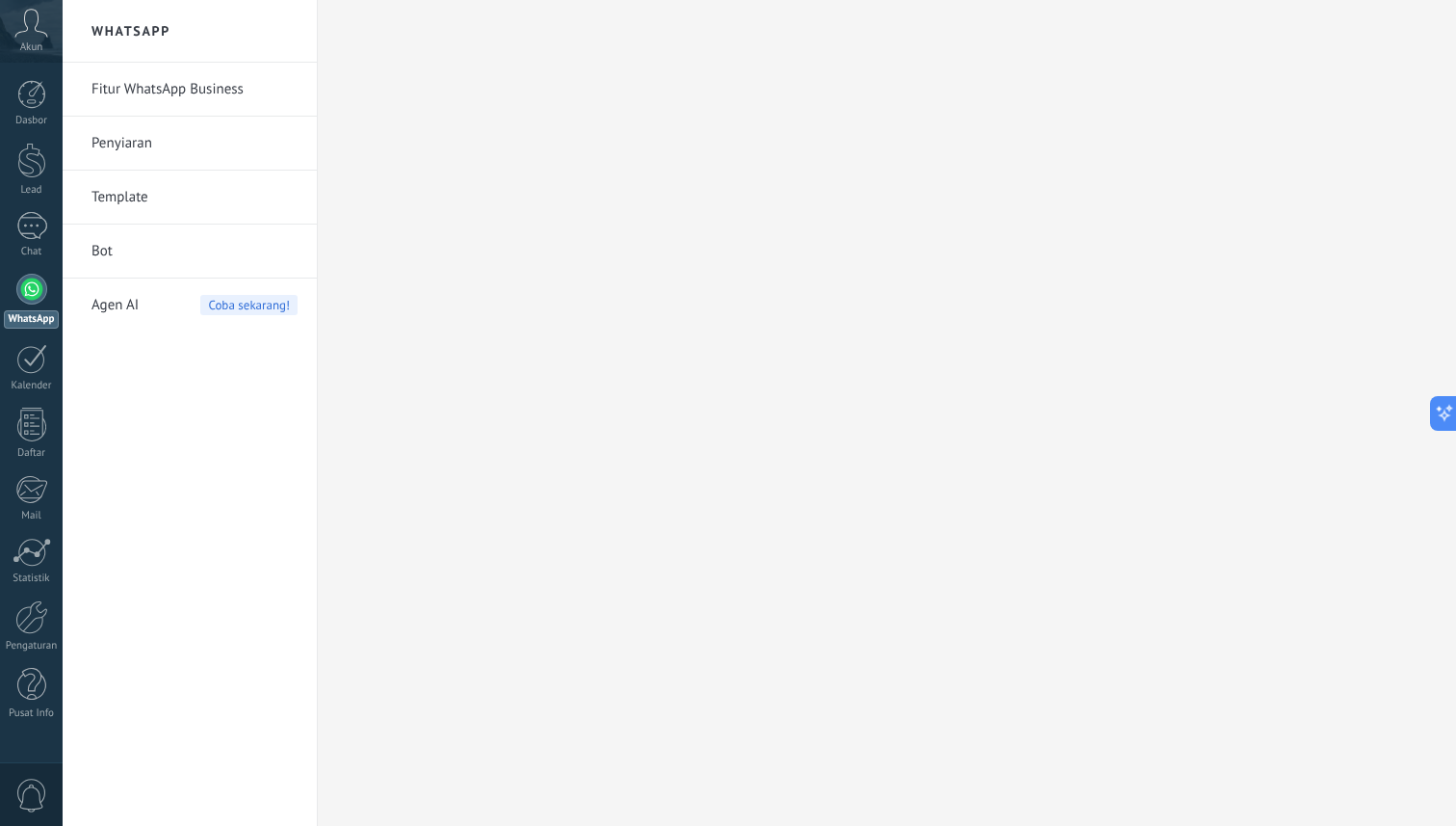
click at [167, 88] on link "Fitur WhatsApp Business" at bounding box center [195, 89] width 206 height 54
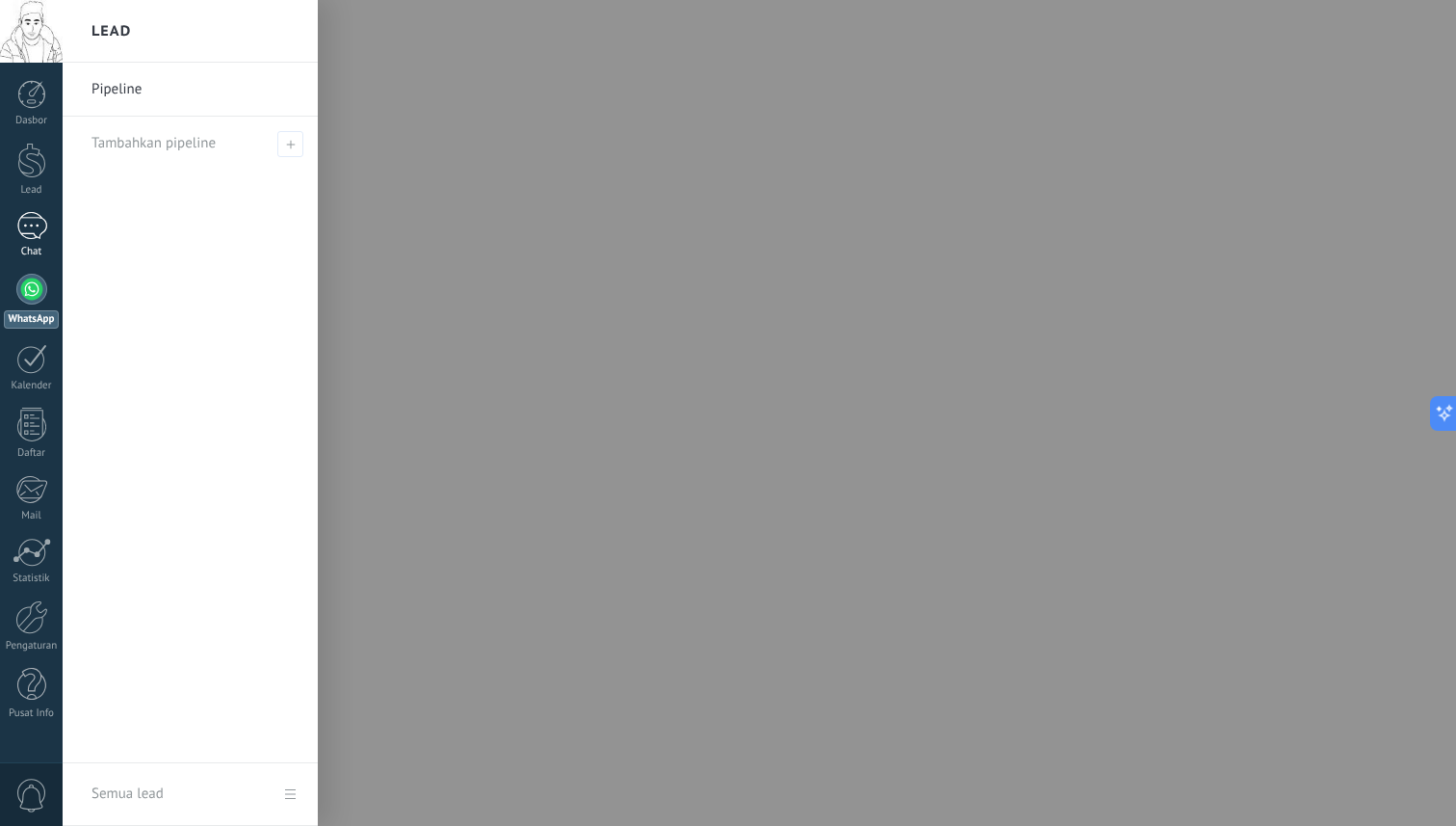
click at [39, 232] on div at bounding box center [31, 226] width 30 height 28
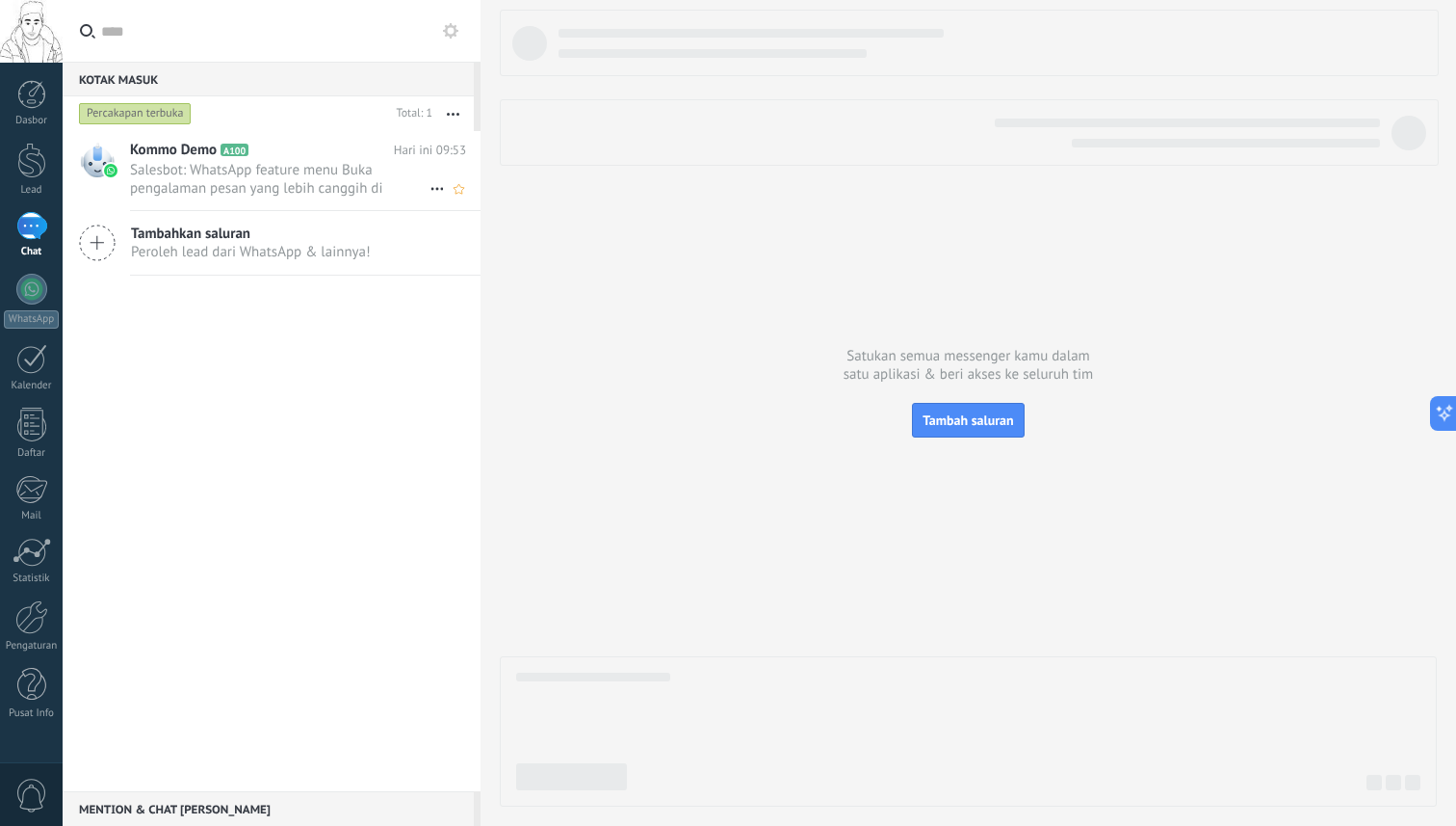
click at [284, 176] on span "Salesbot: WhatsApp feature menu Buka pengalaman pesan yang lebih canggih di Wha…" at bounding box center [280, 178] width 299 height 36
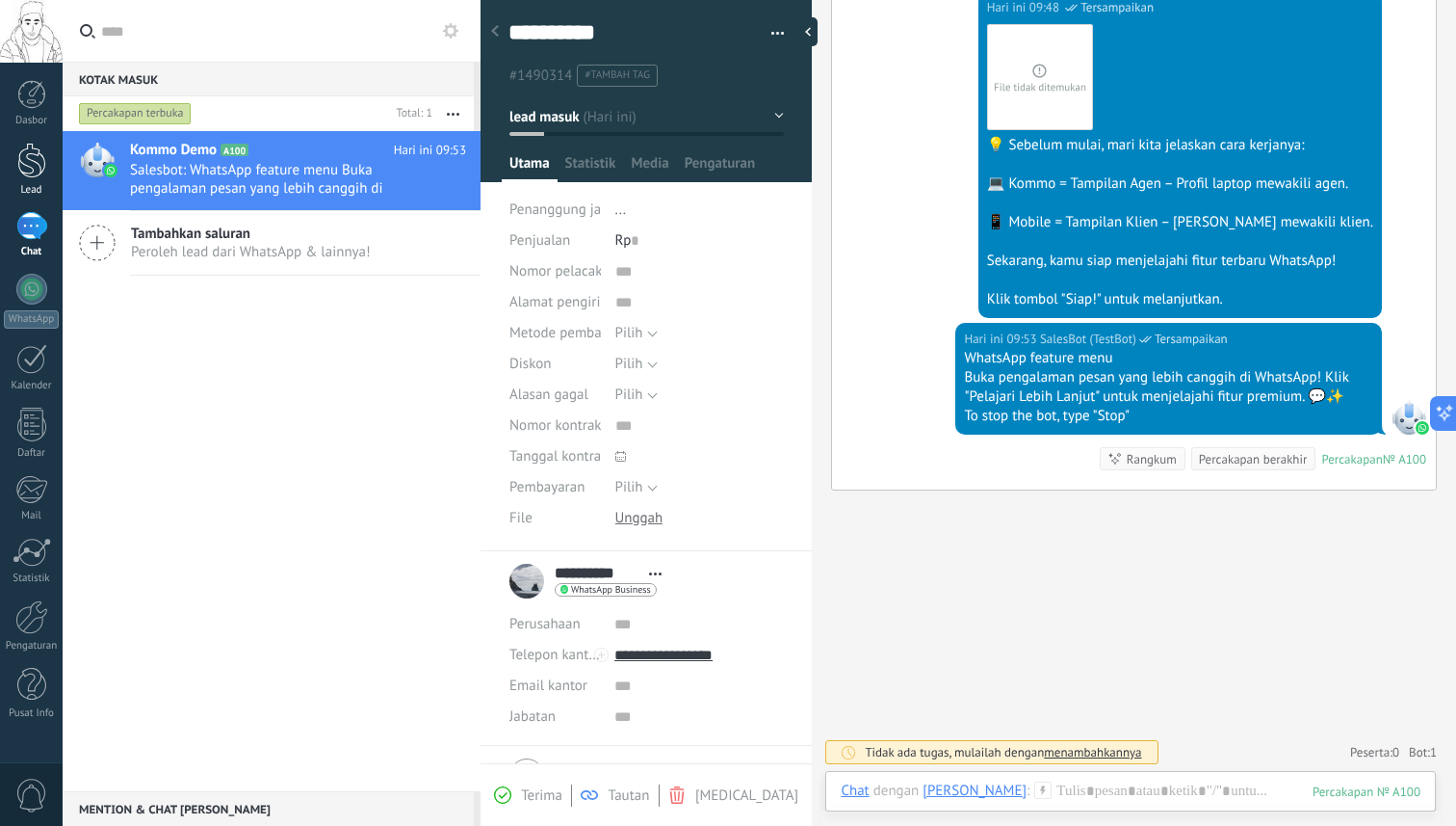
click at [30, 161] on div at bounding box center [32, 161] width 29 height 35
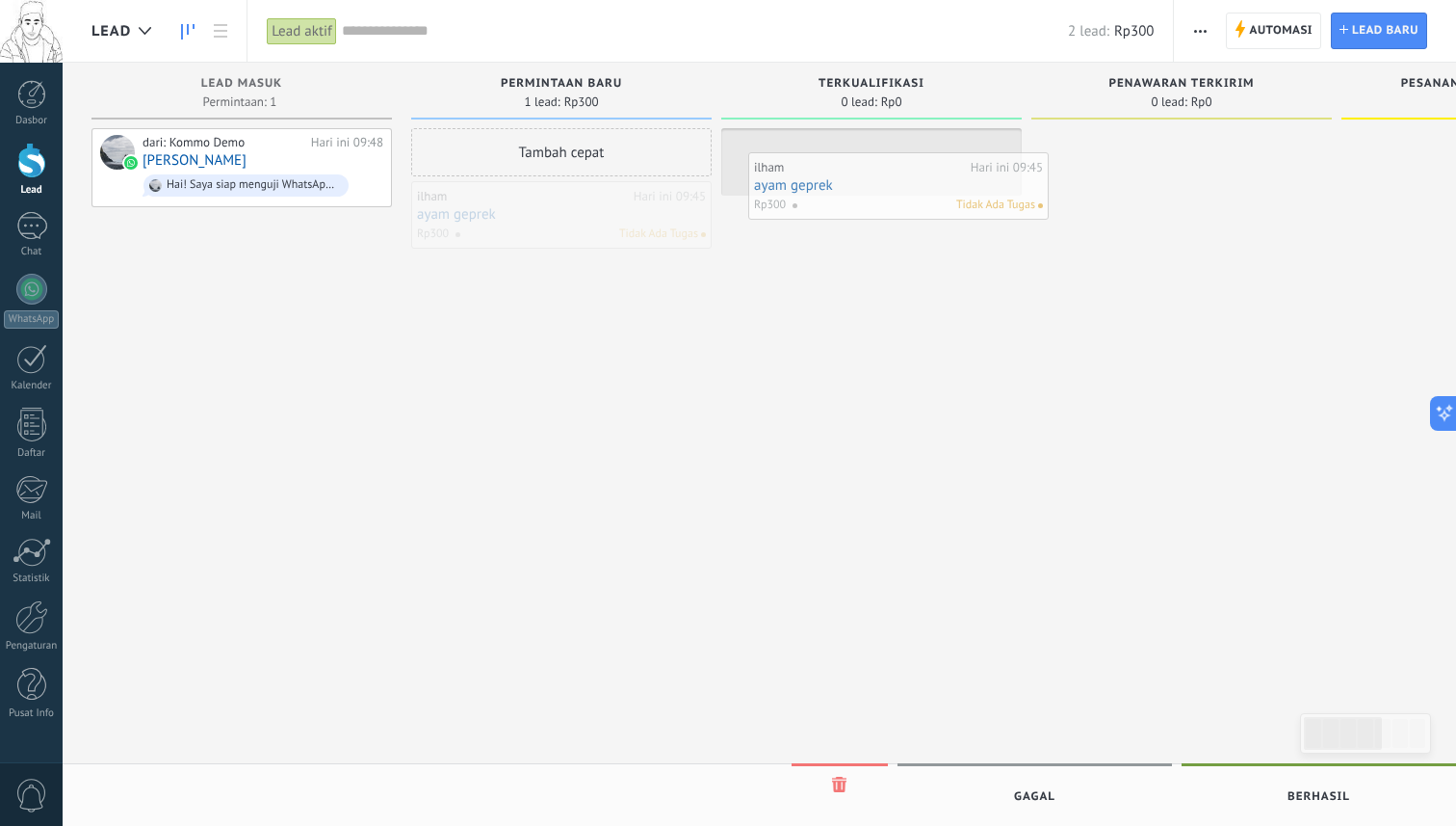
drag, startPoint x: 523, startPoint y: 227, endPoint x: 864, endPoint y: 198, distance: 342.2
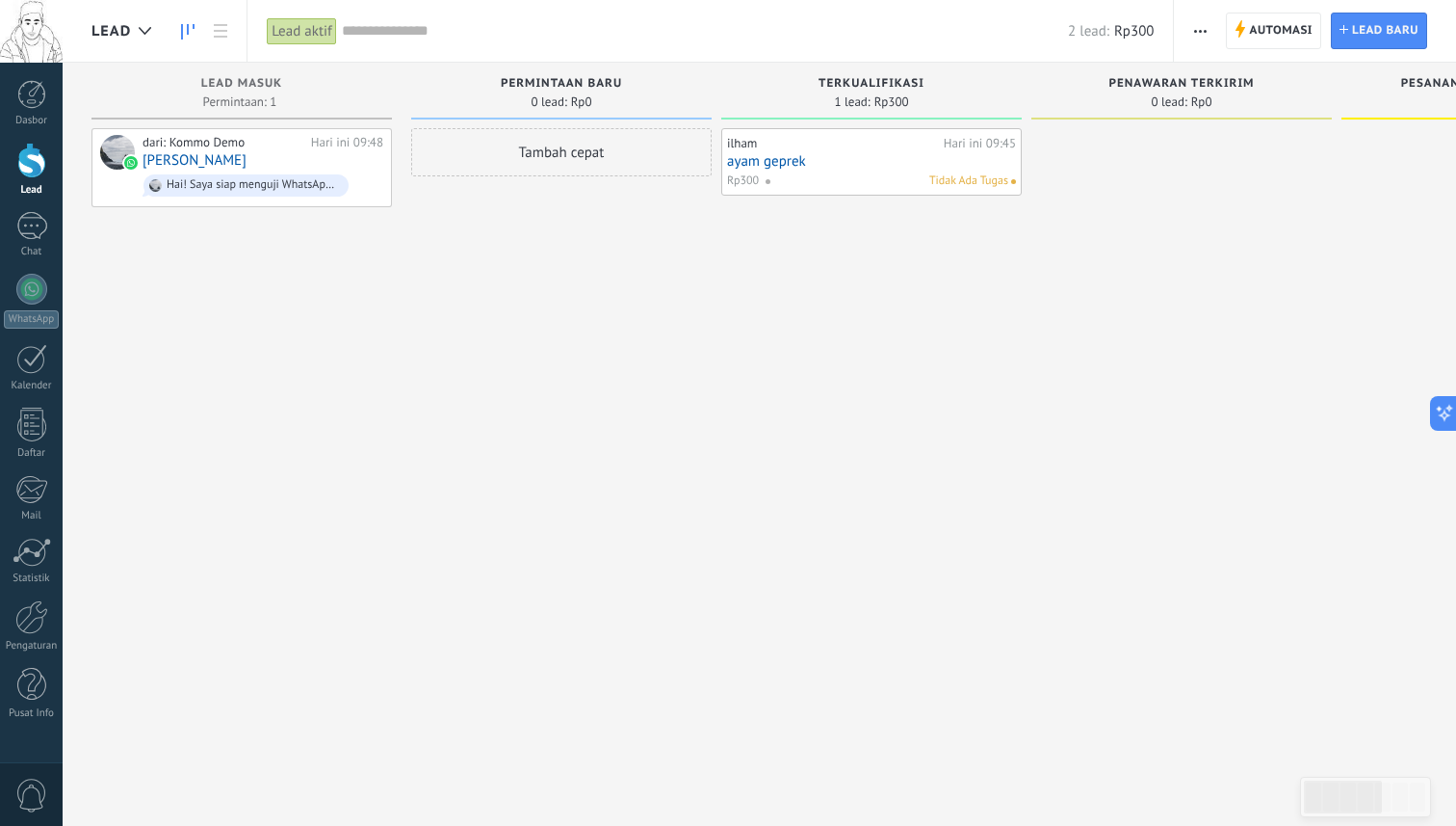
click at [601, 154] on div "Tambah cepat" at bounding box center [561, 152] width 300 height 48
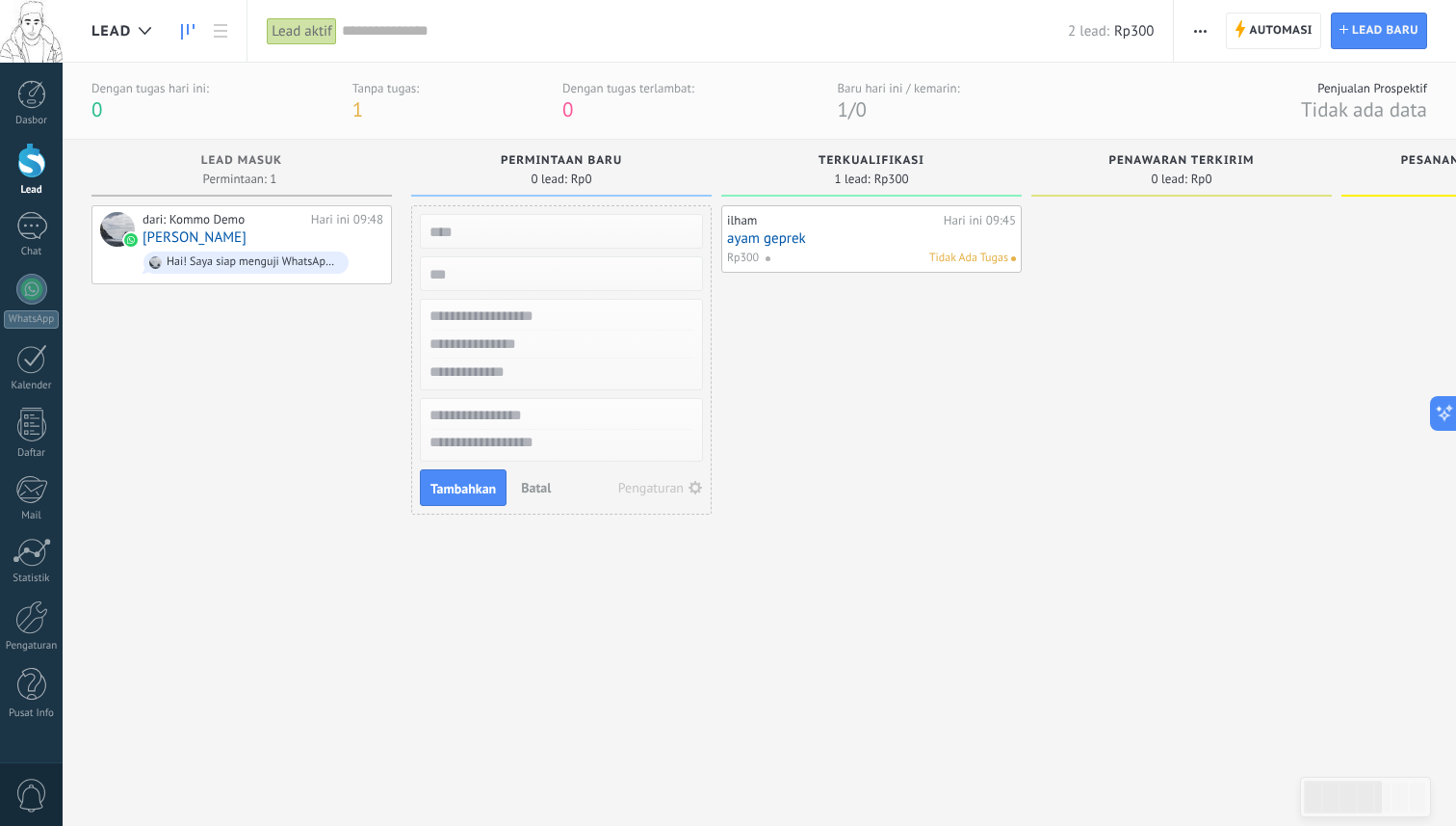
click at [852, 235] on link "ayam geprek" at bounding box center [871, 238] width 289 height 17
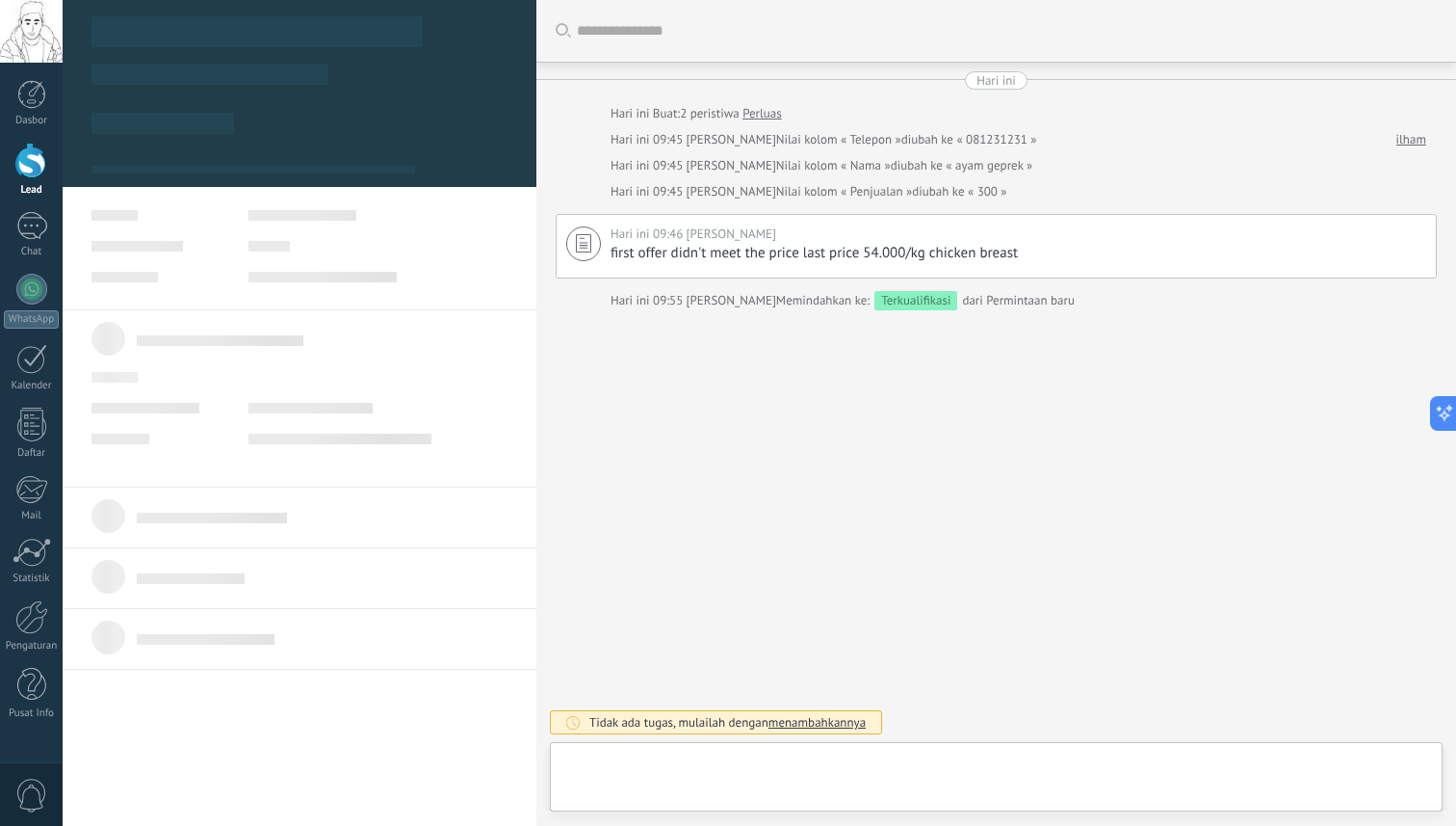
type textarea "**********"
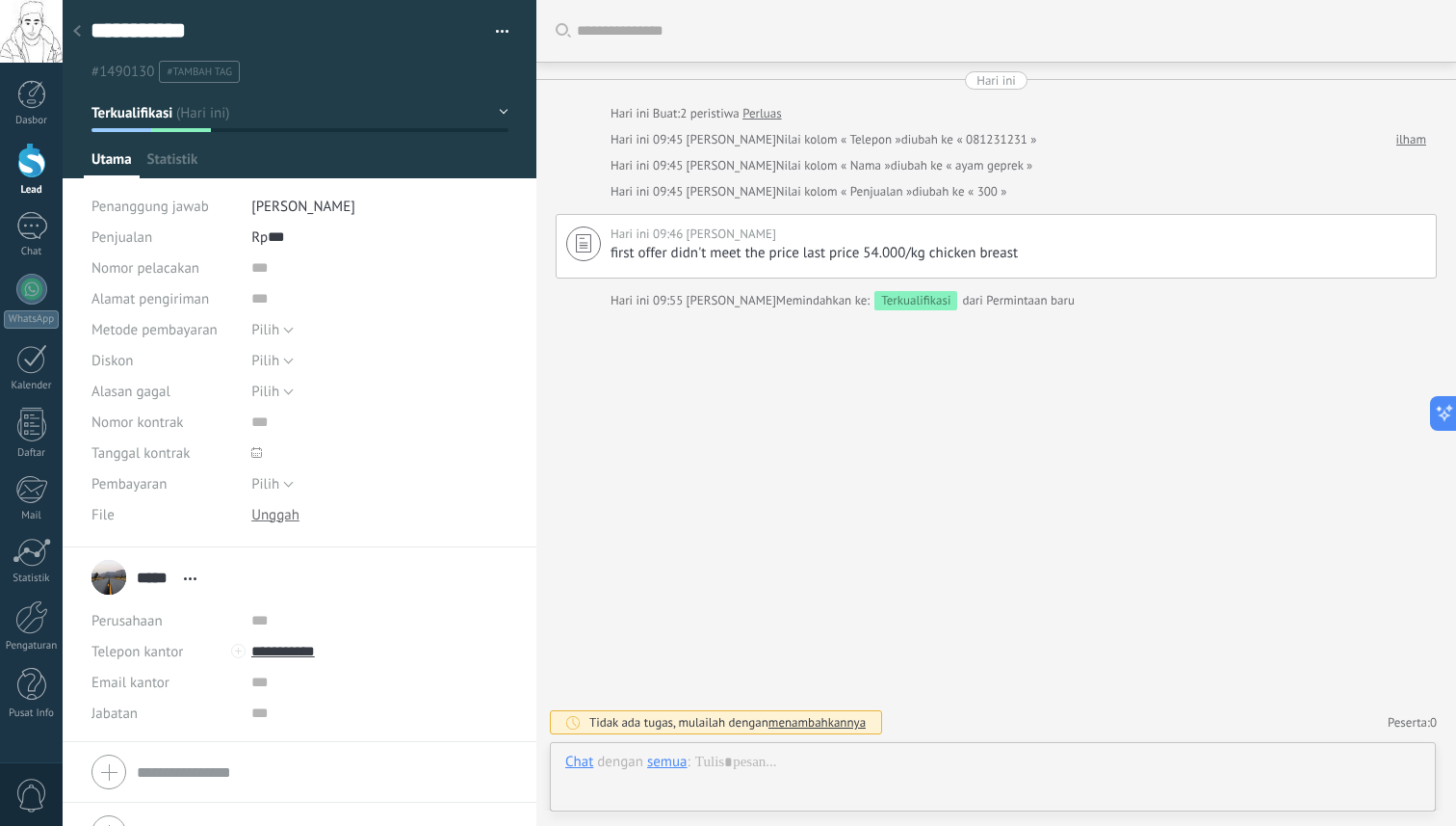
scroll to position [29, 0]
click at [744, 463] on div "Cari Muat lebih Hari ini Hari ini Buat: 2 peristiwa Perluas Hari ini 09:45 adam…" at bounding box center [996, 413] width 920 height 826
click at [28, 287] on div at bounding box center [31, 289] width 30 height 30
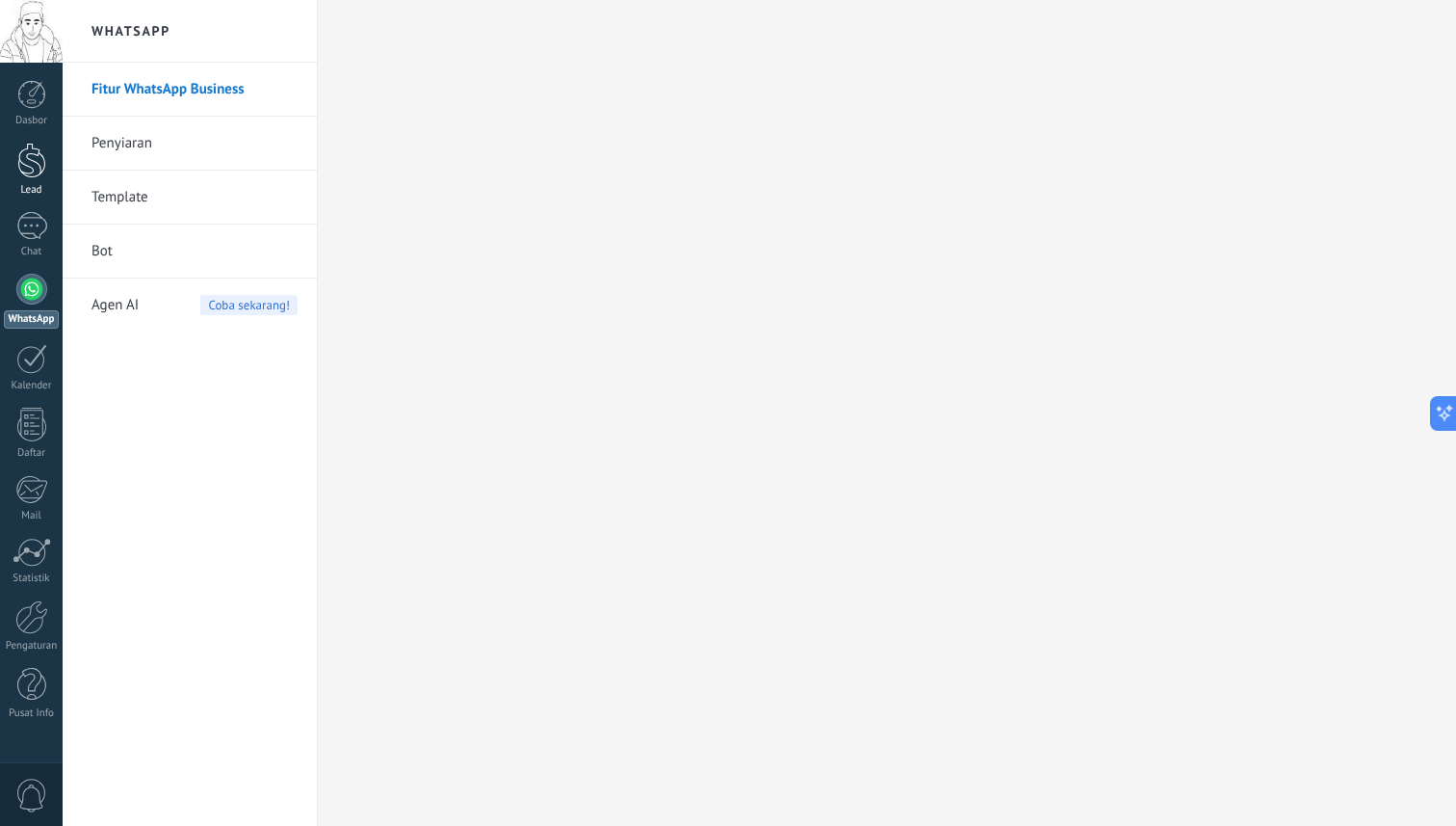
click at [30, 173] on div at bounding box center [32, 161] width 29 height 35
